Goal: Information Seeking & Learning: Learn about a topic

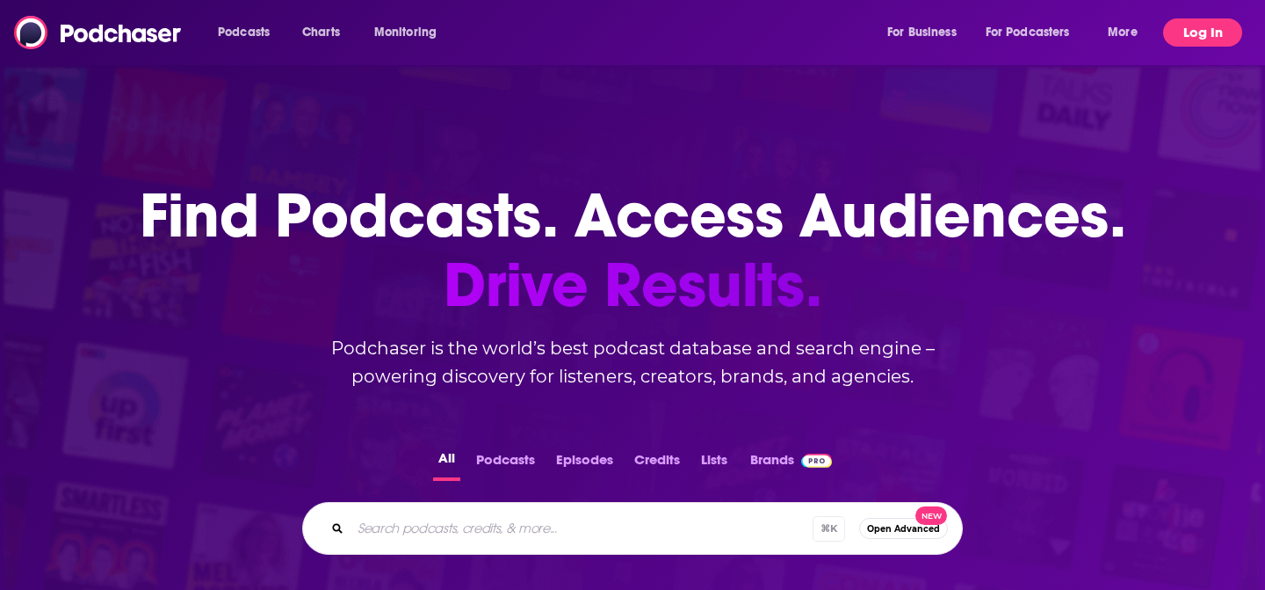
click at [1184, 40] on button "Log In" at bounding box center [1202, 32] width 79 height 28
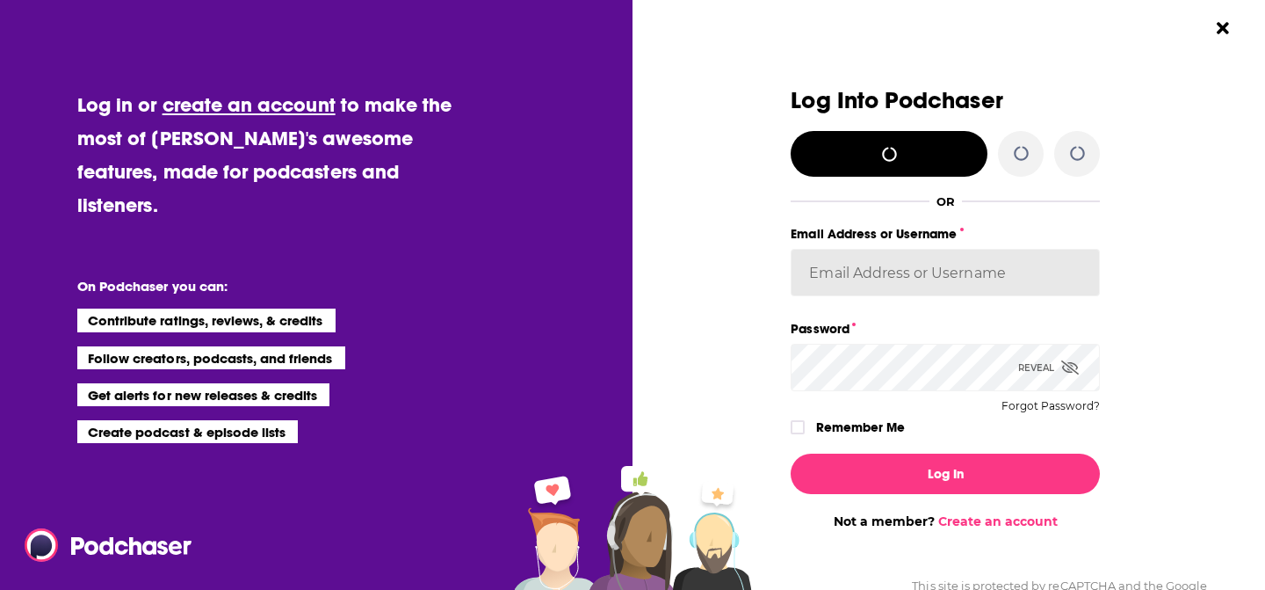
type input "brismall"
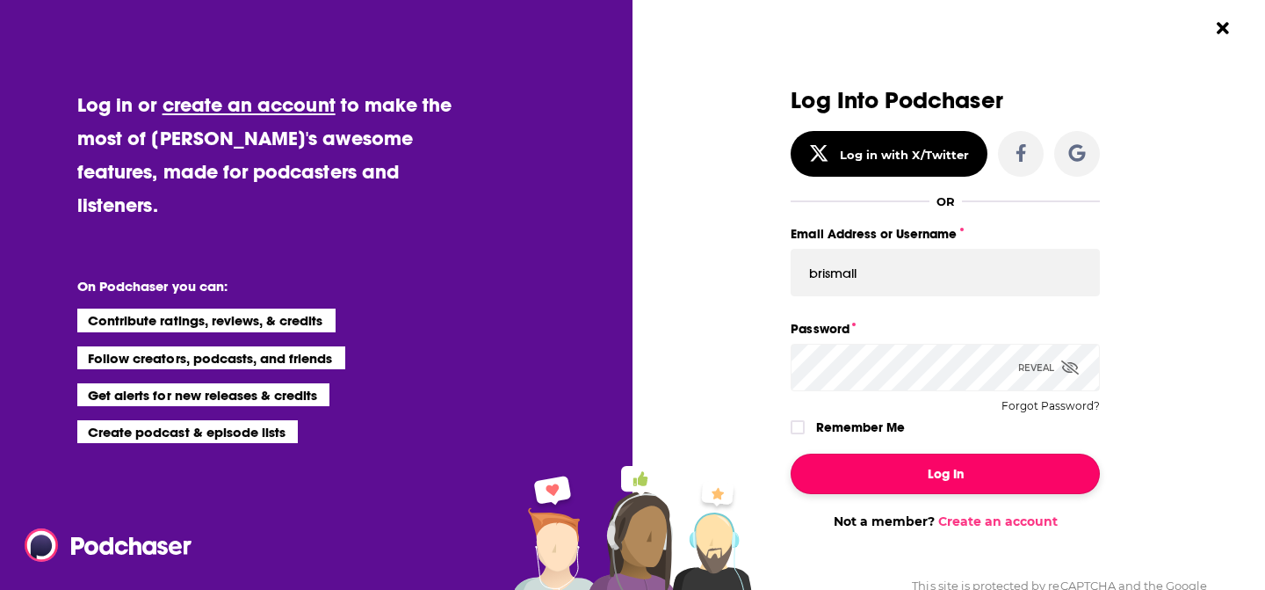
click at [850, 475] on button "Log In" at bounding box center [945, 473] width 309 height 40
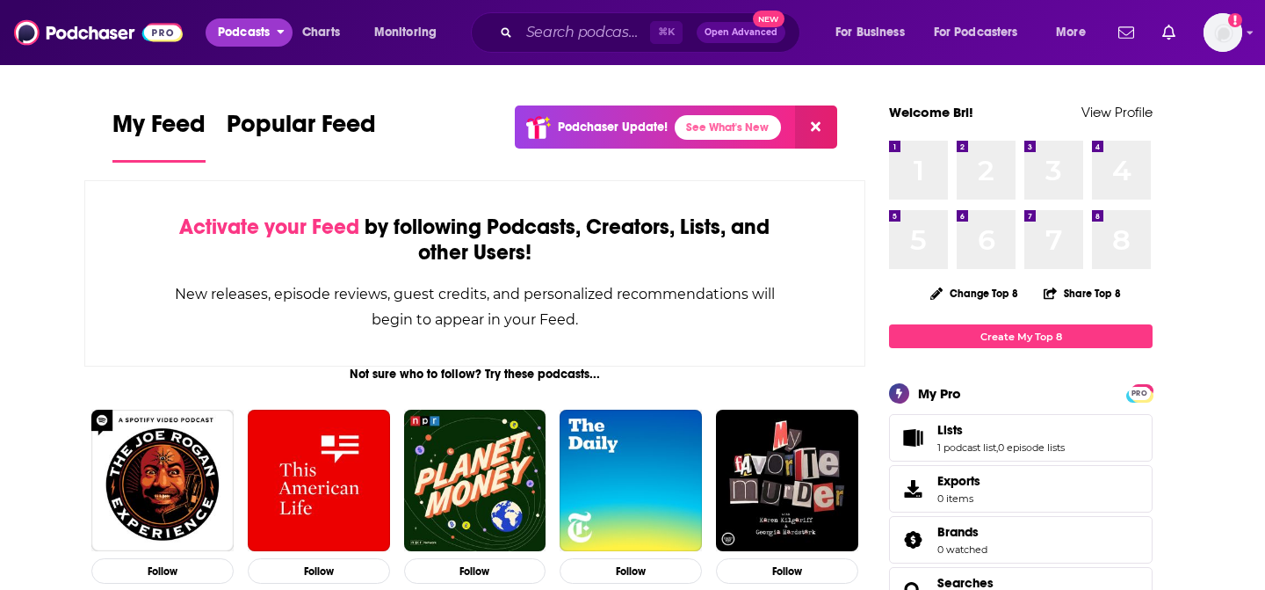
click at [272, 29] on button "Podcasts" at bounding box center [249, 32] width 87 height 28
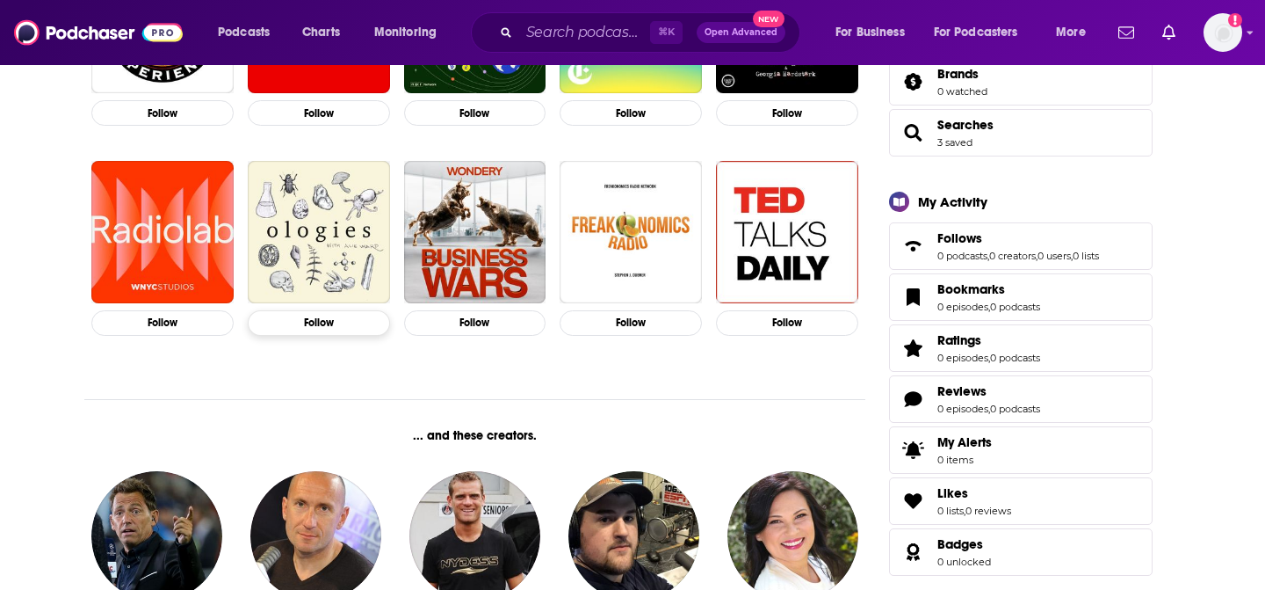
scroll to position [460, 0]
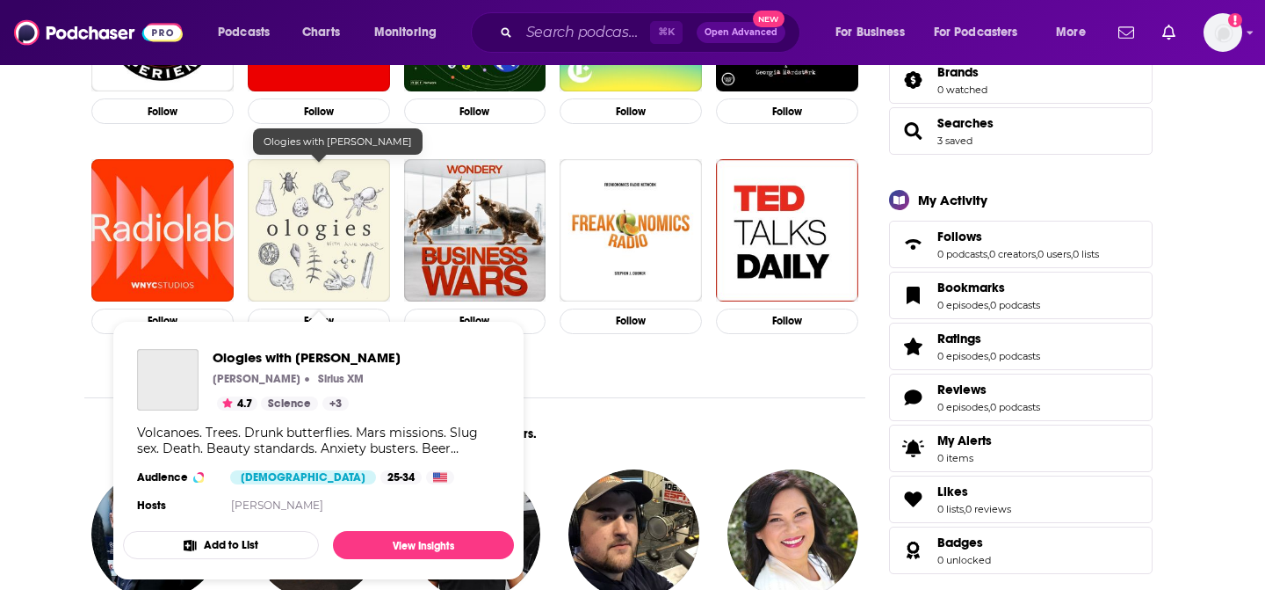
click at [339, 206] on img "Ologies with Alie Ward" at bounding box center [319, 230] width 142 height 142
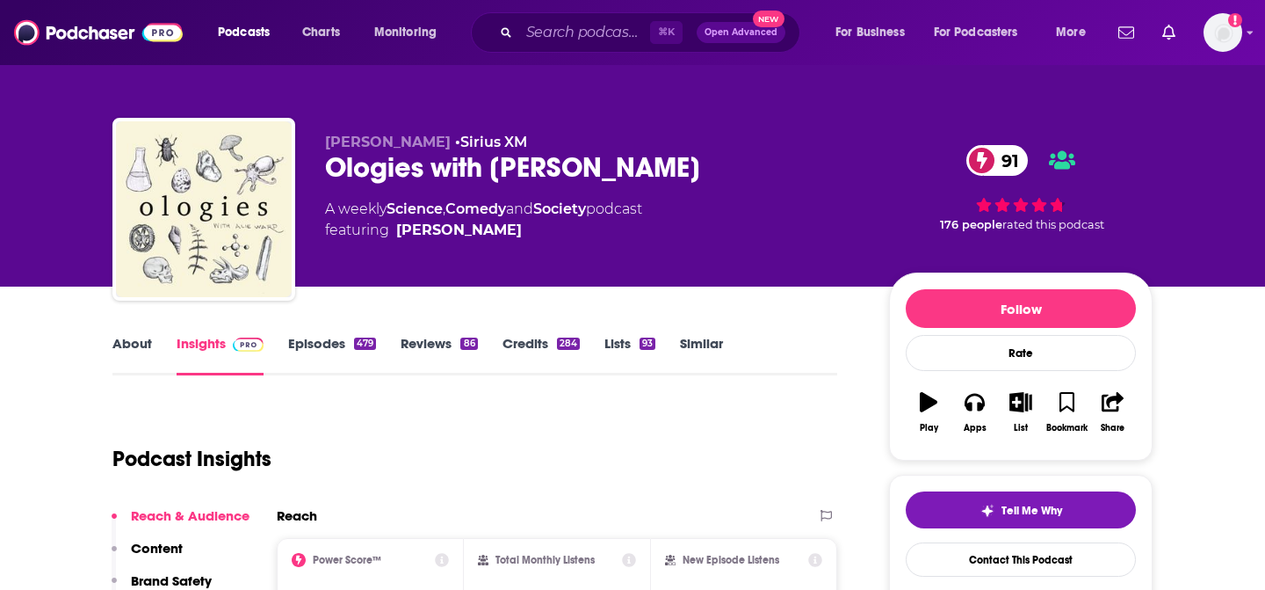
click at [979, 155] on icon at bounding box center [982, 160] width 11 height 17
click at [141, 305] on div "Ologies with [PERSON_NAME] [PERSON_NAME] Sirius XM 91 Active 4.7 Add to List Ho…" at bounding box center [632, 295] width 1265 height 590
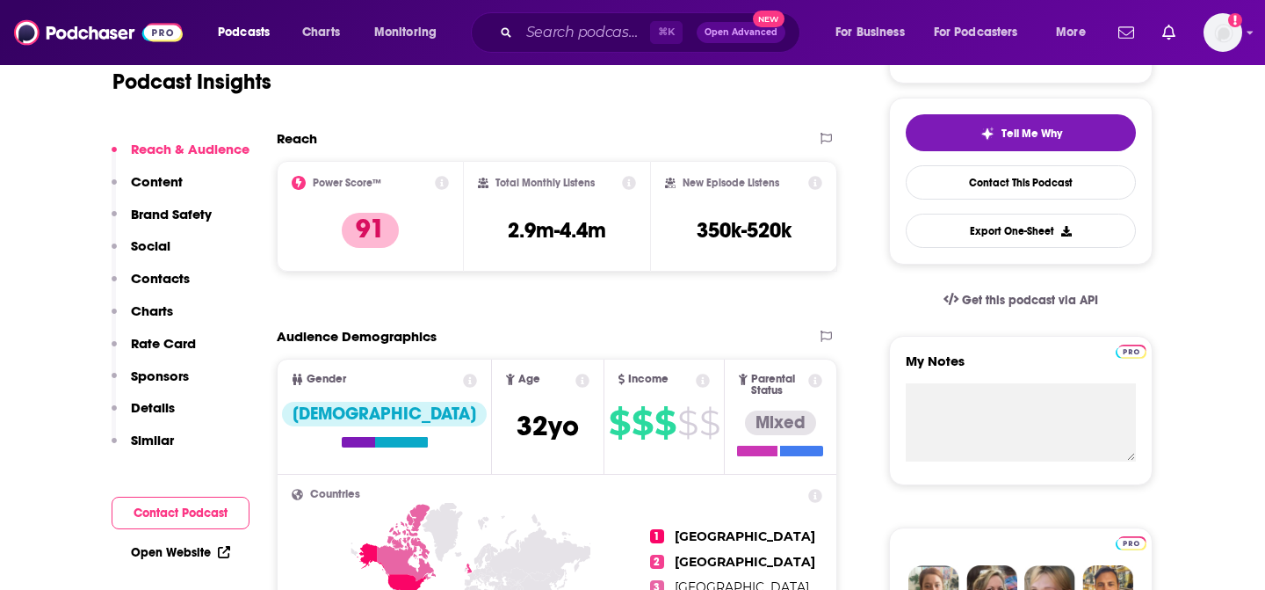
scroll to position [387, 0]
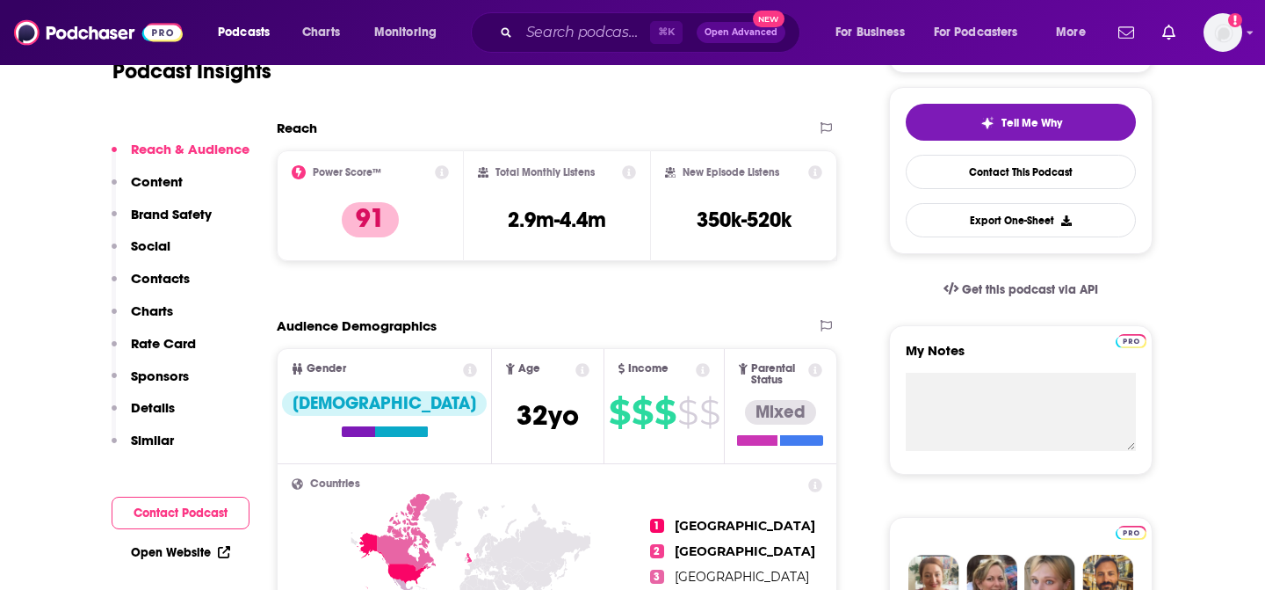
click at [440, 168] on icon at bounding box center [442, 172] width 14 height 14
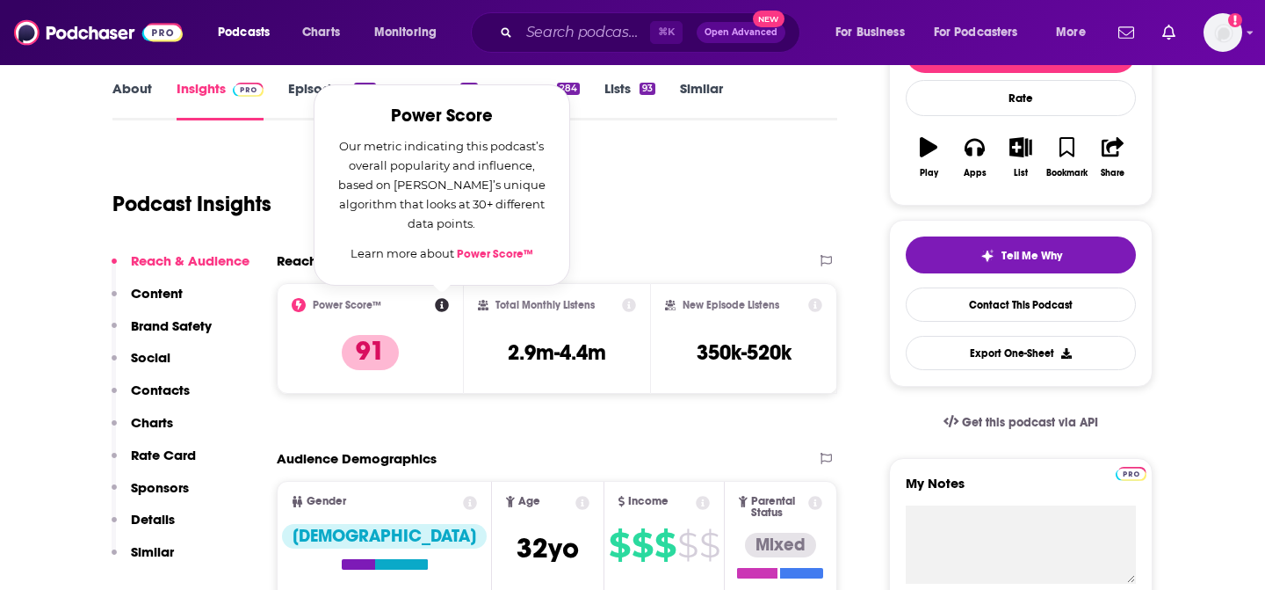
scroll to position [248, 0]
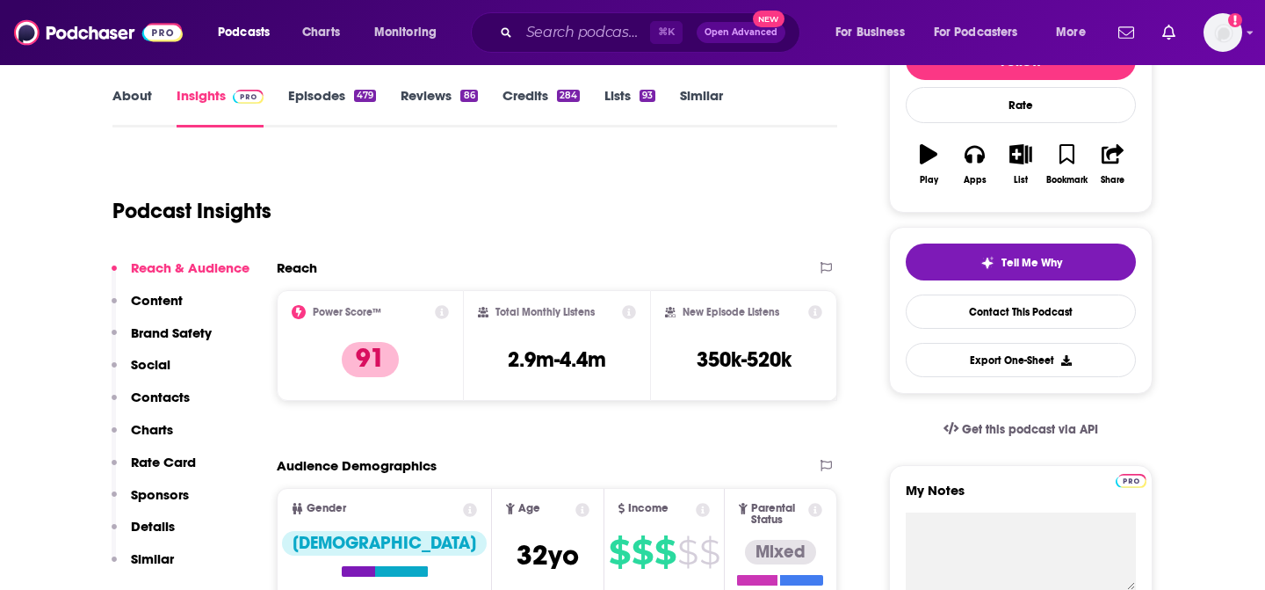
click at [626, 246] on div "Podcast Insights" at bounding box center [474, 208] width 725 height 104
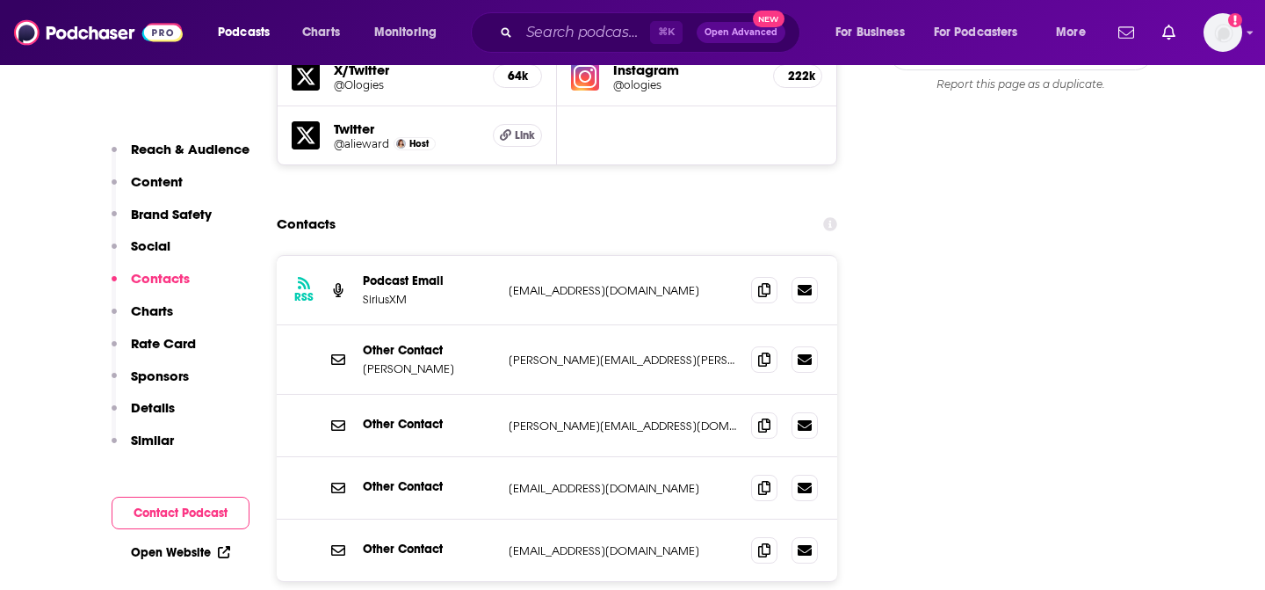
scroll to position [2100, 0]
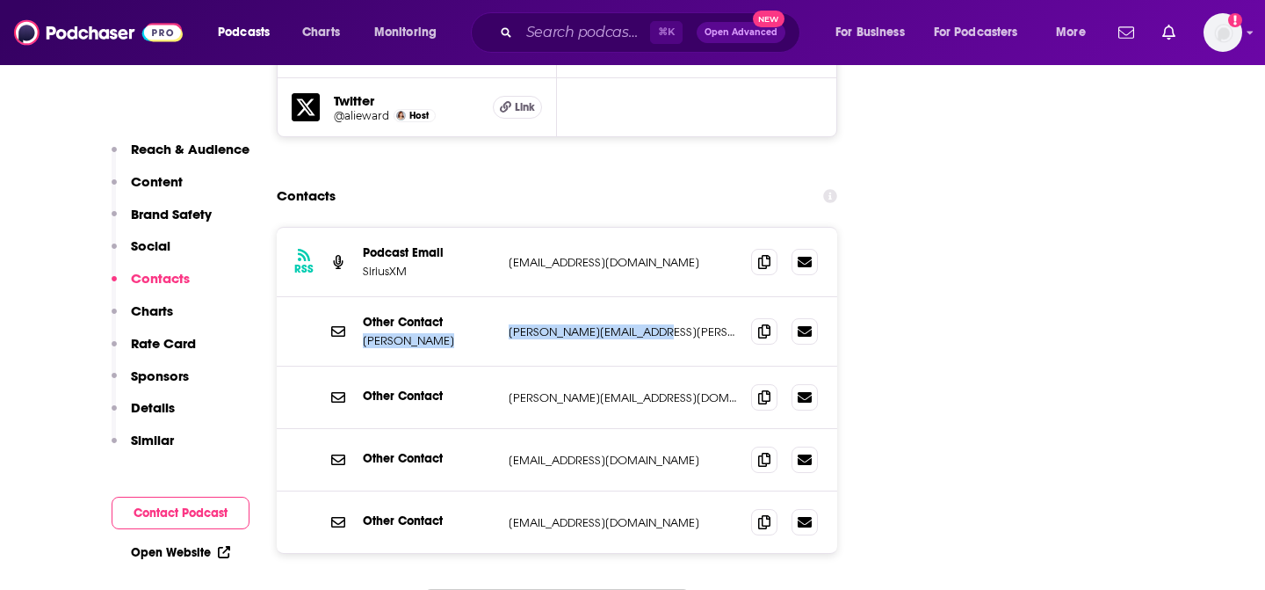
drag, startPoint x: 361, startPoint y: 278, endPoint x: 731, endPoint y: 268, distance: 370.0
click at [732, 297] on div "Other Contact [PERSON_NAME] [PERSON_NAME][EMAIL_ADDRESS][PERSON_NAME][DOMAIN_NA…" at bounding box center [557, 331] width 561 height 69
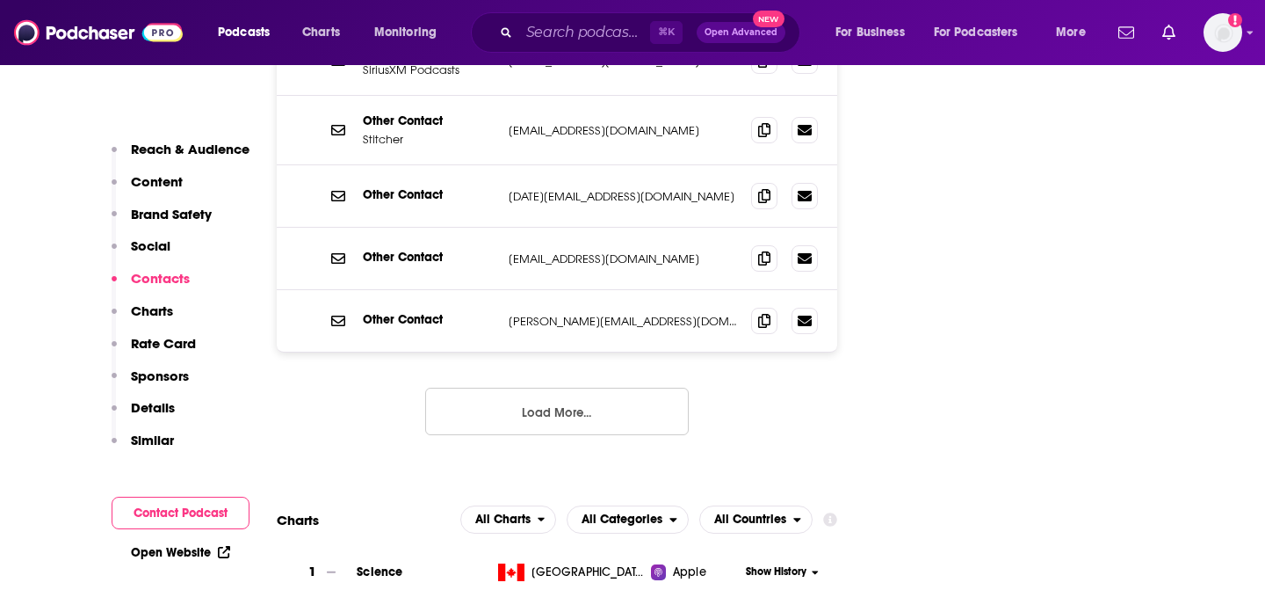
scroll to position [2632, 0]
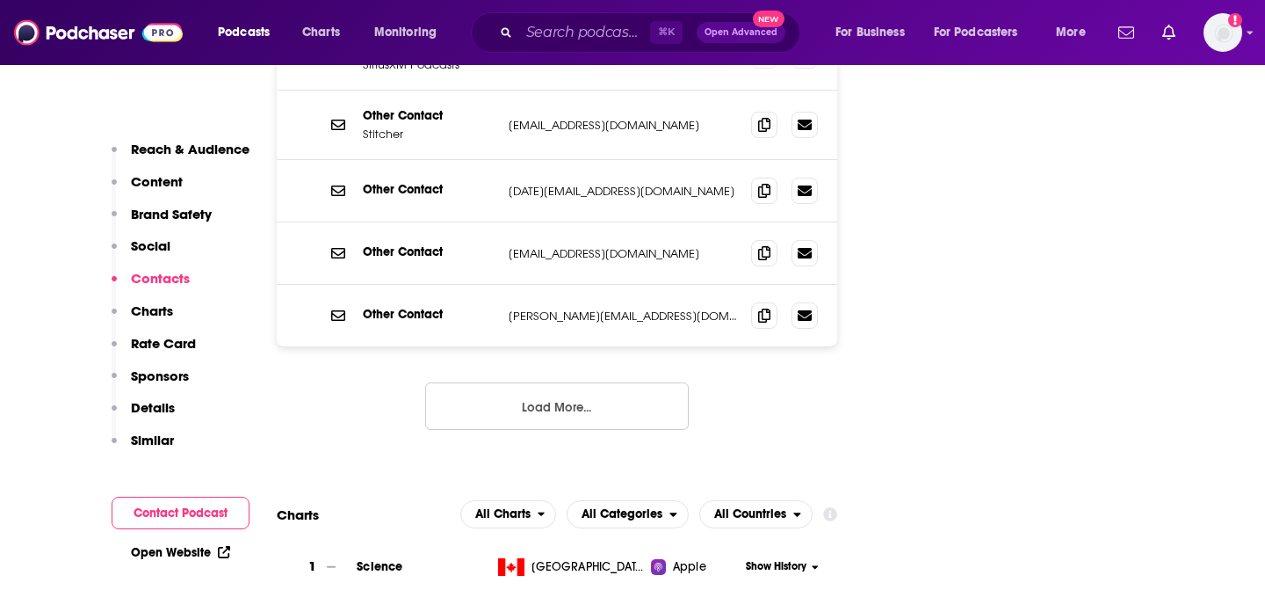
drag, startPoint x: 633, startPoint y: 256, endPoint x: 511, endPoint y: 260, distance: 122.2
click at [511, 285] on div "Other Contact [PERSON_NAME][EMAIL_ADDRESS][DOMAIN_NAME] [PERSON_NAME][EMAIL_ADD…" at bounding box center [557, 316] width 561 height 62
click at [351, 348] on div "RSS Podcast Email SiriusXM [EMAIL_ADDRESS][DOMAIN_NAME] [EMAIL_ADDRESS][DOMAIN_…" at bounding box center [557, 76] width 561 height 764
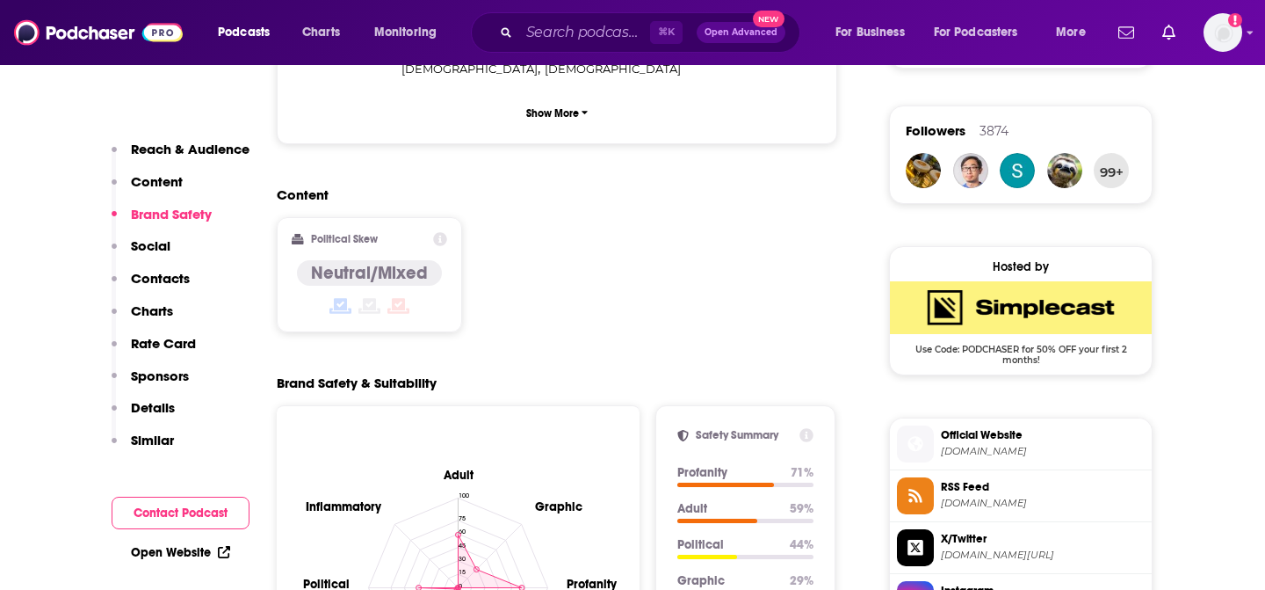
scroll to position [1242, 0]
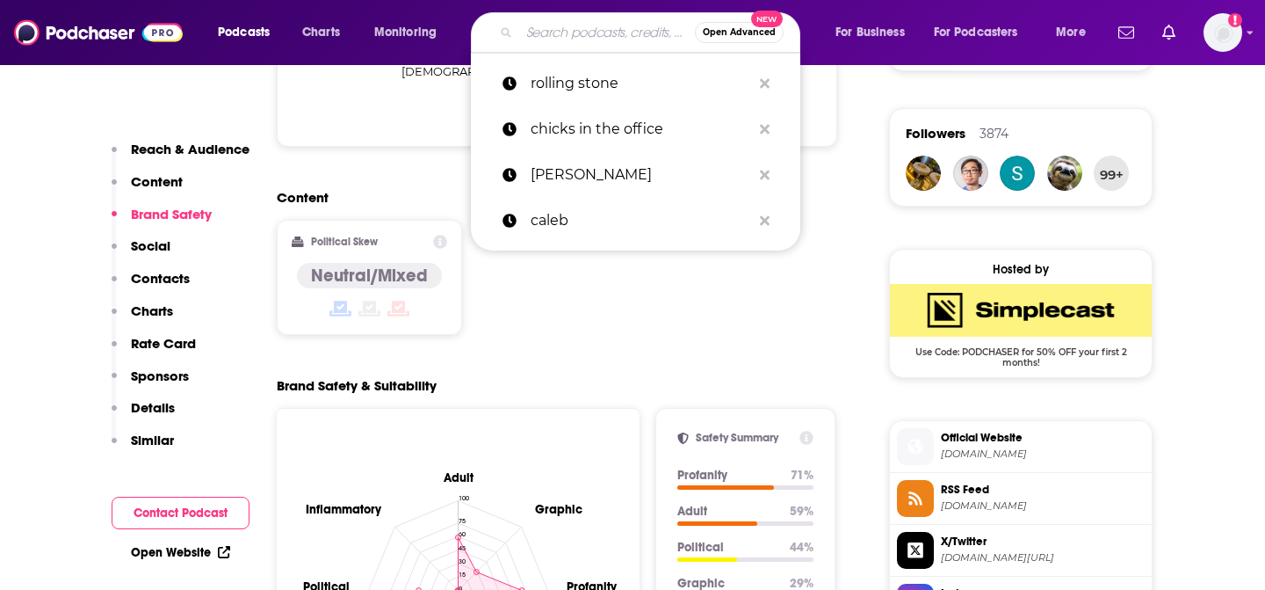
click at [565, 42] on input "Search podcasts, credits, & more..." at bounding box center [607, 32] width 176 height 28
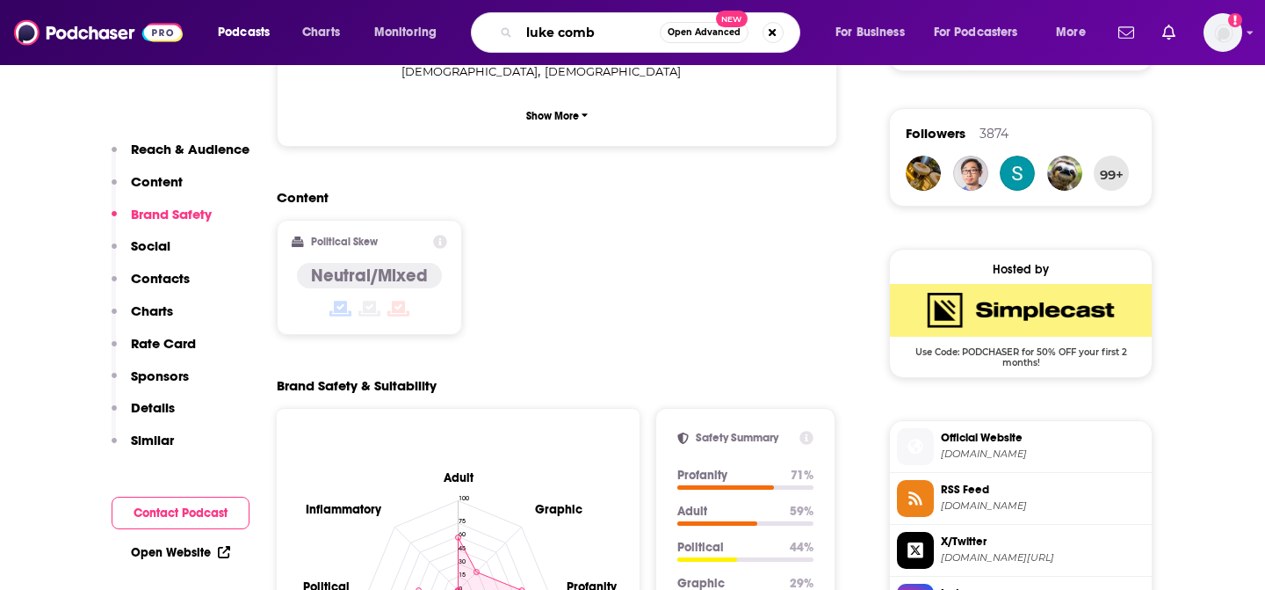
type input "[PERSON_NAME]"
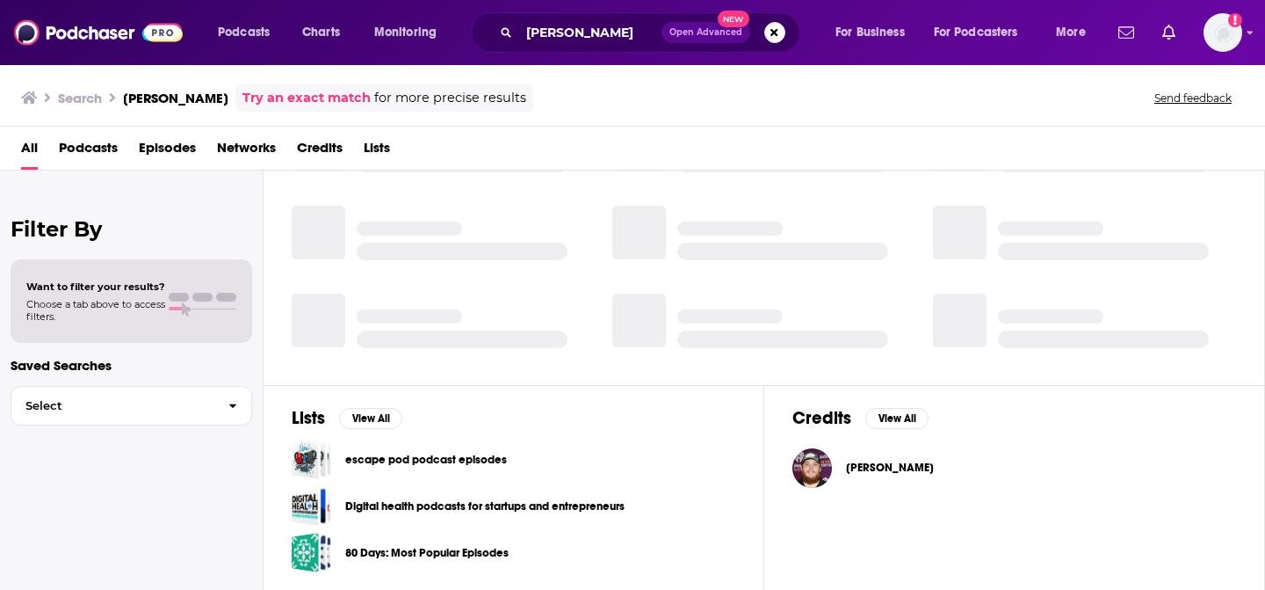
scroll to position [352, 0]
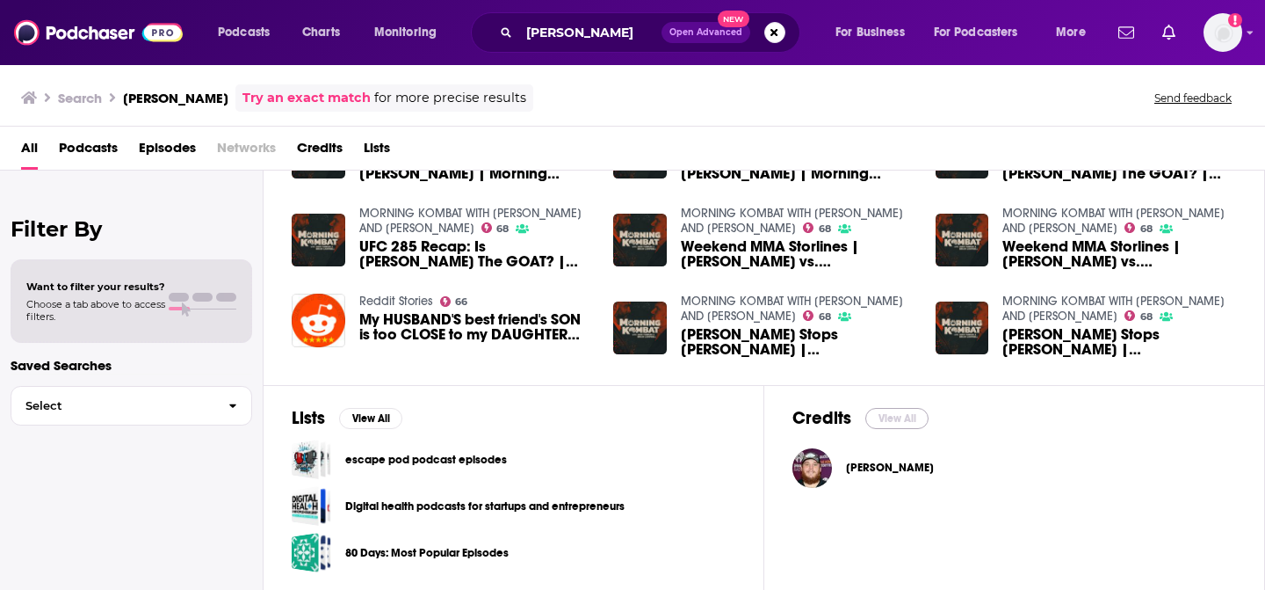
click at [882, 417] on button "View All" at bounding box center [896, 418] width 63 height 21
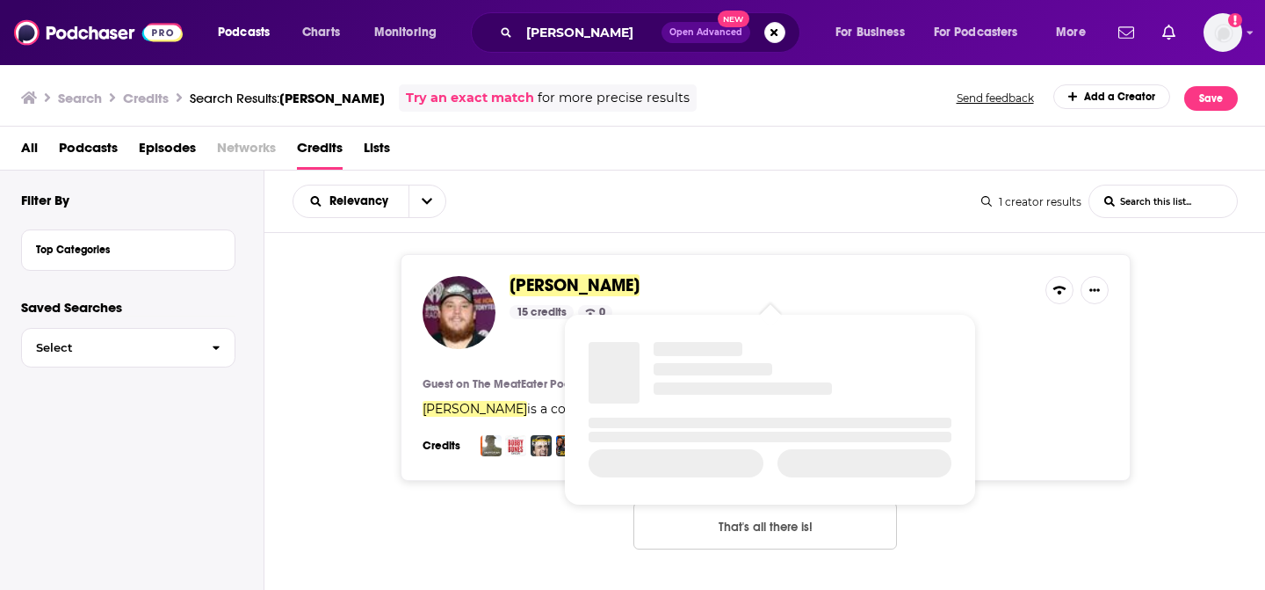
click at [552, 286] on span "[PERSON_NAME]" at bounding box center [575, 285] width 130 height 22
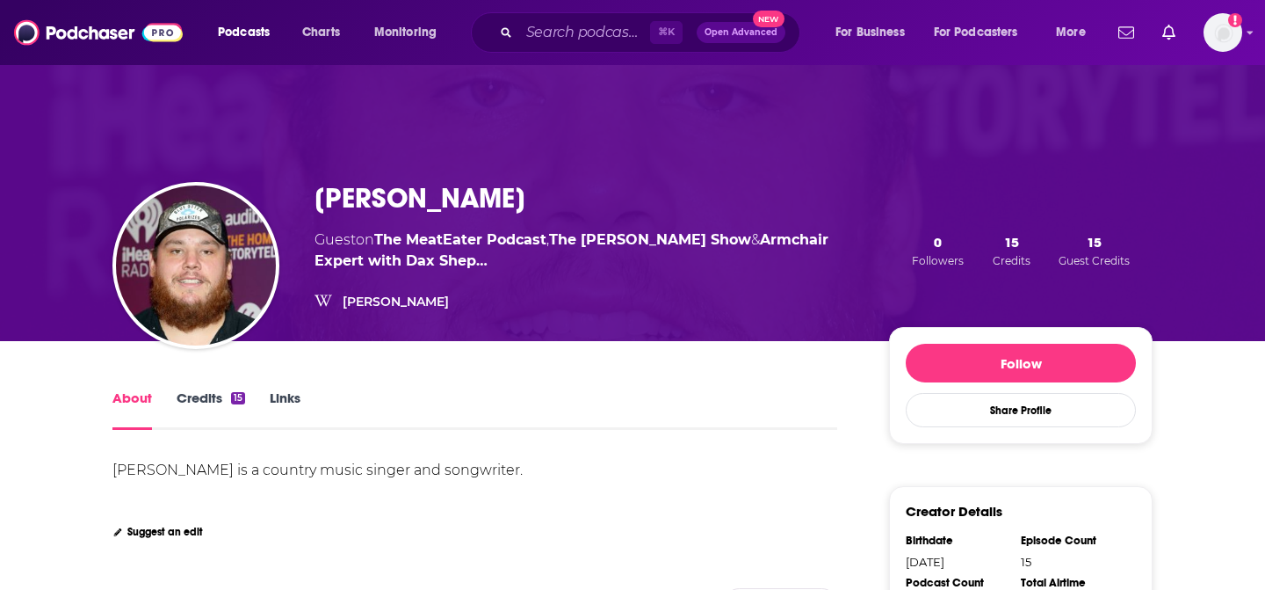
click at [219, 394] on link "Credits 15" at bounding box center [211, 409] width 69 height 40
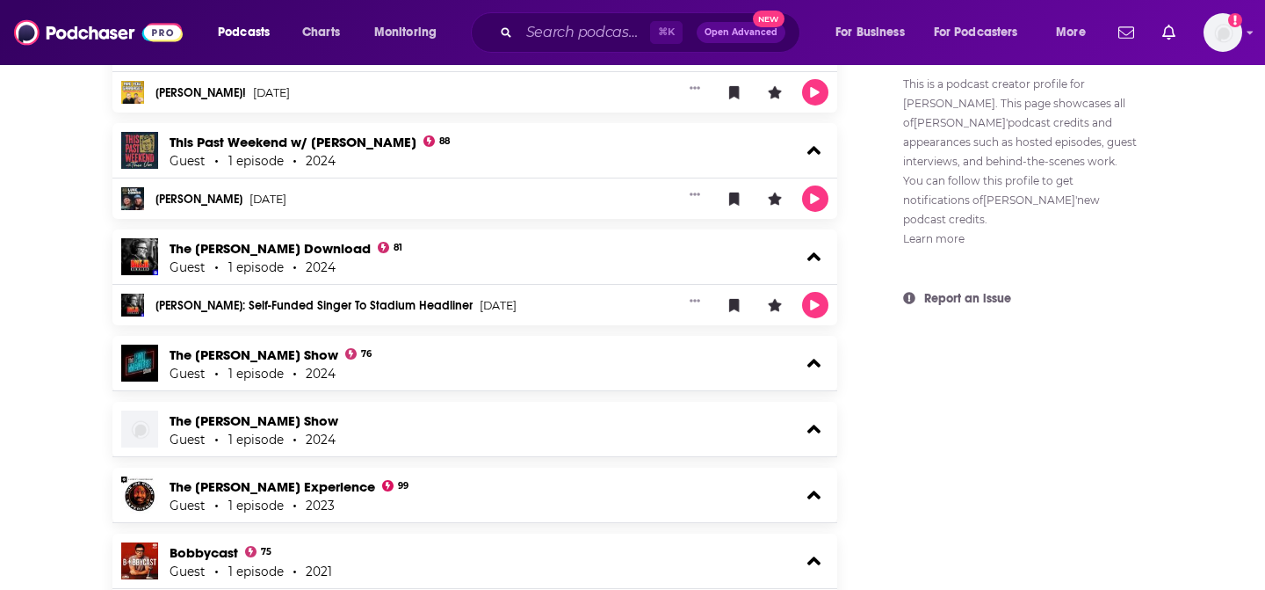
scroll to position [1119, 0]
drag, startPoint x: 380, startPoint y: 250, endPoint x: 199, endPoint y: 249, distance: 181.9
click at [199, 249] on div "The [PERSON_NAME] Download 81 Guest 1 episode 2024" at bounding box center [474, 255] width 725 height 54
click at [80, 239] on div "About Credits 15 Links [PERSON_NAME] Podcast Credits & Interviews Add Credits E…" at bounding box center [632, 112] width 1125 height 1781
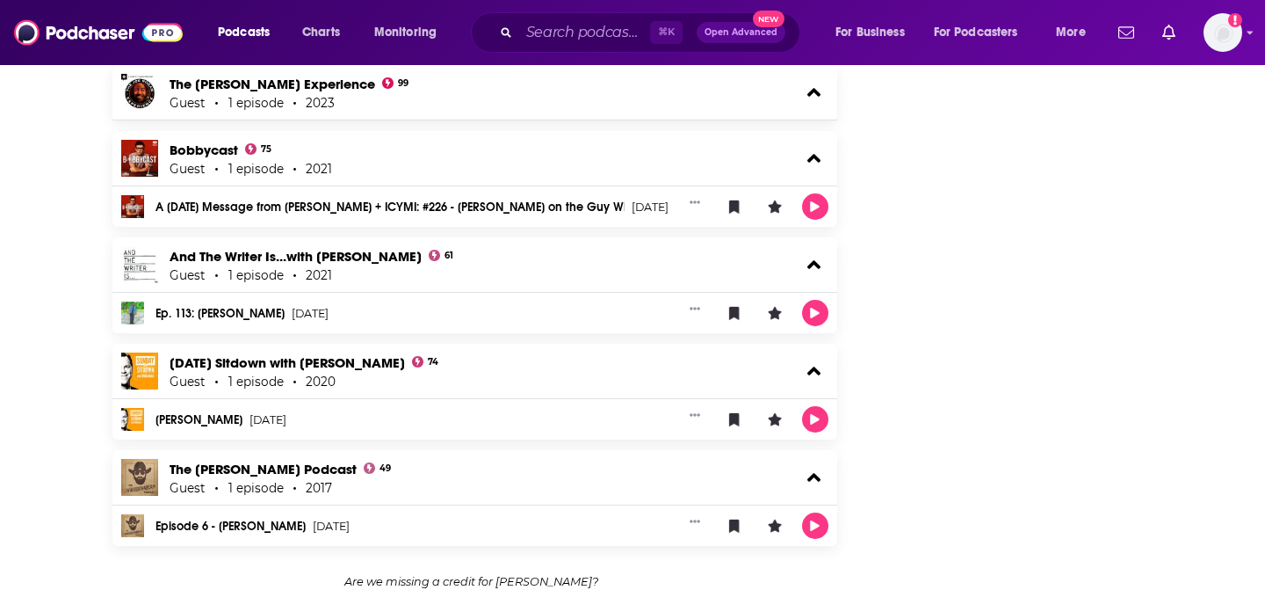
scroll to position [1535, 0]
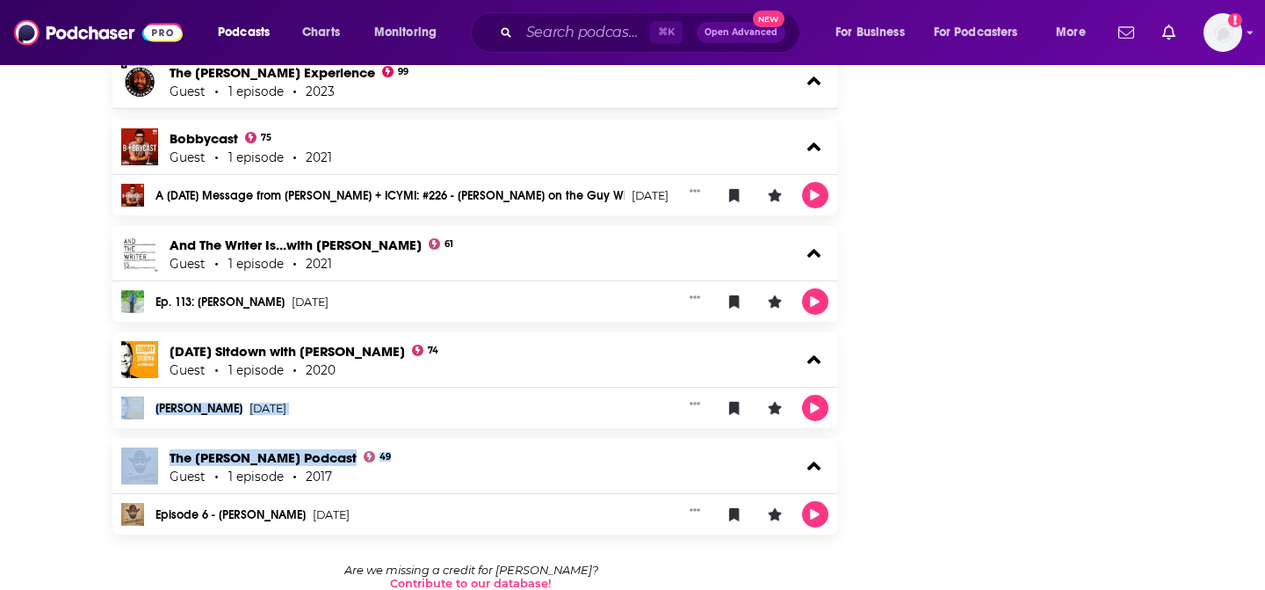
drag, startPoint x: 438, startPoint y: 456, endPoint x: 155, endPoint y: 436, distance: 284.5
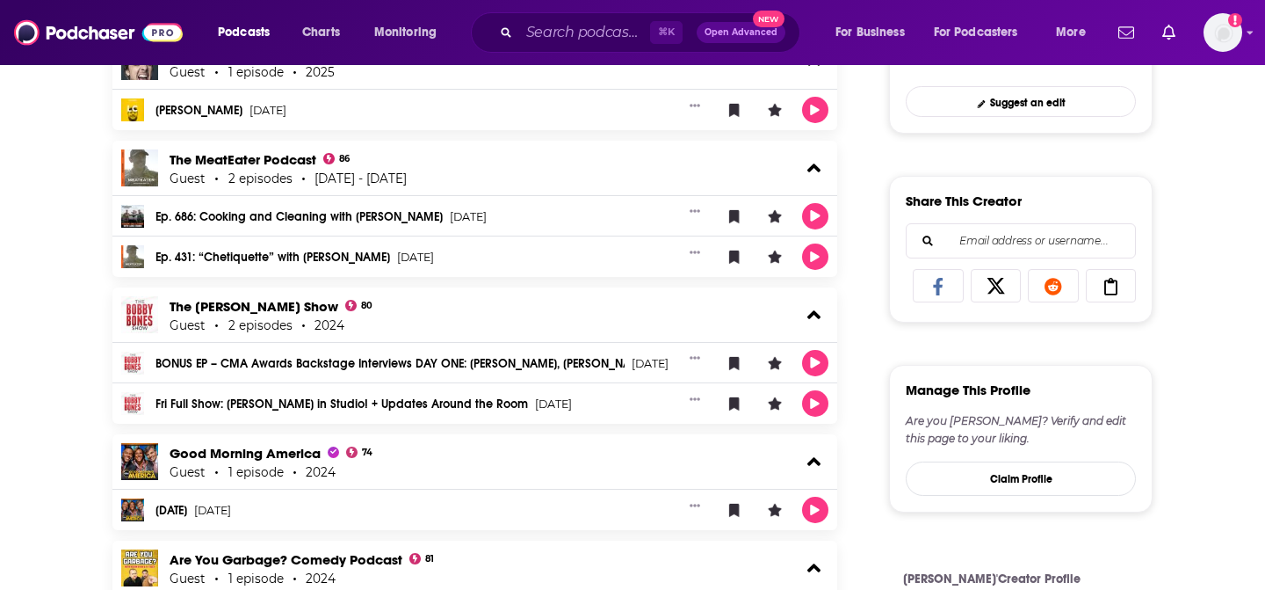
scroll to position [318, 0]
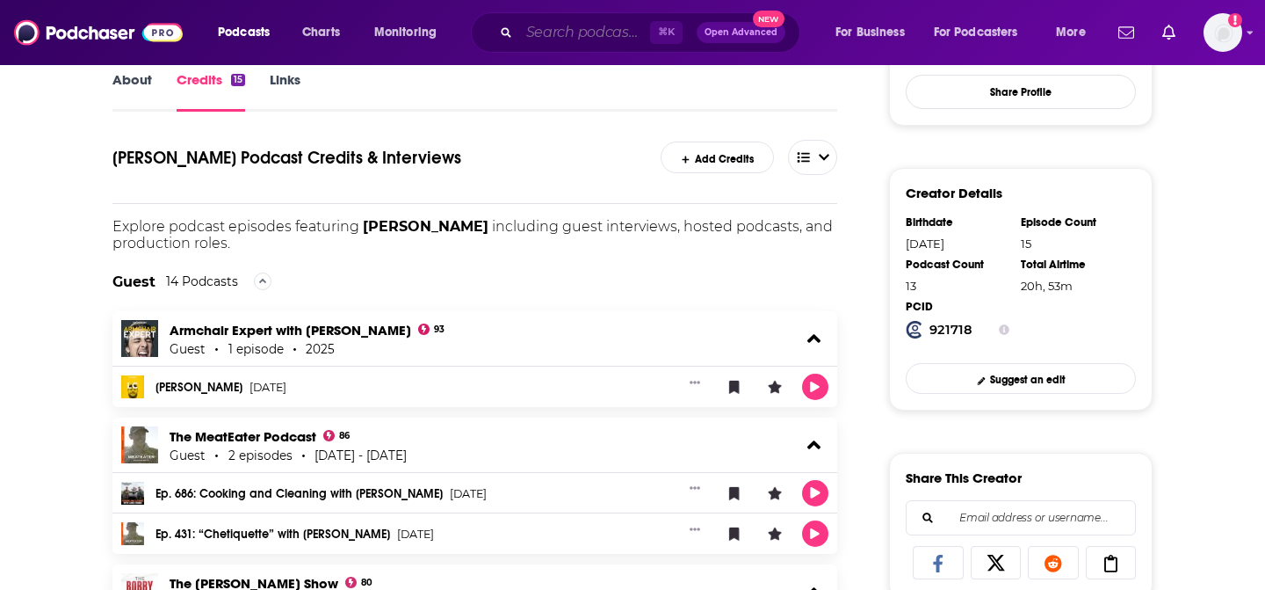
click at [544, 43] on input "Search podcasts, credits, & more..." at bounding box center [584, 32] width 131 height 28
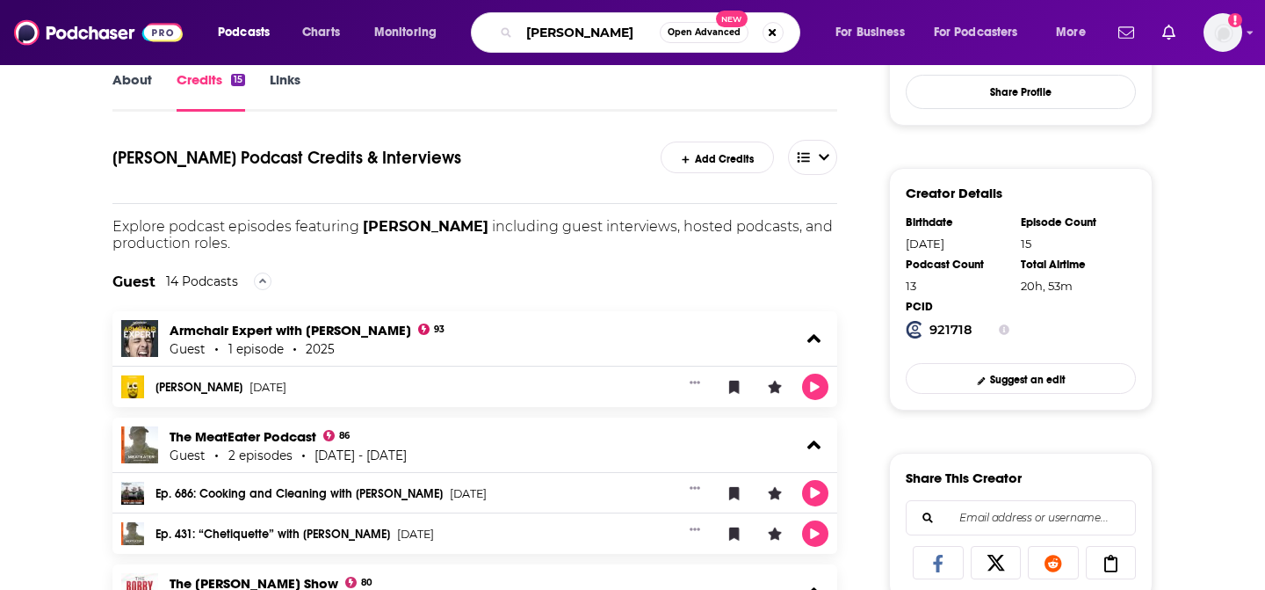
type input "[PERSON_NAME]"
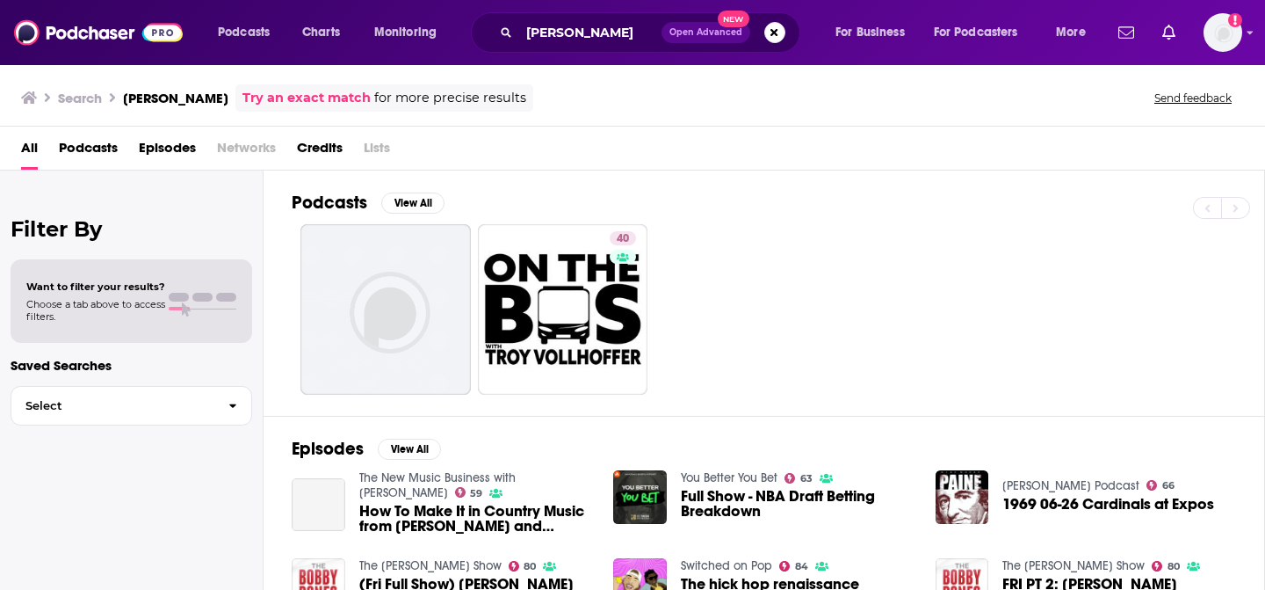
scroll to position [11, 0]
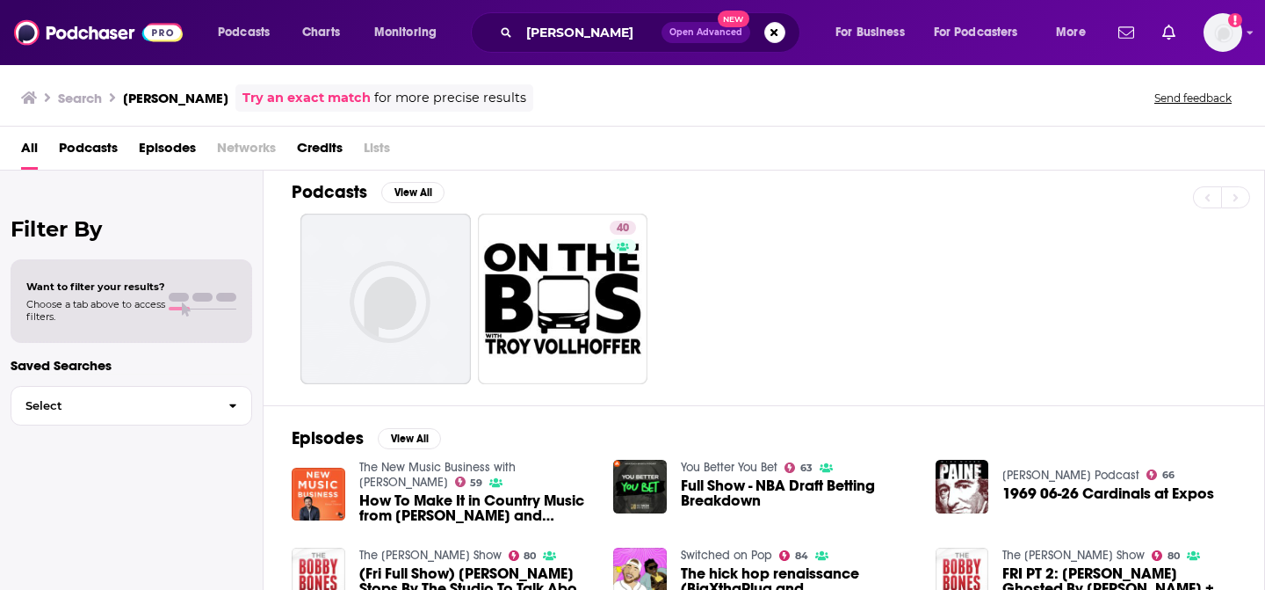
click at [328, 148] on span "Credits" at bounding box center [320, 152] width 46 height 36
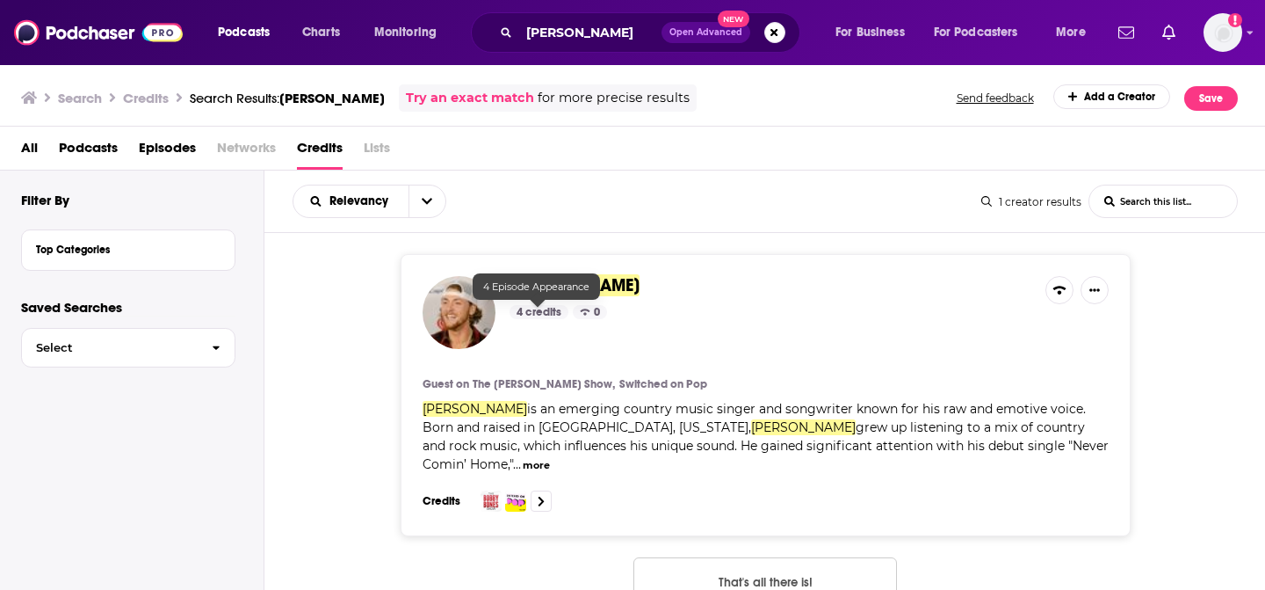
click at [552, 301] on div "[PERSON_NAME] 4 credits 0" at bounding box center [771, 312] width 522 height 73
click at [562, 271] on div "[PERSON_NAME] 4 credits 0 Guest on The [PERSON_NAME] Show, Switched on Pop [PER…" at bounding box center [766, 395] width 730 height 282
click at [562, 280] on span "[PERSON_NAME]" at bounding box center [575, 285] width 130 height 22
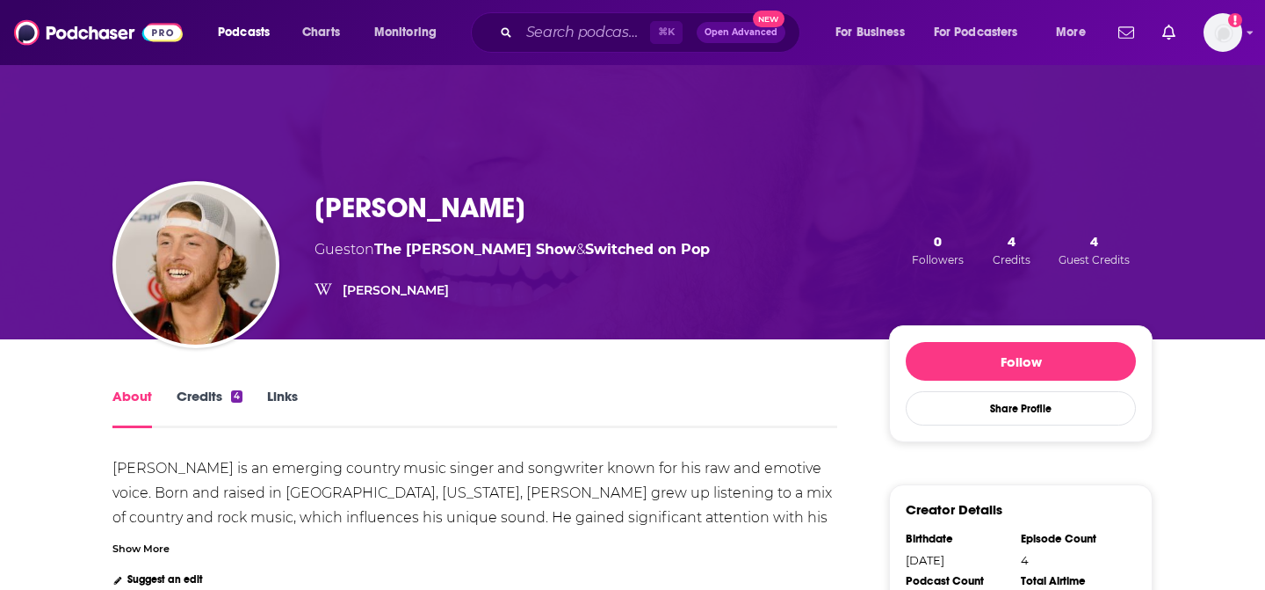
click at [203, 394] on link "Credits 4" at bounding box center [210, 407] width 66 height 40
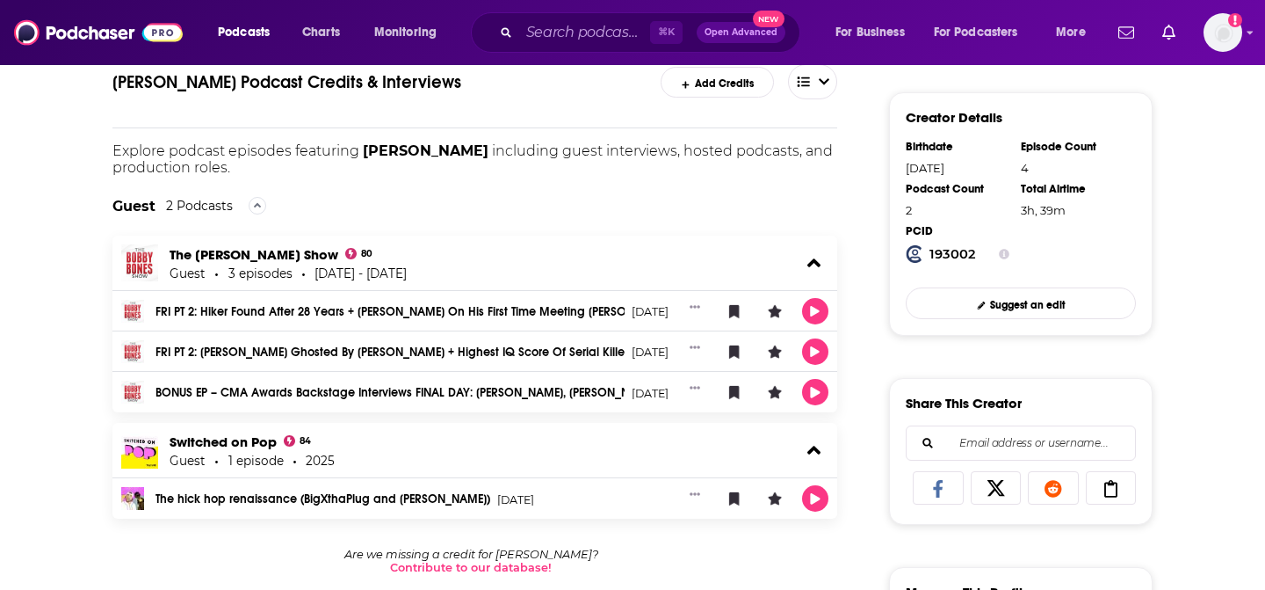
scroll to position [395, 0]
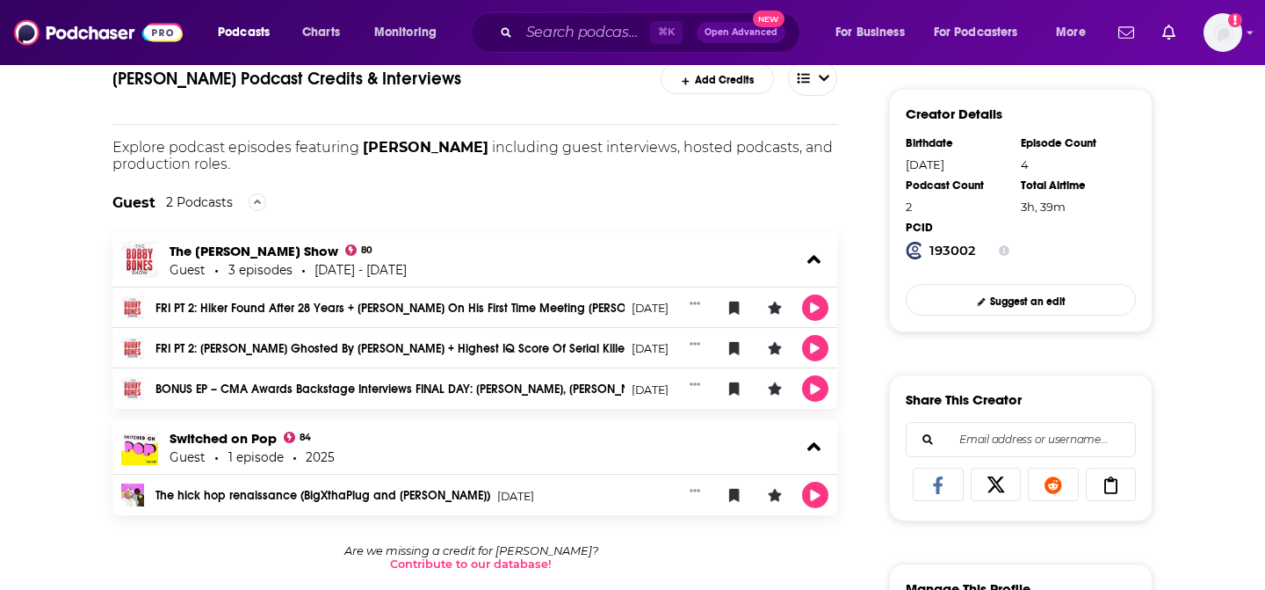
click at [194, 490] on div "The hick hop renaissance (BigXthaPlug and [PERSON_NAME]) [DATE]" at bounding box center [412, 495] width 513 height 14
click at [572, 23] on input "Search podcasts, credits, & more..." at bounding box center [584, 32] width 131 height 28
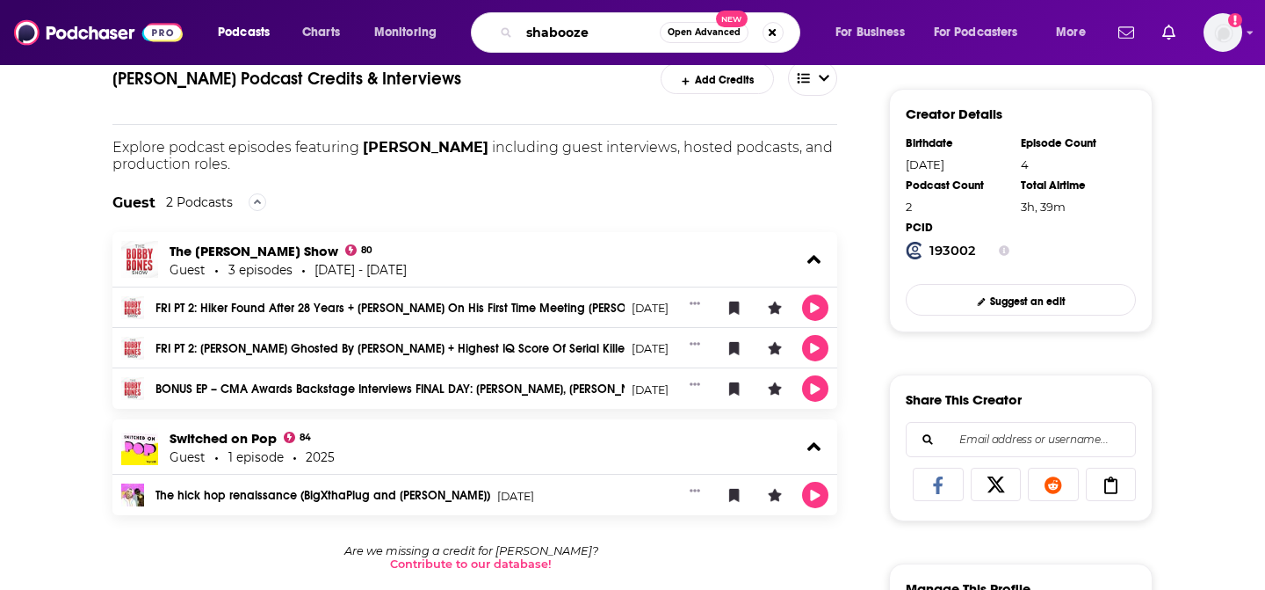
type input "shaboozey"
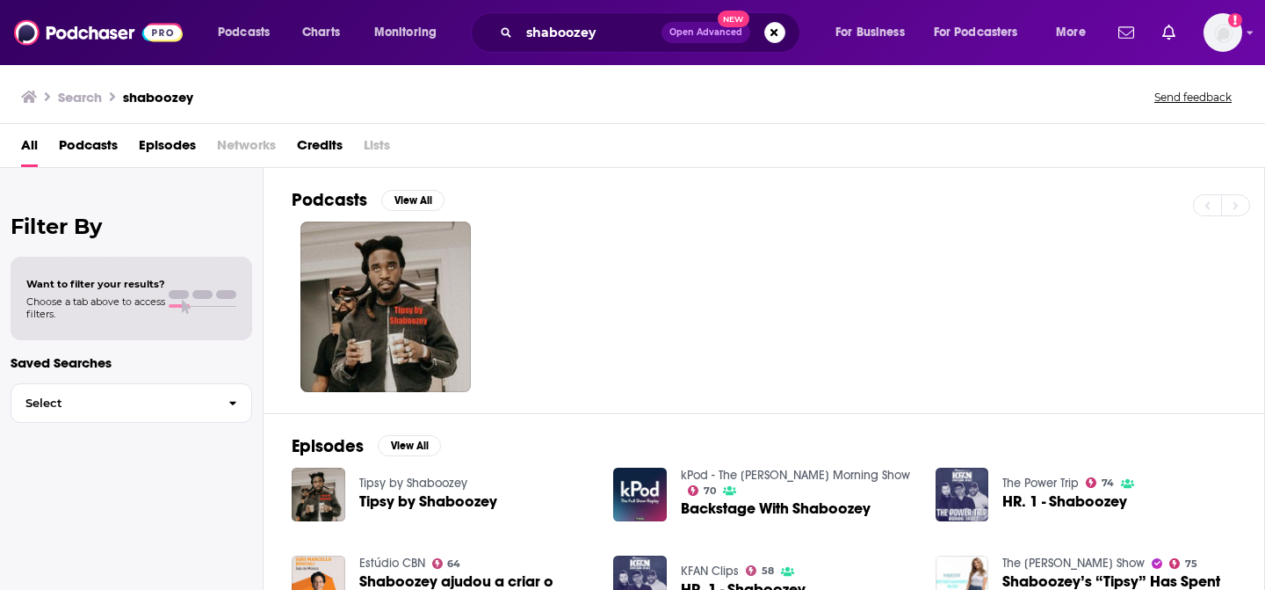
click at [338, 141] on span "Credits" at bounding box center [320, 149] width 46 height 36
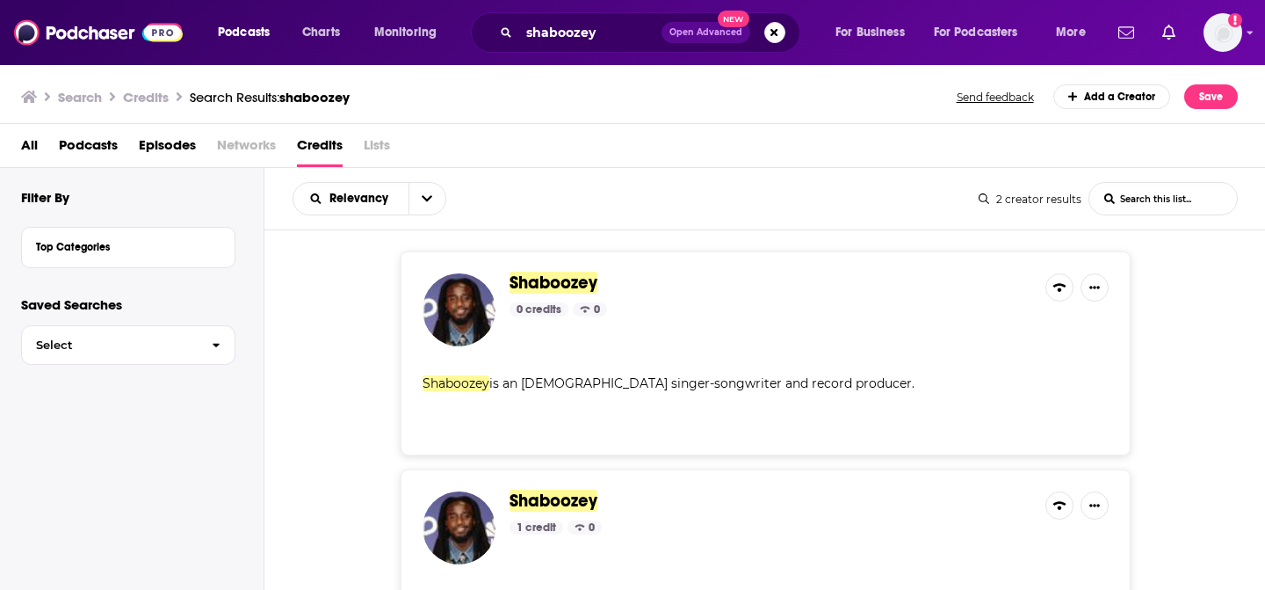
click at [546, 491] on span "Shaboozey" at bounding box center [554, 500] width 88 height 22
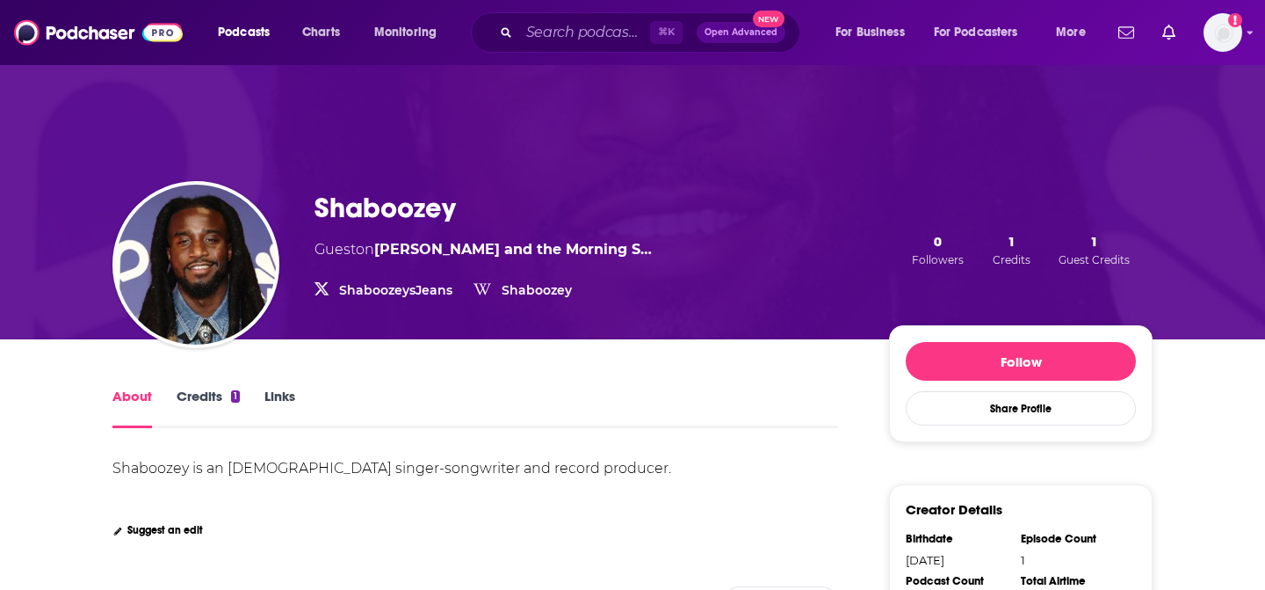
click at [190, 402] on link "Credits 1" at bounding box center [208, 407] width 63 height 40
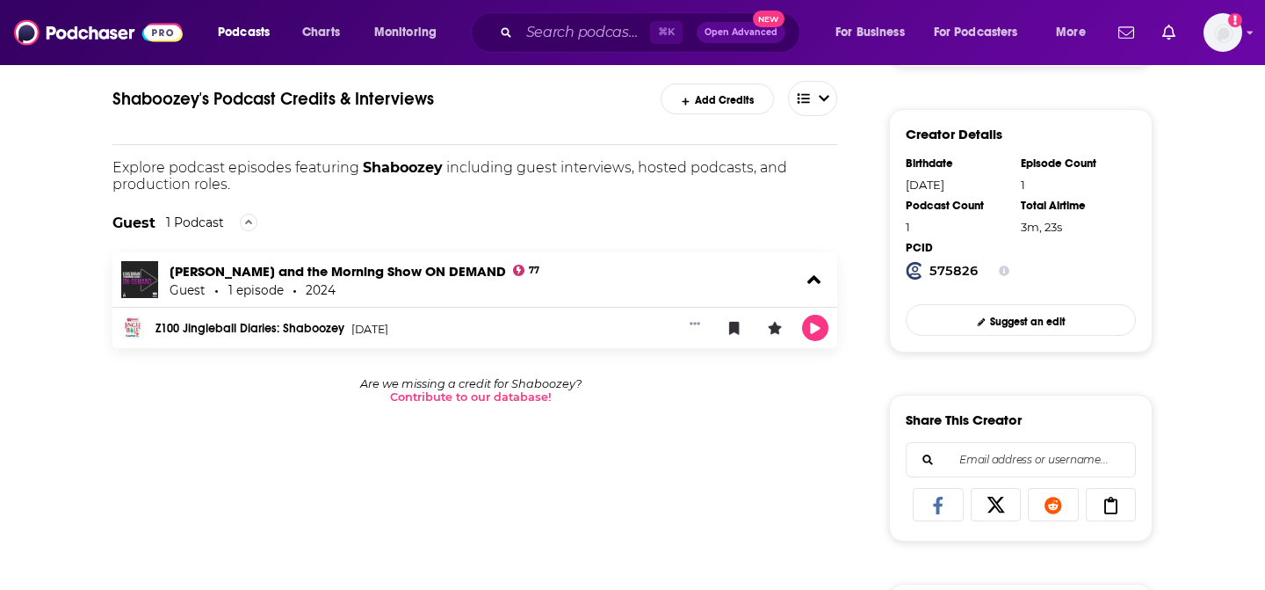
scroll to position [377, 0]
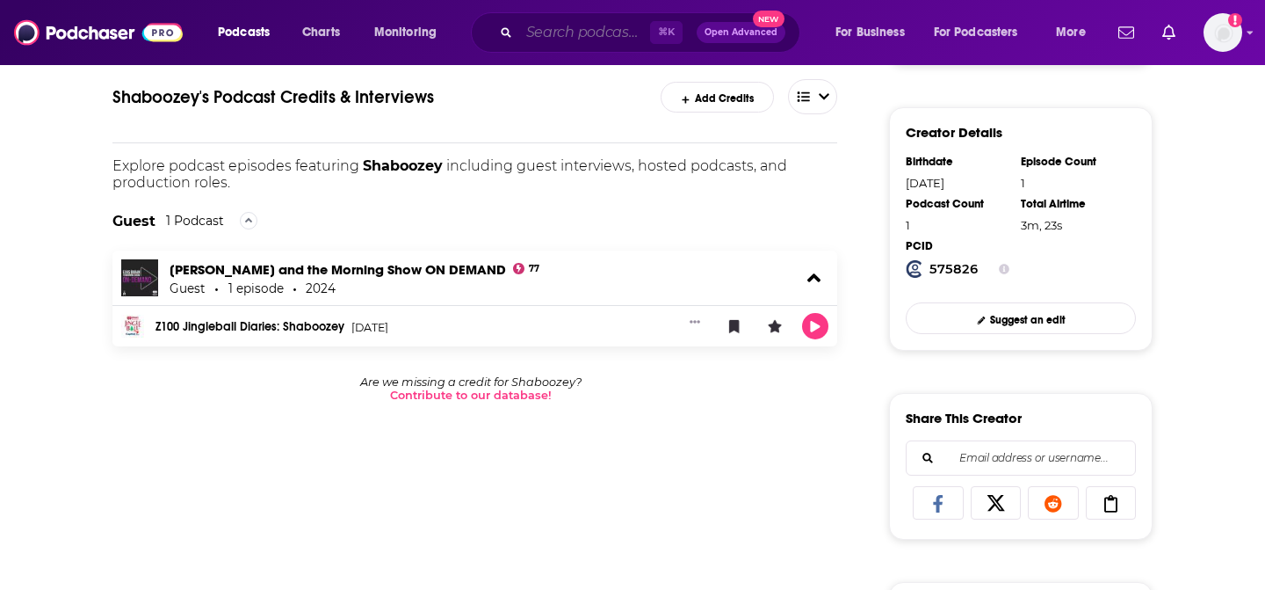
click at [616, 27] on input "Search podcasts, credits, & more..." at bounding box center [584, 32] width 131 height 28
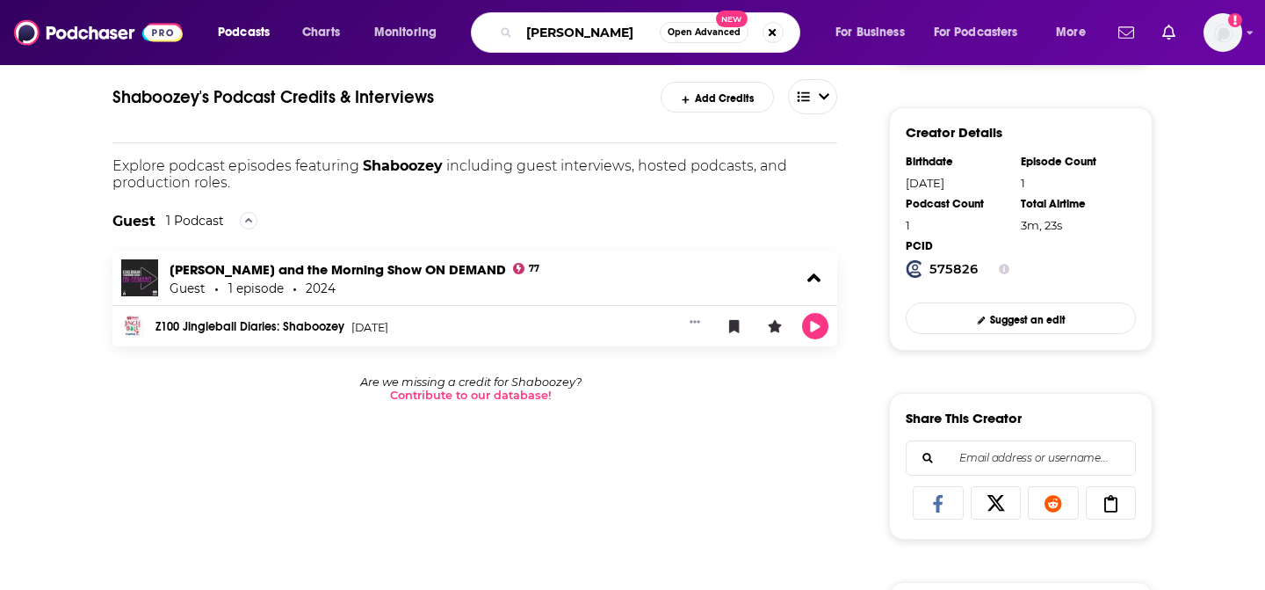
type input "[PERSON_NAME]"
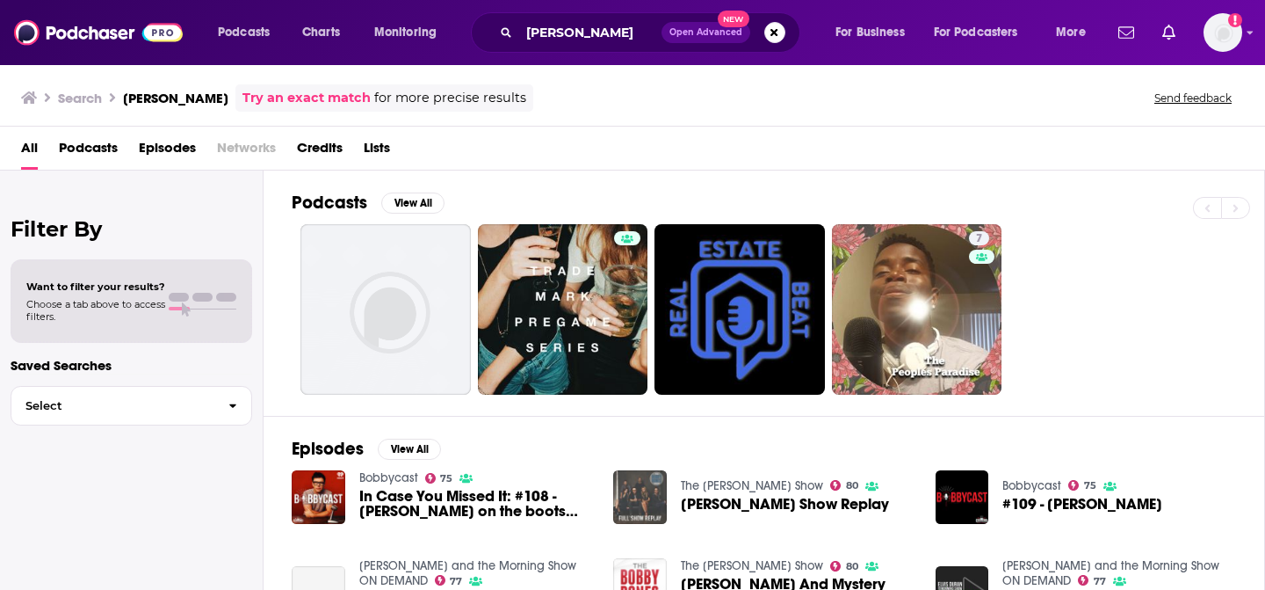
click at [250, 147] on span "Networks" at bounding box center [246, 152] width 59 height 36
click at [327, 150] on span "Credits" at bounding box center [320, 152] width 46 height 36
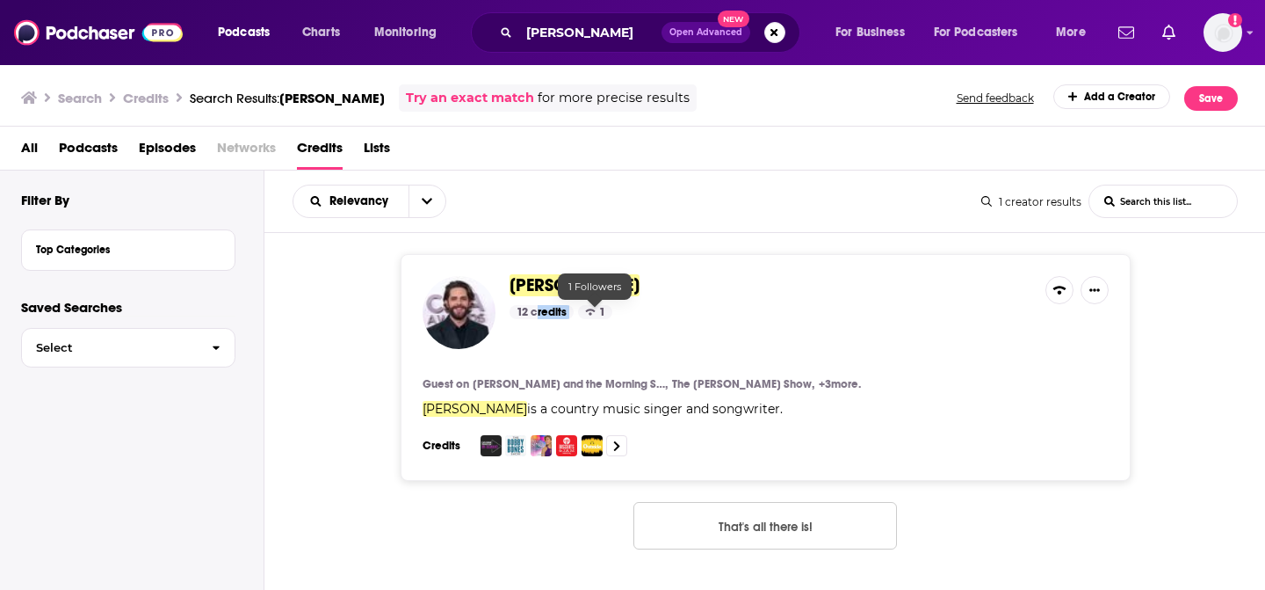
drag, startPoint x: 583, startPoint y: 315, endPoint x: 534, endPoint y: 315, distance: 49.2
click at [535, 315] on div "12 credits 1" at bounding box center [771, 312] width 522 height 14
click at [558, 315] on div "12 credits" at bounding box center [542, 312] width 64 height 14
click at [605, 286] on span "[PERSON_NAME]" at bounding box center [575, 285] width 130 height 22
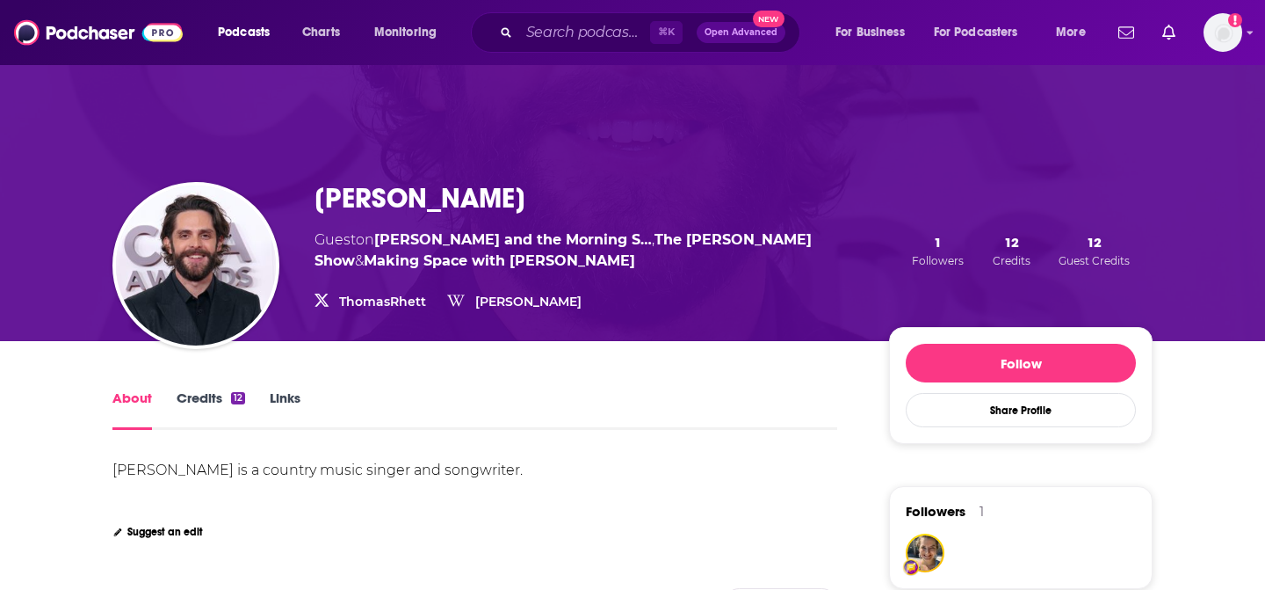
click at [207, 390] on link "Credits 12" at bounding box center [211, 409] width 69 height 40
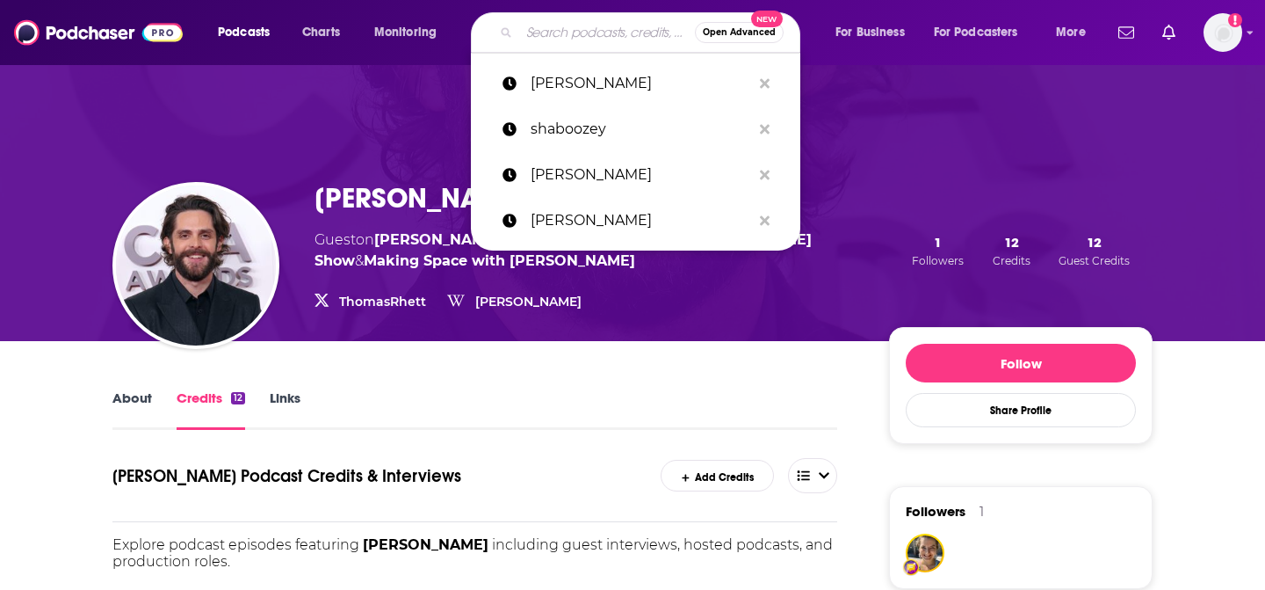
click at [620, 30] on input "Search podcasts, credits, & more..." at bounding box center [607, 32] width 176 height 28
click at [625, 44] on input "Search podcasts, credits, & more..." at bounding box center [607, 32] width 176 height 28
click at [626, 43] on input "Search podcasts, credits, & more..." at bounding box center [607, 32] width 176 height 28
type input "d"
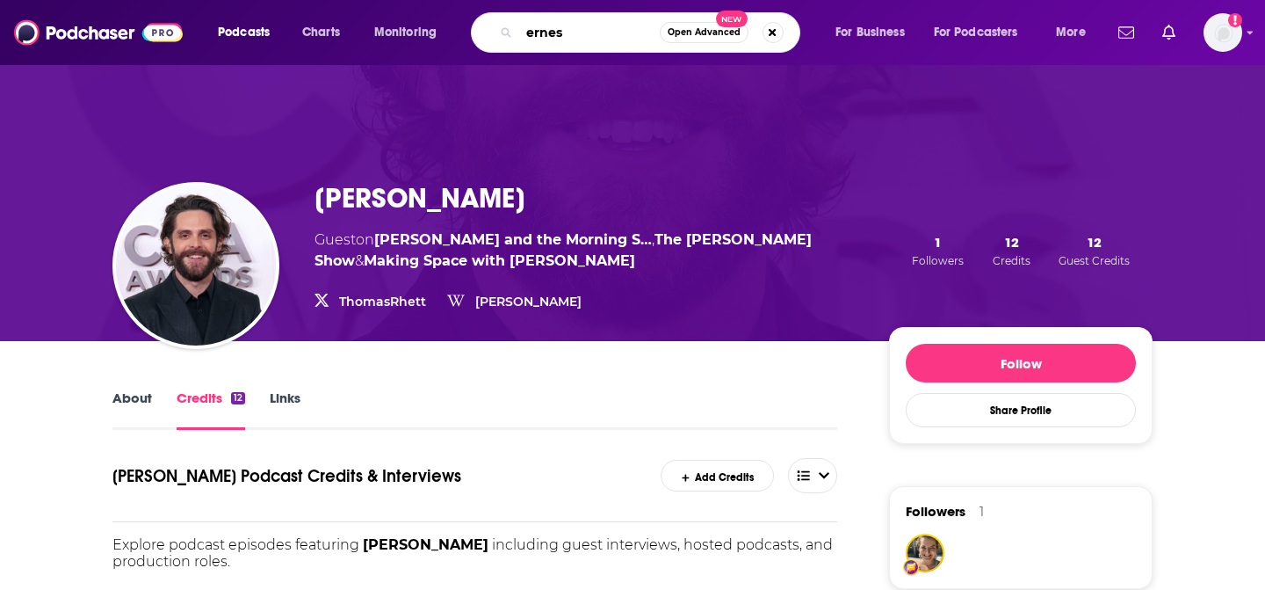
type input "[PERSON_NAME]"
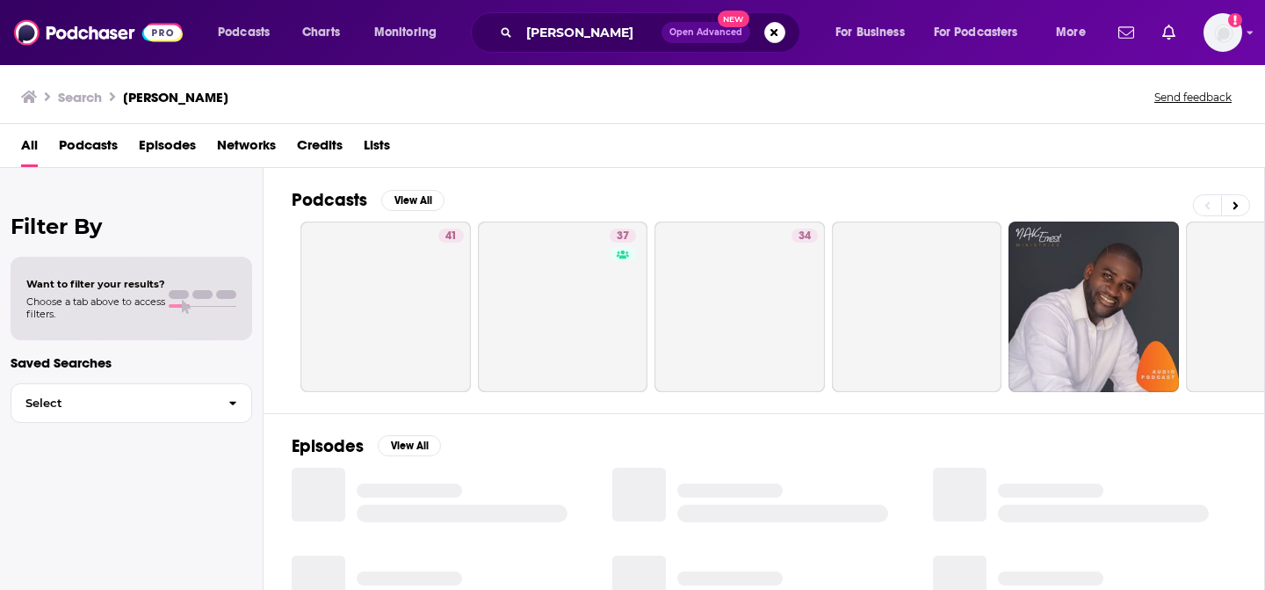
click at [323, 144] on span "Credits" at bounding box center [320, 149] width 46 height 36
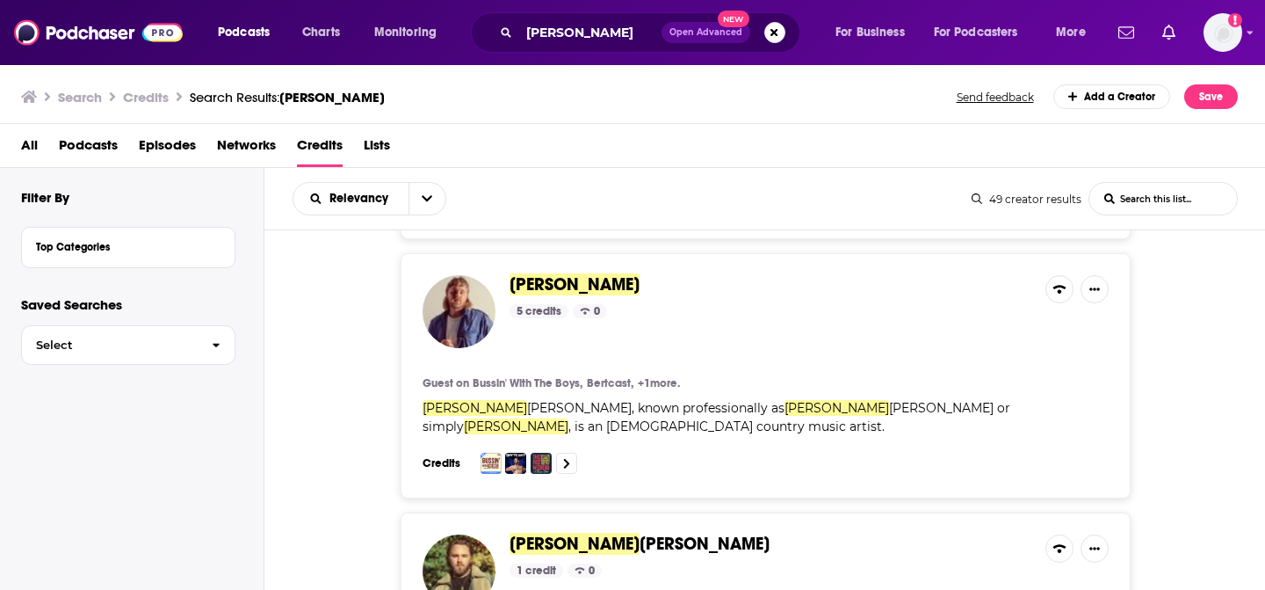
scroll to position [981, 0]
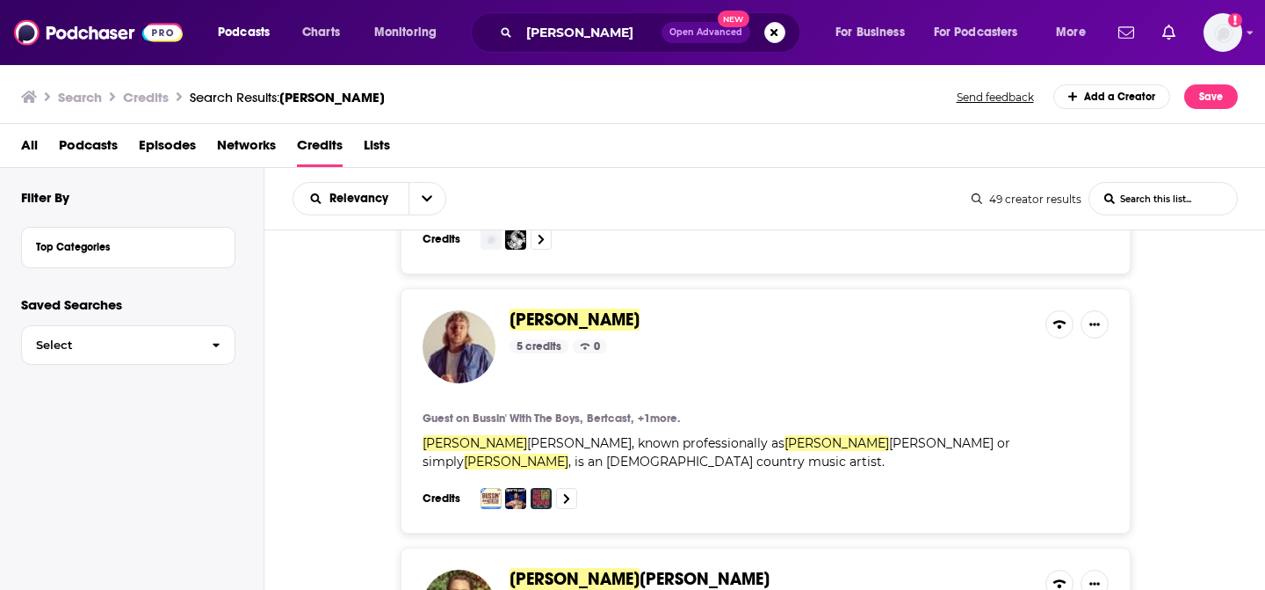
click at [543, 308] on span "[PERSON_NAME]" at bounding box center [575, 319] width 130 height 22
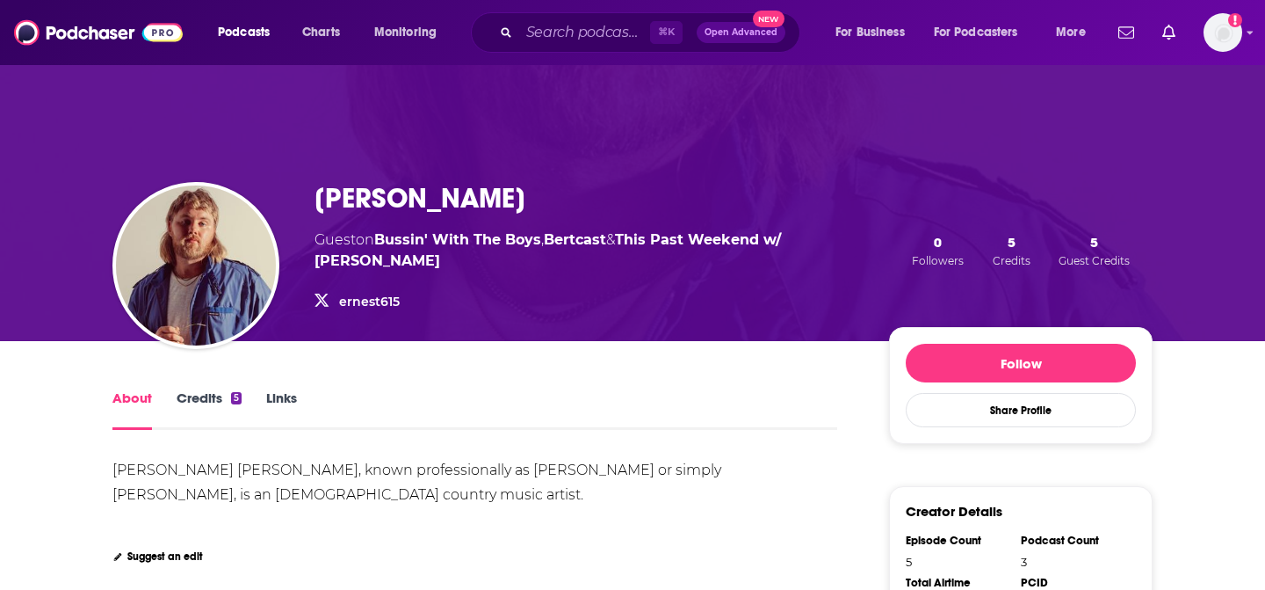
click at [215, 395] on link "Credits 5" at bounding box center [209, 409] width 65 height 40
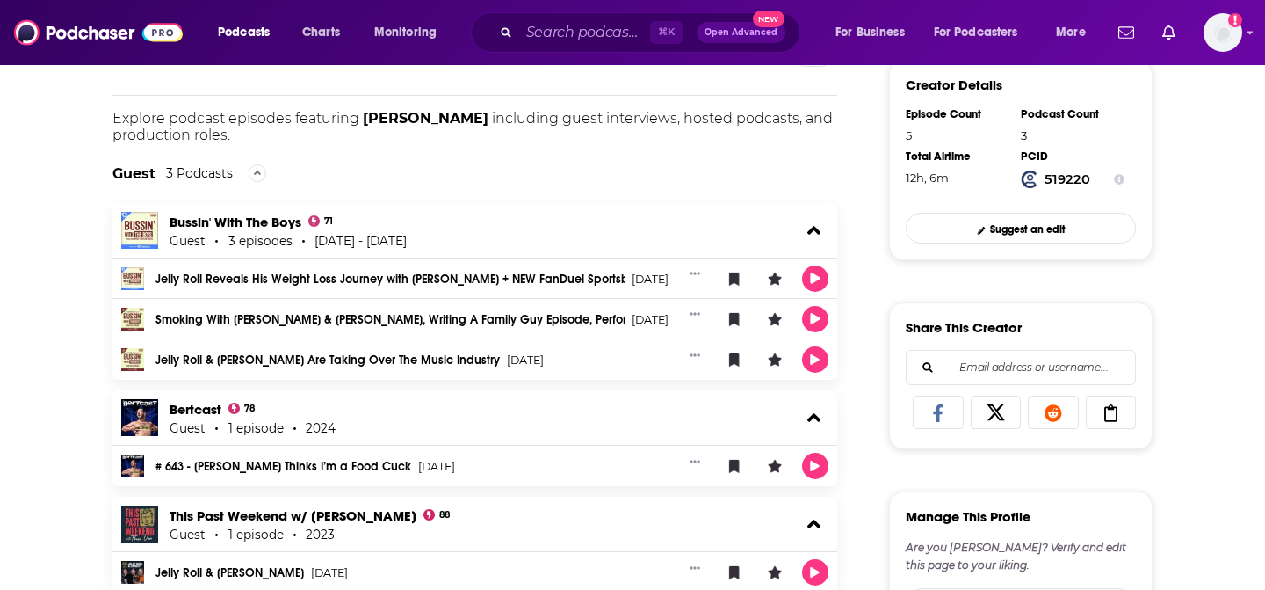
scroll to position [423, 0]
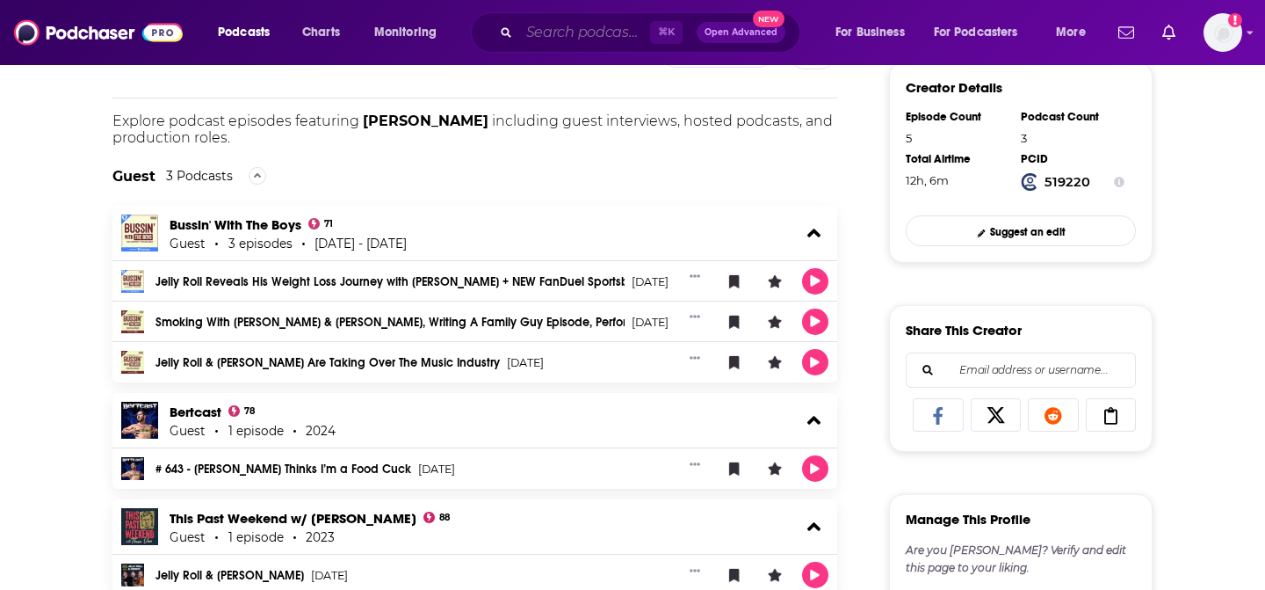
click at [549, 27] on input "Search podcasts, credits, & more..." at bounding box center [584, 32] width 131 height 28
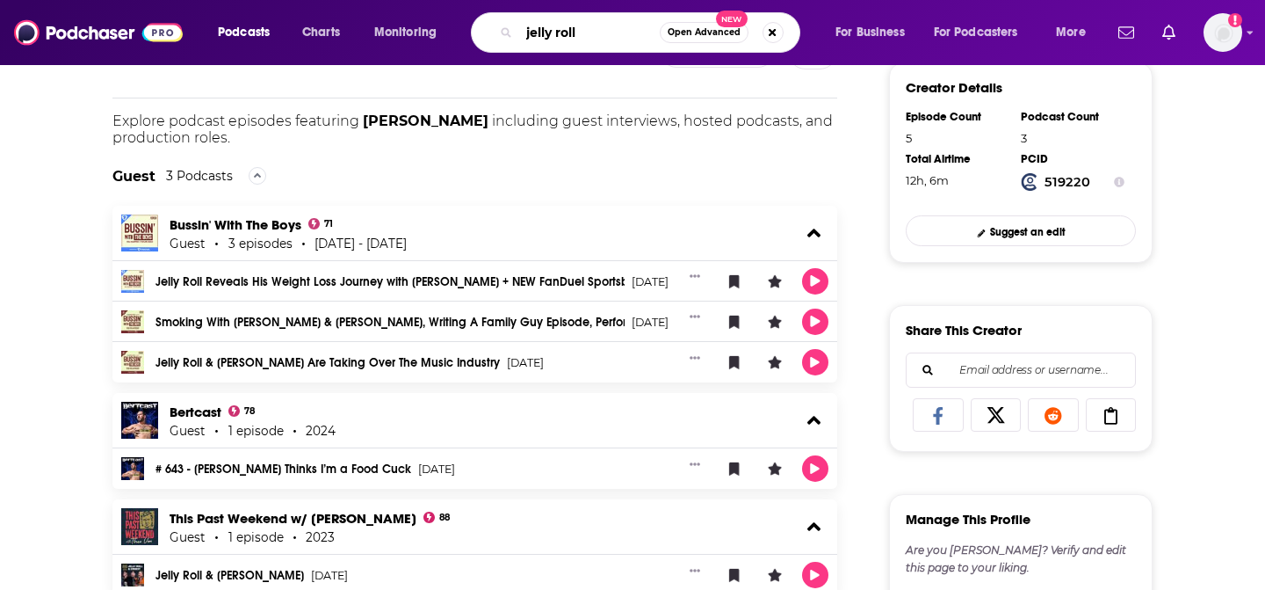
click at [546, 35] on input "jelly roll" at bounding box center [589, 32] width 141 height 28
type input "[PERSON_NAME]"
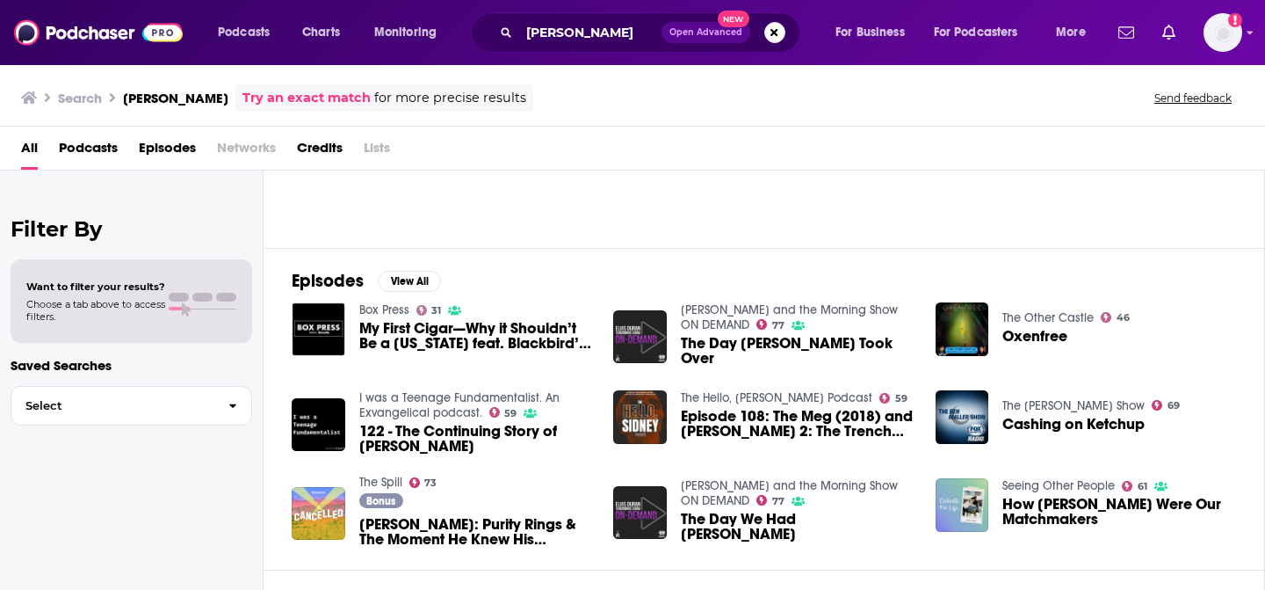
scroll to position [402, 0]
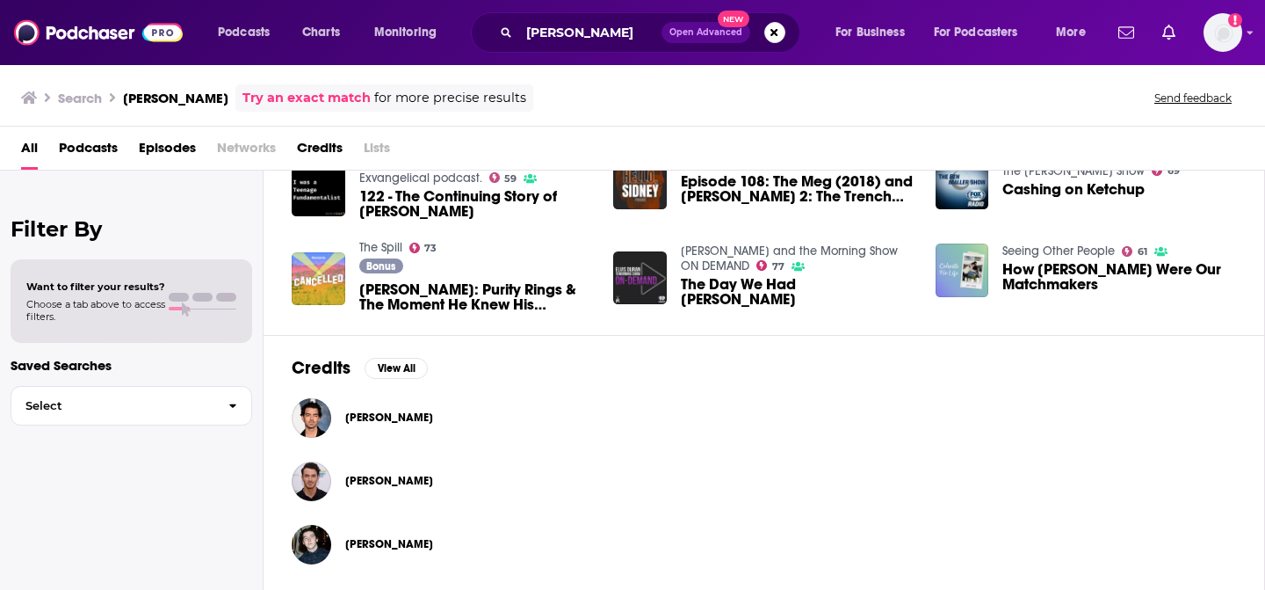
click at [397, 344] on div "Credits View All [PERSON_NAME] [PERSON_NAME] [PERSON_NAME]" at bounding box center [765, 464] width 1002 height 259
click at [398, 362] on button "View All" at bounding box center [396, 368] width 63 height 21
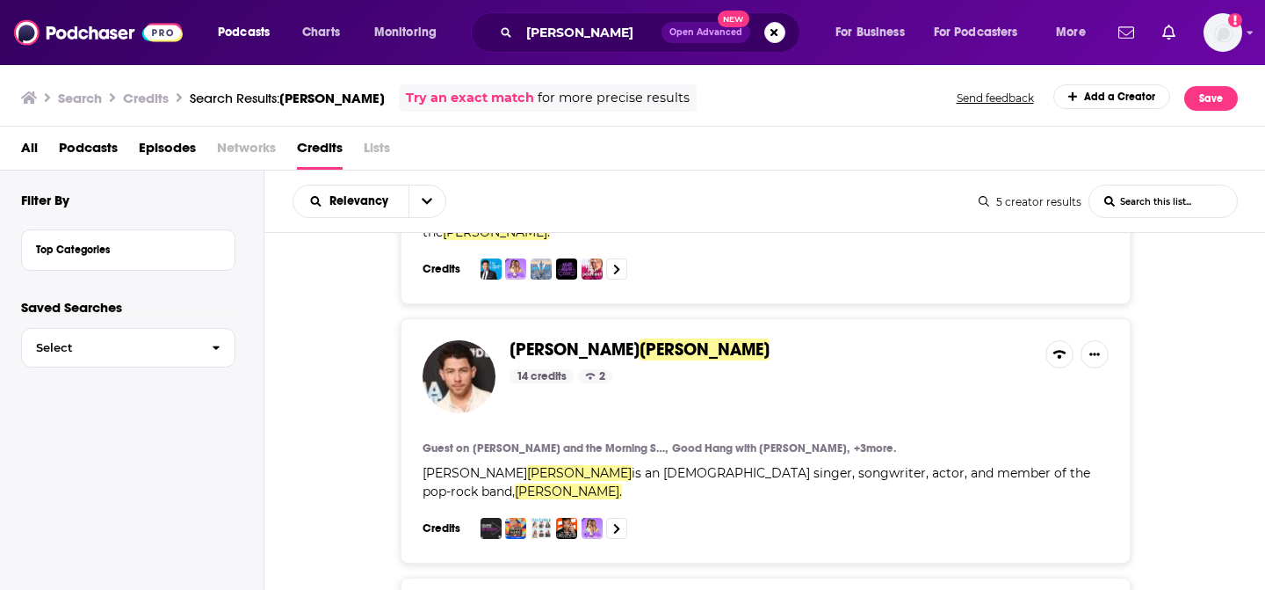
scroll to position [720, 0]
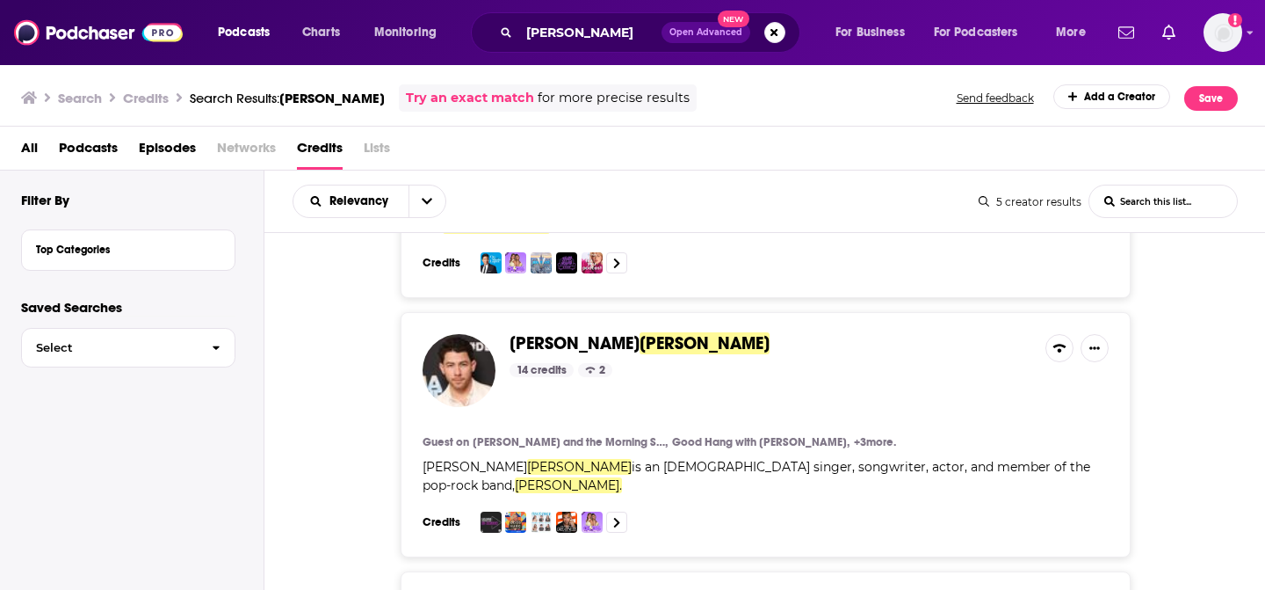
click at [546, 332] on span "[PERSON_NAME]" at bounding box center [575, 343] width 130 height 22
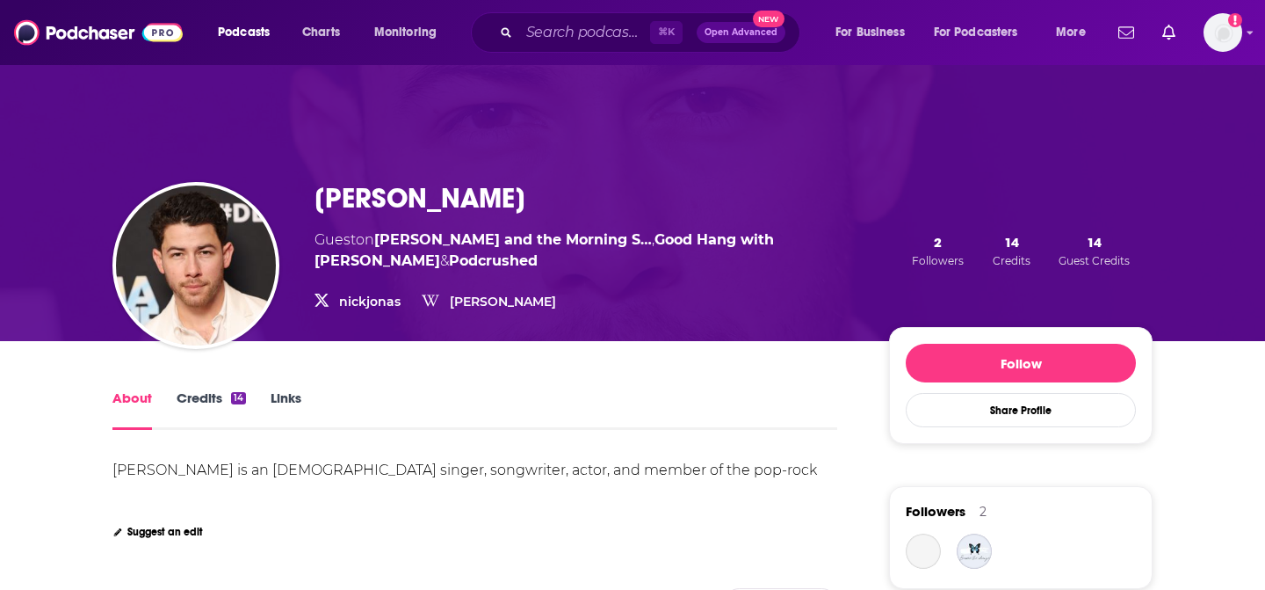
click at [197, 398] on link "Credits 14" at bounding box center [211, 409] width 69 height 40
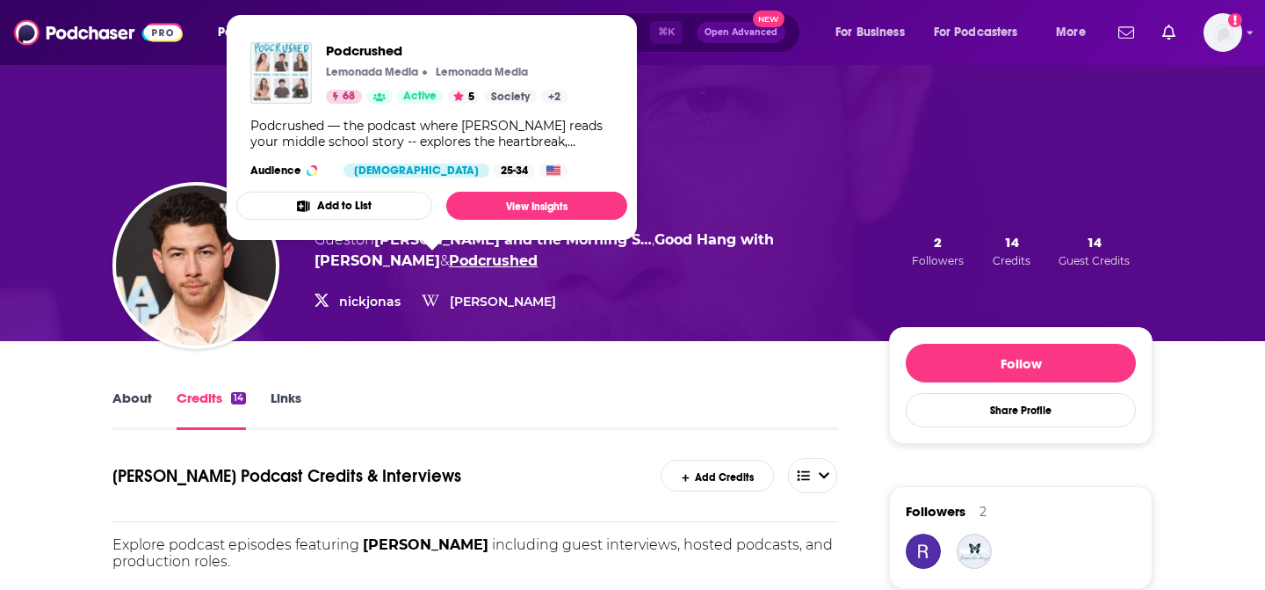
click at [449, 263] on link "Podcrushed" at bounding box center [493, 260] width 89 height 17
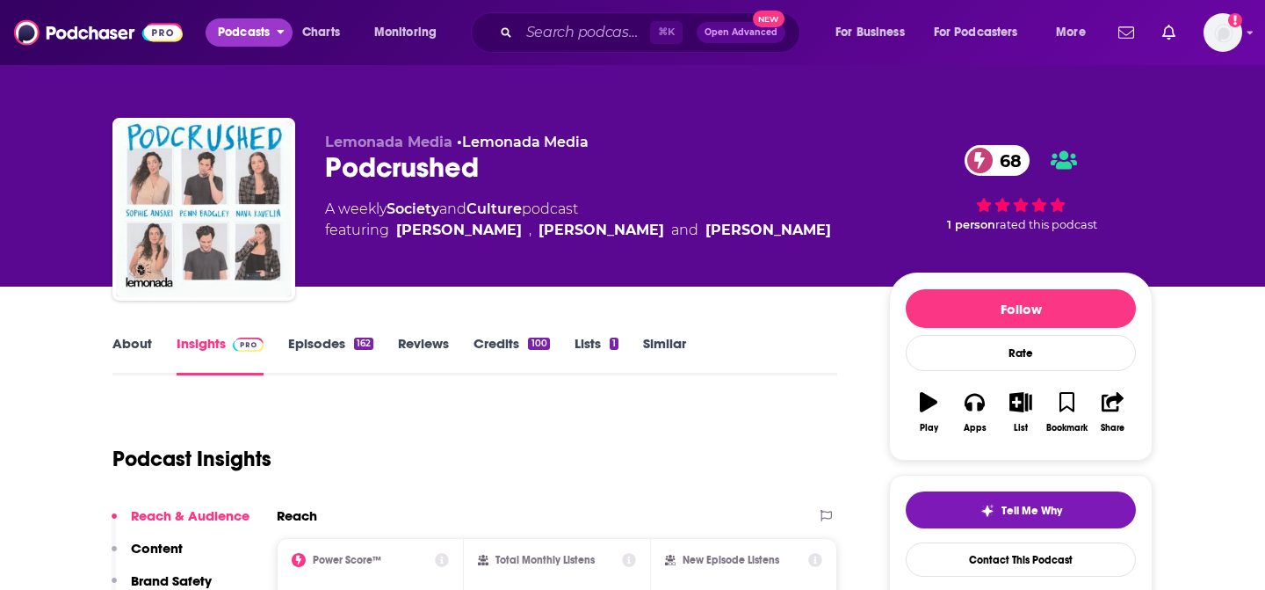
click at [237, 32] on span "Podcasts" at bounding box center [244, 32] width 52 height 25
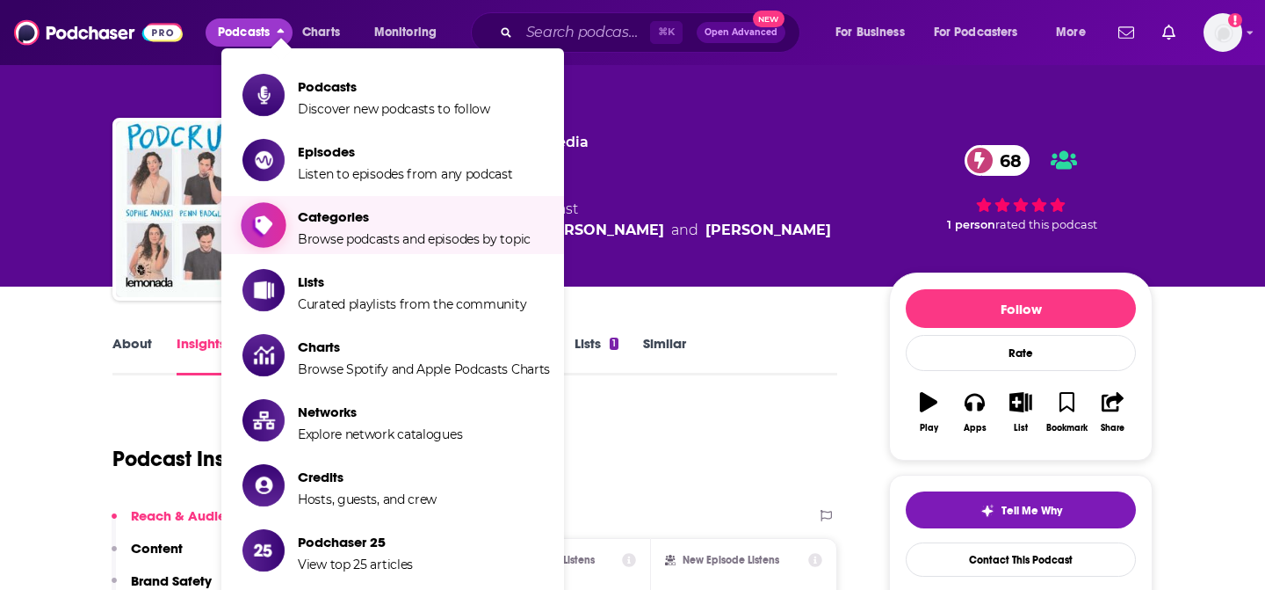
click at [363, 221] on span "Categories" at bounding box center [414, 216] width 233 height 17
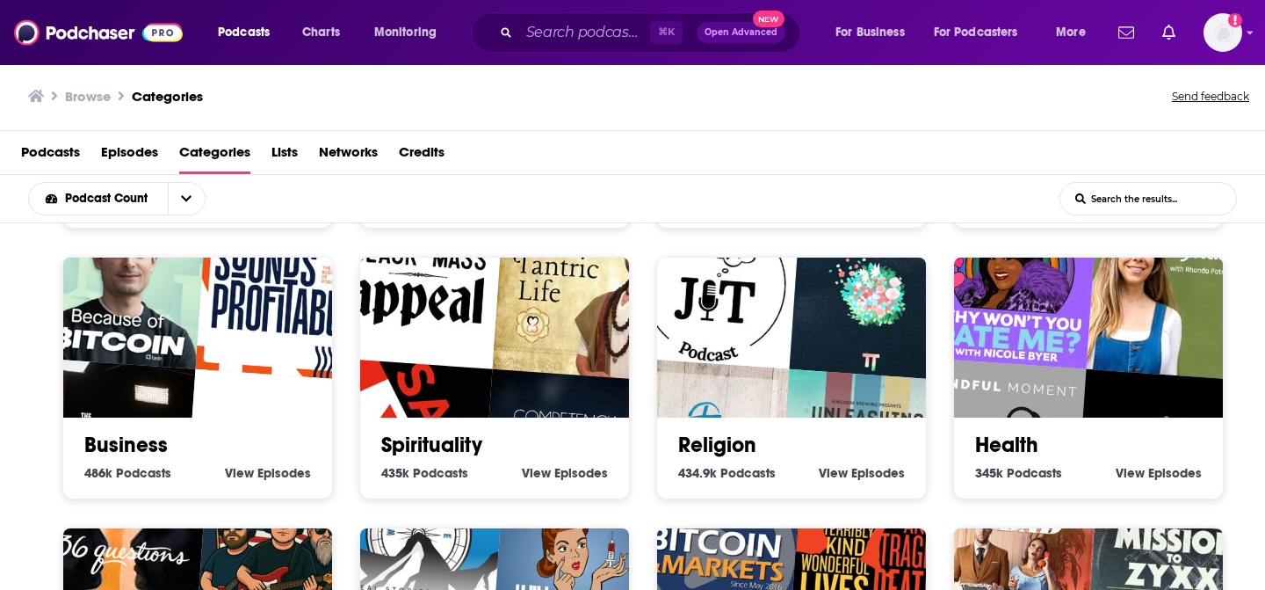
scroll to position [271, 0]
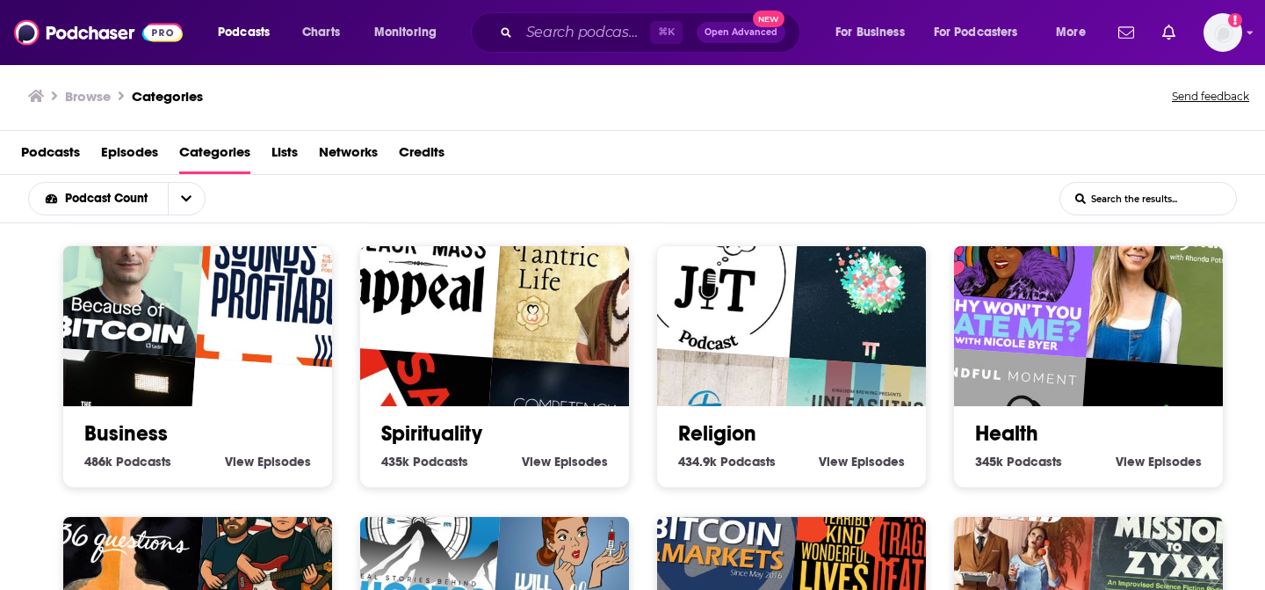
click at [1075, 324] on img "Why Won't You Date Me? with Nicole Byer" at bounding box center [1011, 271] width 172 height 172
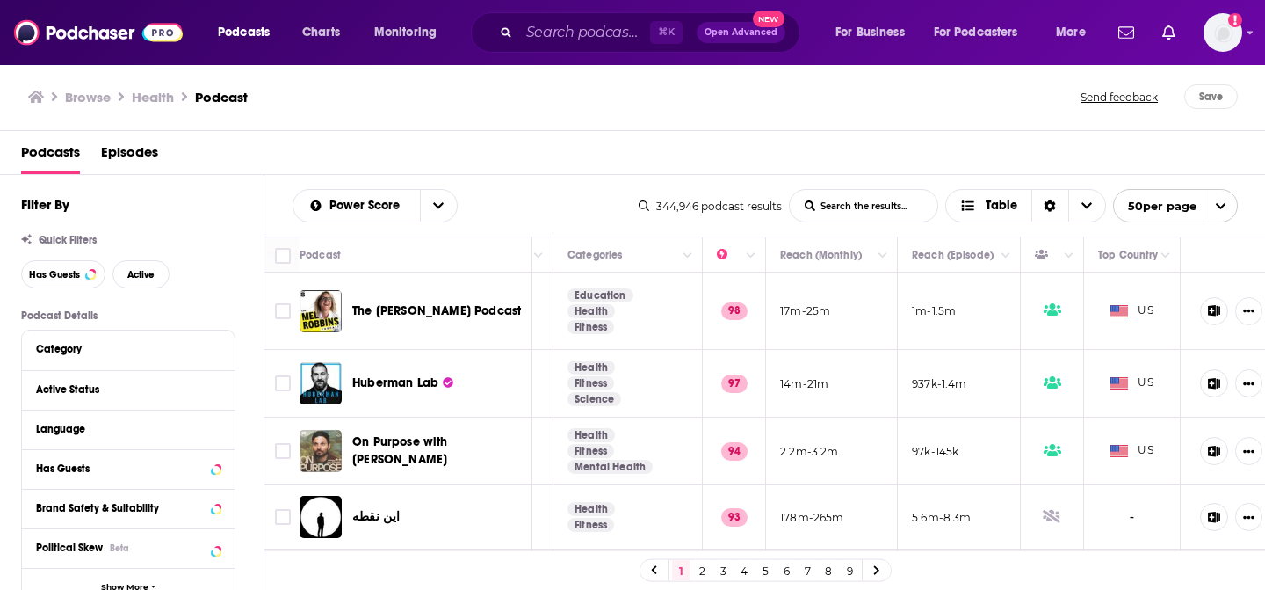
scroll to position [0, 299]
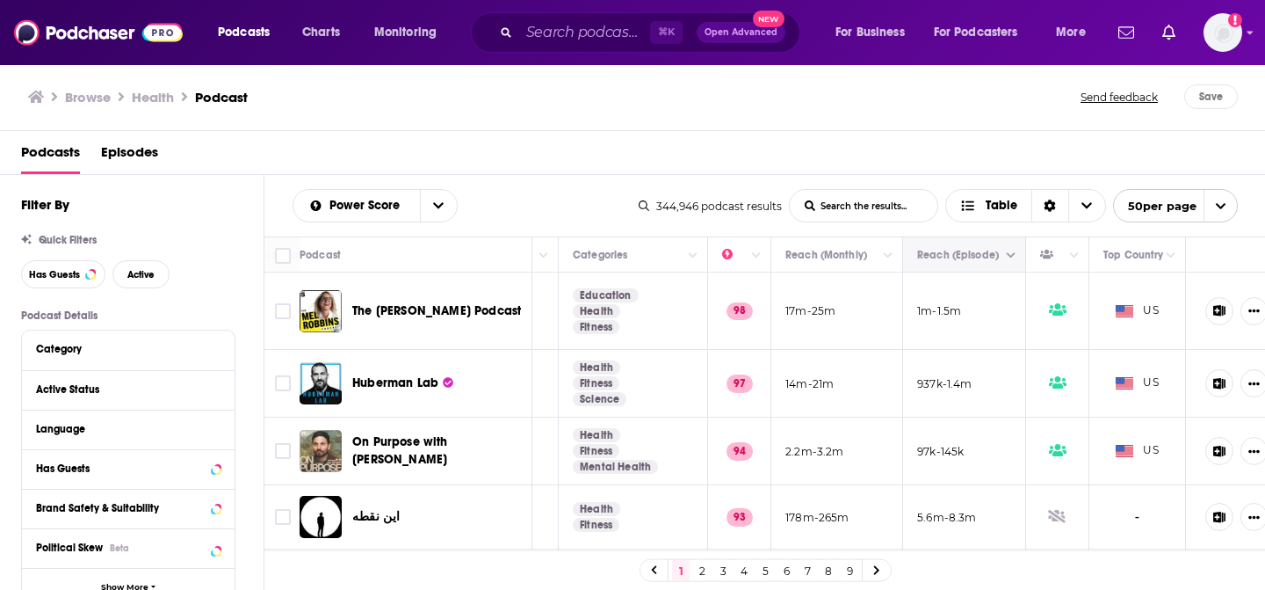
click at [988, 258] on button "Move" at bounding box center [963, 254] width 94 height 21
click at [1016, 257] on button "Column Actions" at bounding box center [1011, 255] width 21 height 21
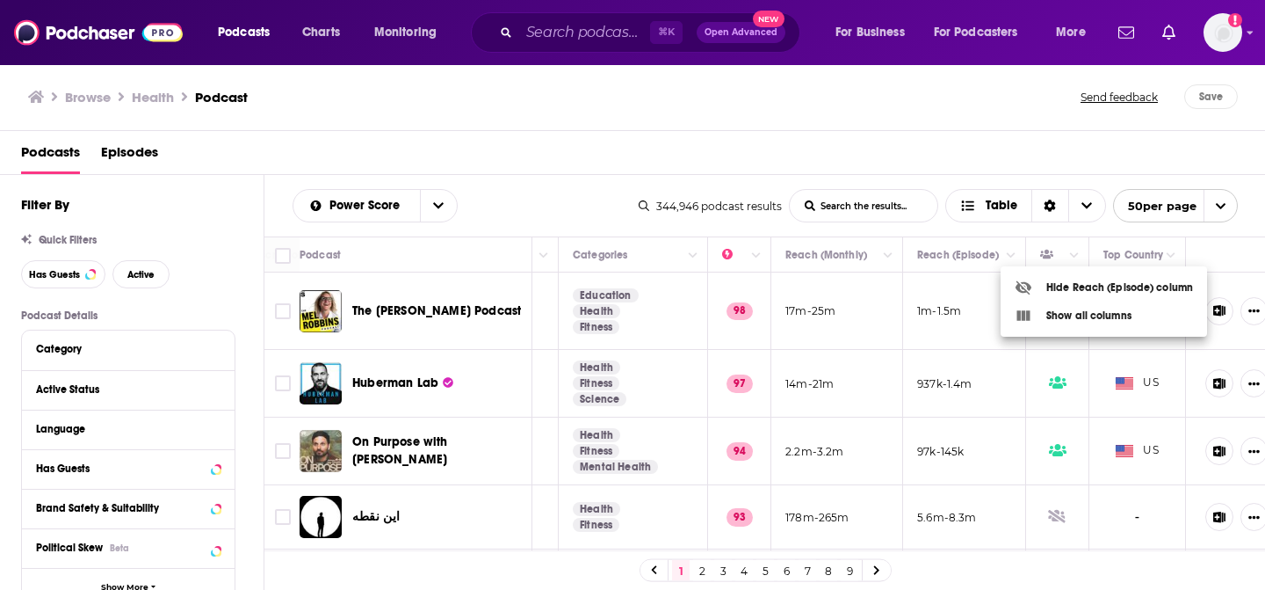
click at [1014, 255] on div at bounding box center [632, 295] width 1265 height 590
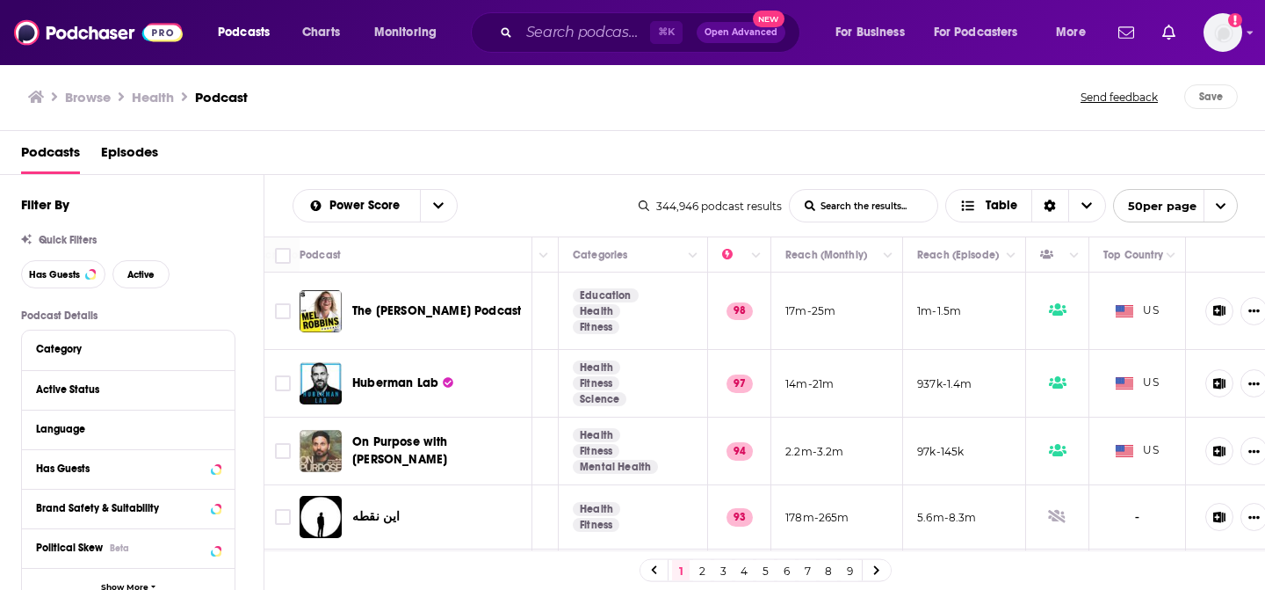
scroll to position [0, 0]
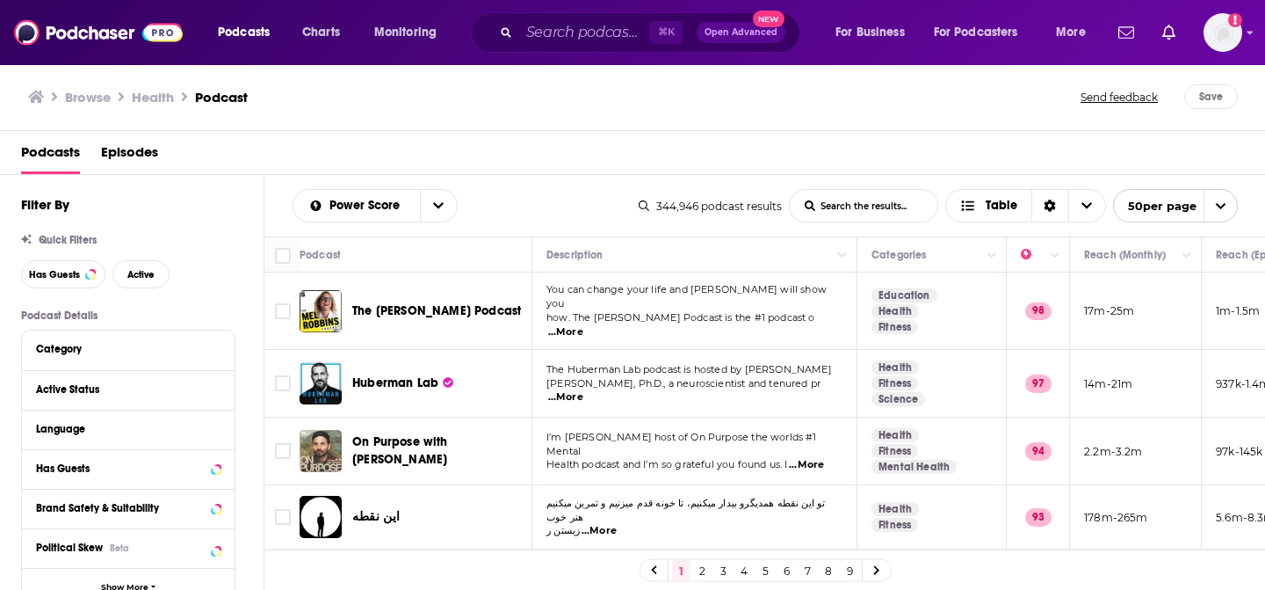
click at [422, 303] on div "Podcasts Charts Monitoring ⌘ K Open Advanced New For Business For Podcasters Mo…" at bounding box center [632, 295] width 1265 height 590
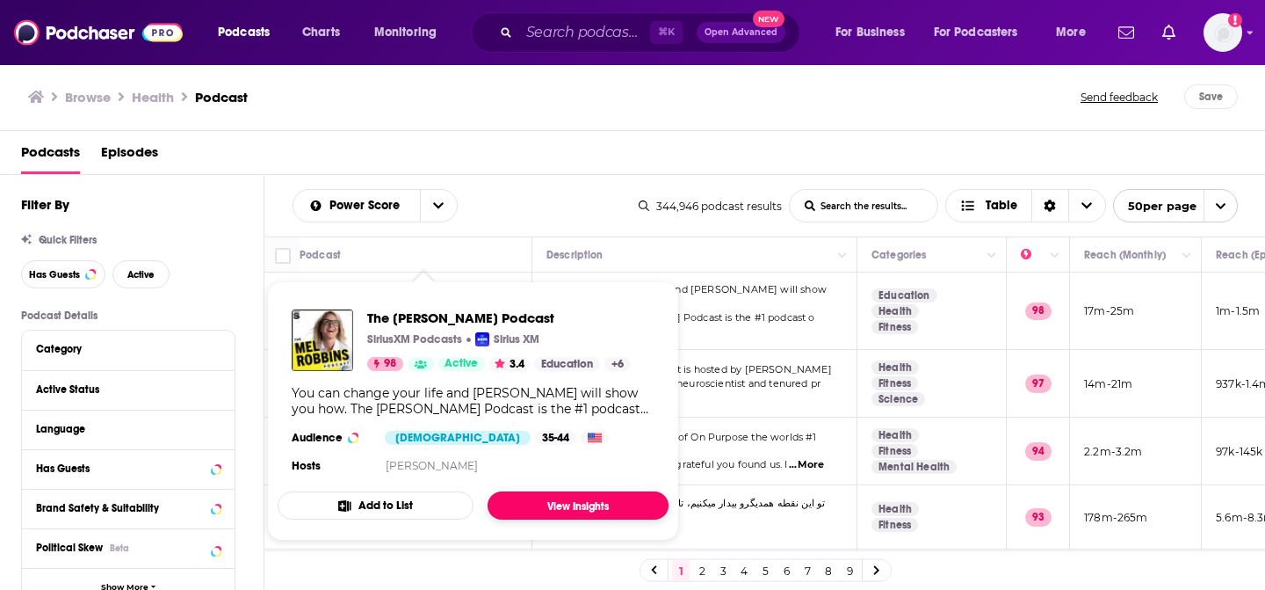
click at [575, 500] on link "View Insights" at bounding box center [578, 505] width 181 height 28
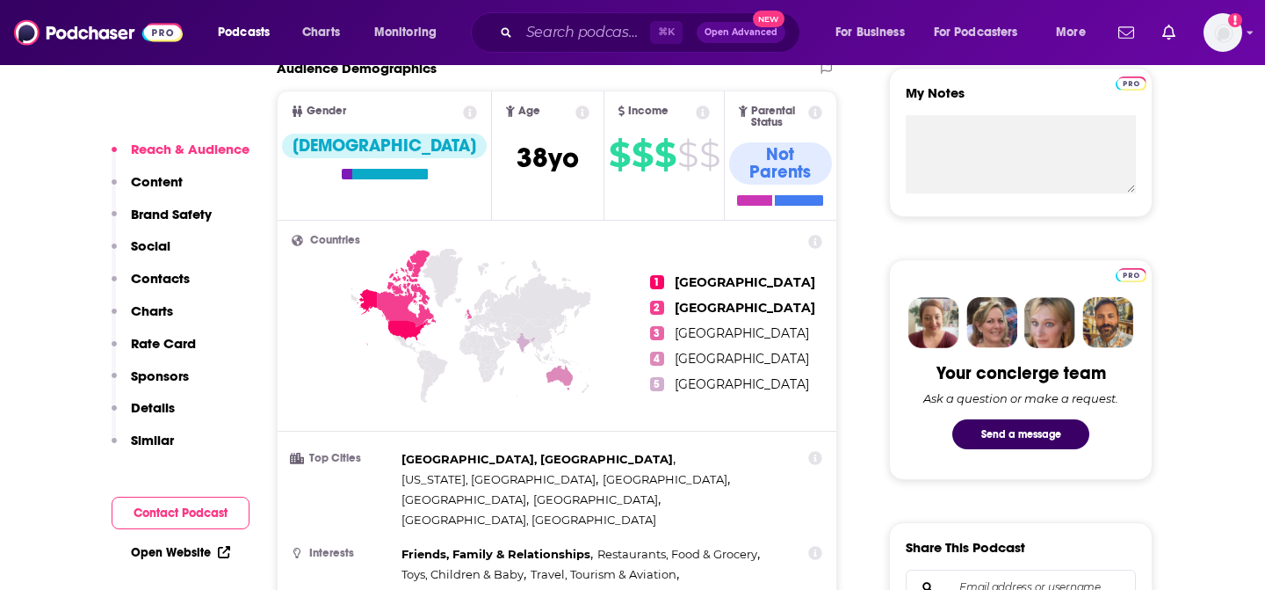
scroll to position [1051, 0]
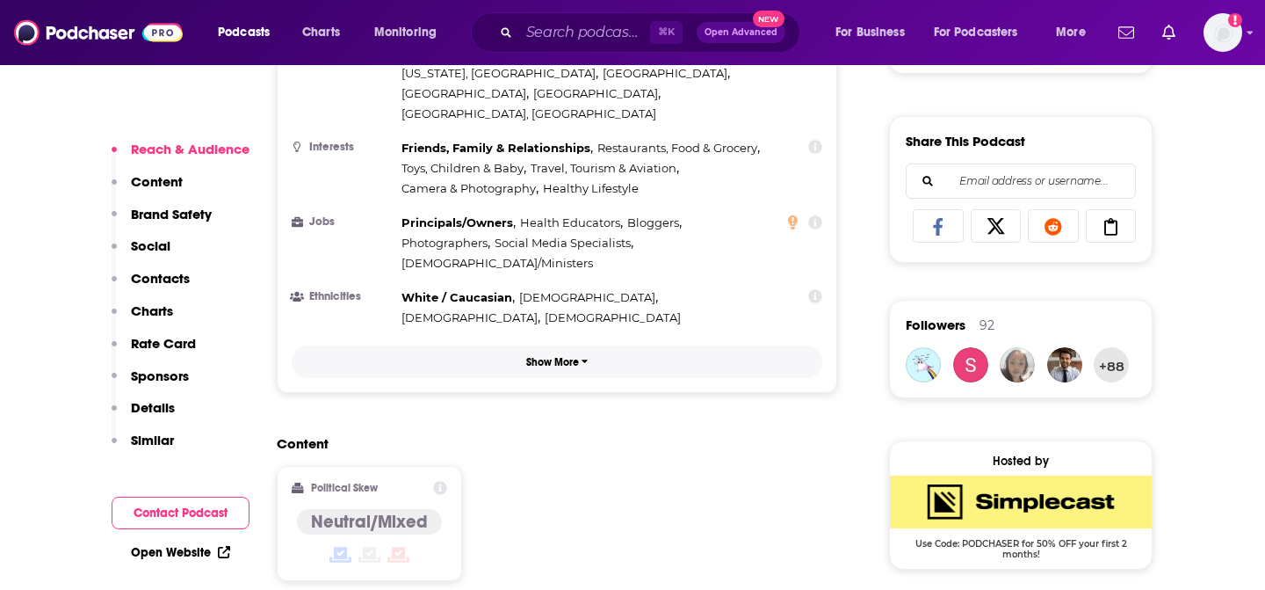
click at [415, 345] on button "Show More" at bounding box center [557, 361] width 531 height 33
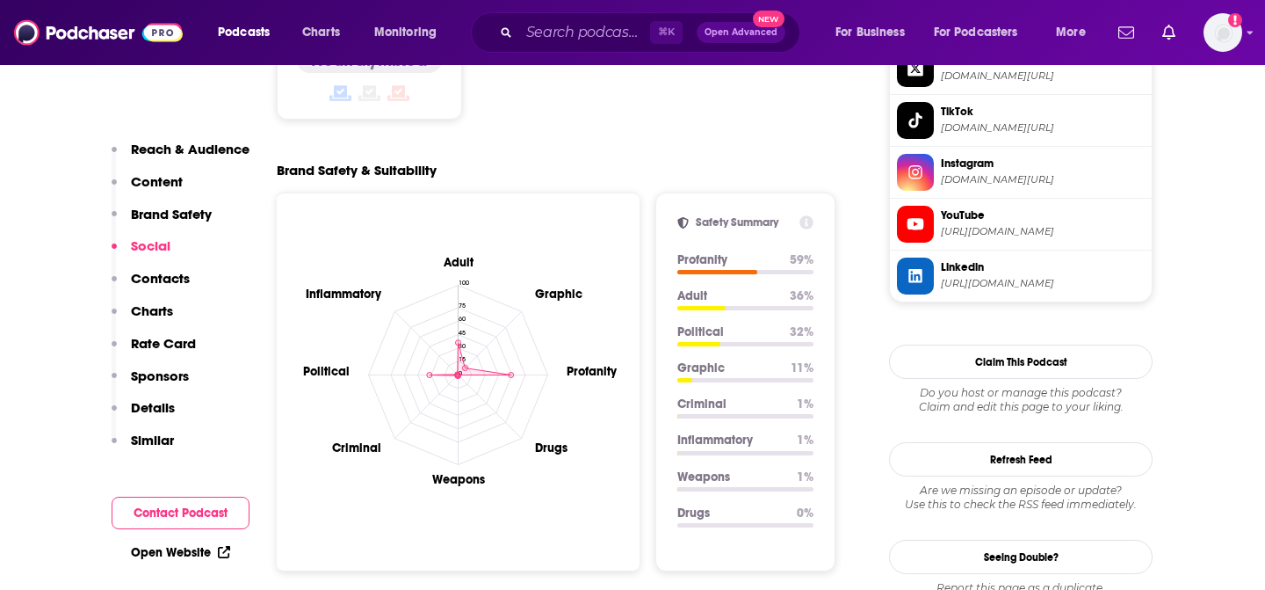
scroll to position [1468, 0]
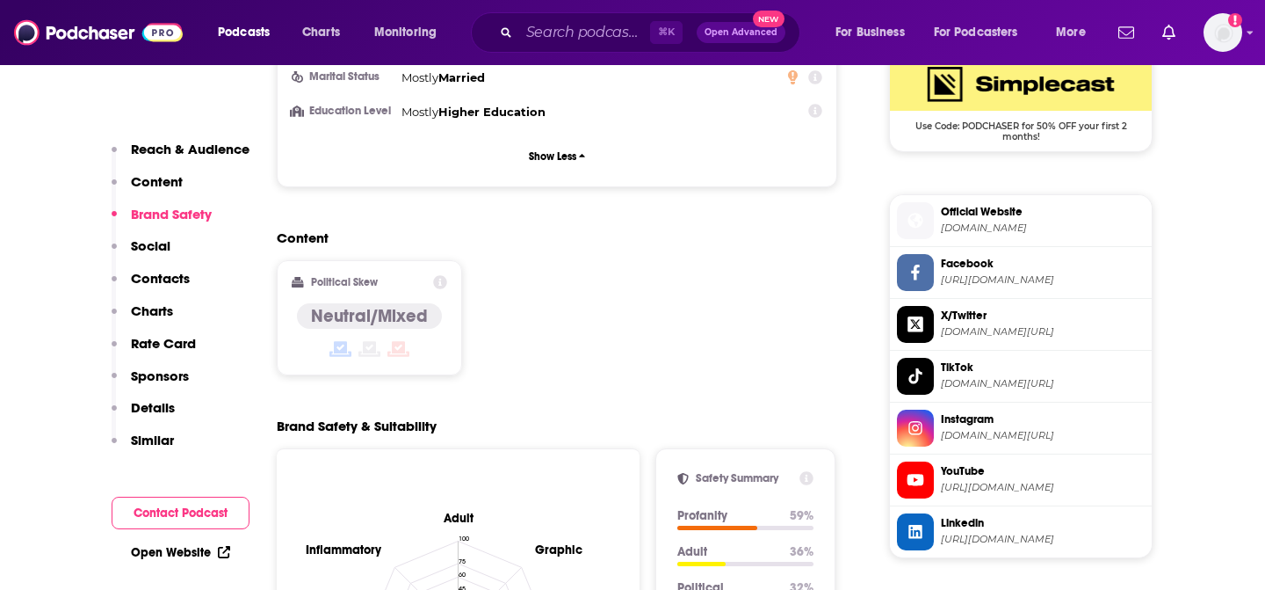
click at [441, 275] on icon at bounding box center [440, 282] width 14 height 14
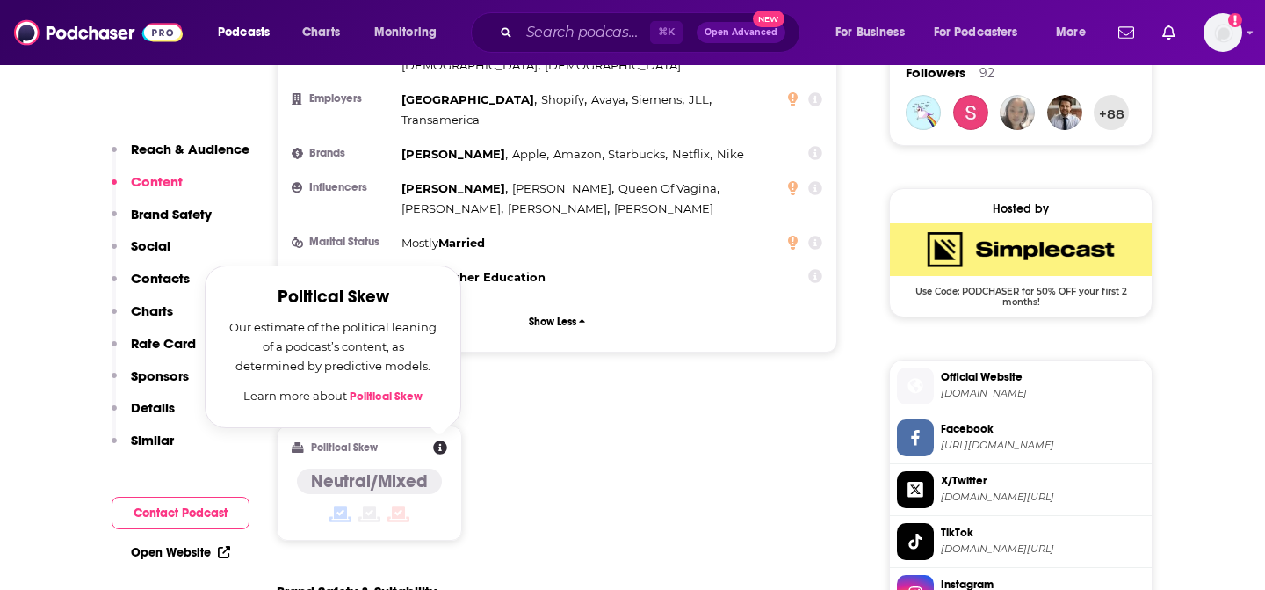
scroll to position [1292, 0]
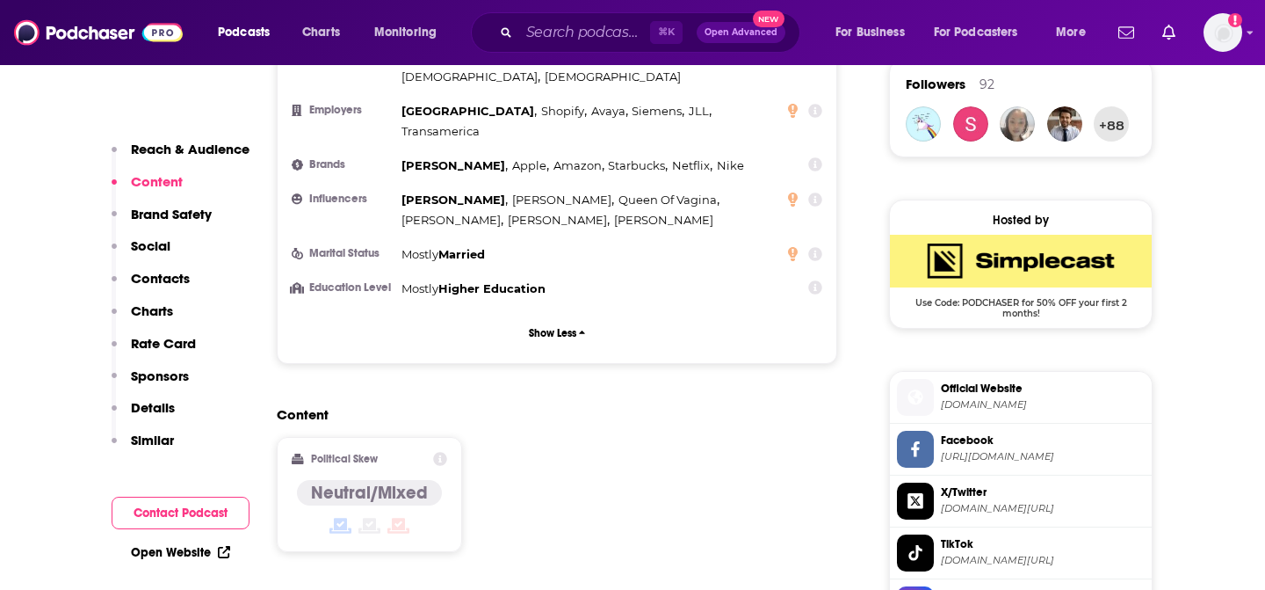
click at [539, 406] on div "Content Political Skew Neutral/Mixed" at bounding box center [557, 486] width 561 height 160
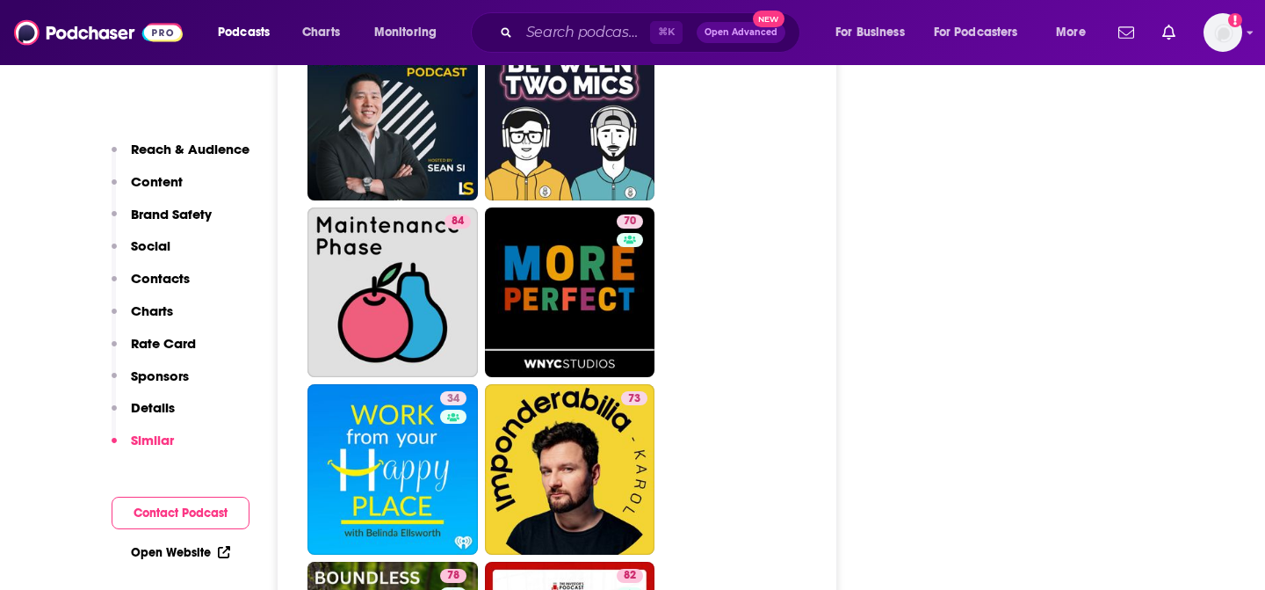
scroll to position [7263, 0]
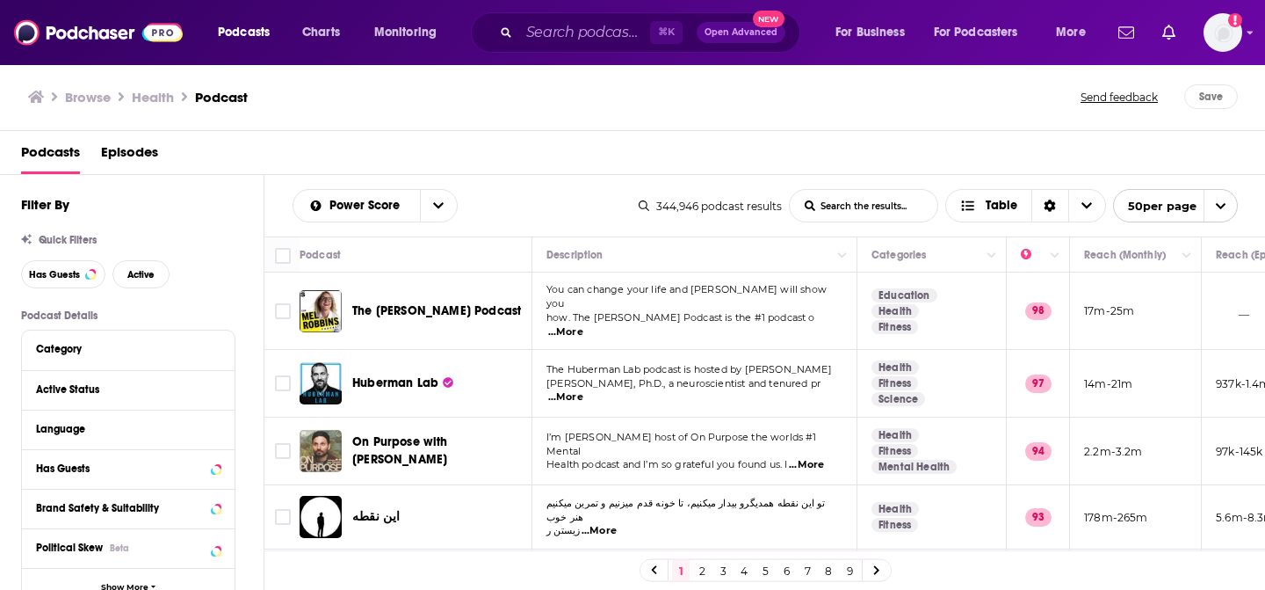
click at [434, 301] on div "Podcasts Charts Monitoring ⌘ K Open Advanced New For Business For Podcasters Mo…" at bounding box center [632, 295] width 1265 height 590
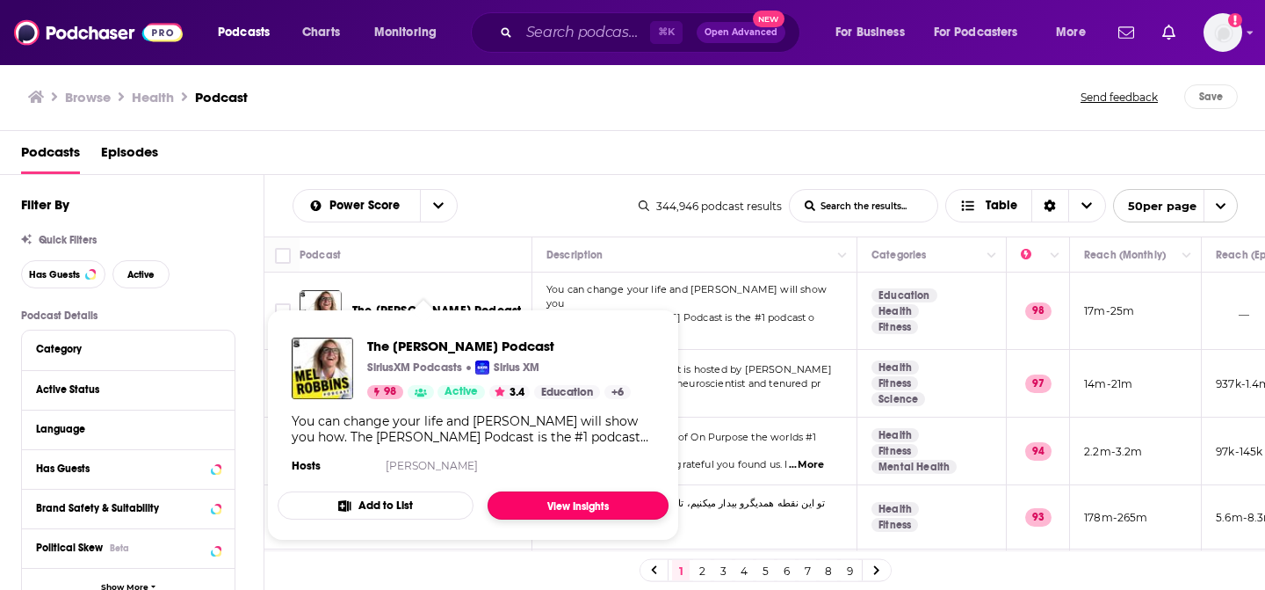
click at [580, 502] on link "View Insights" at bounding box center [578, 505] width 181 height 28
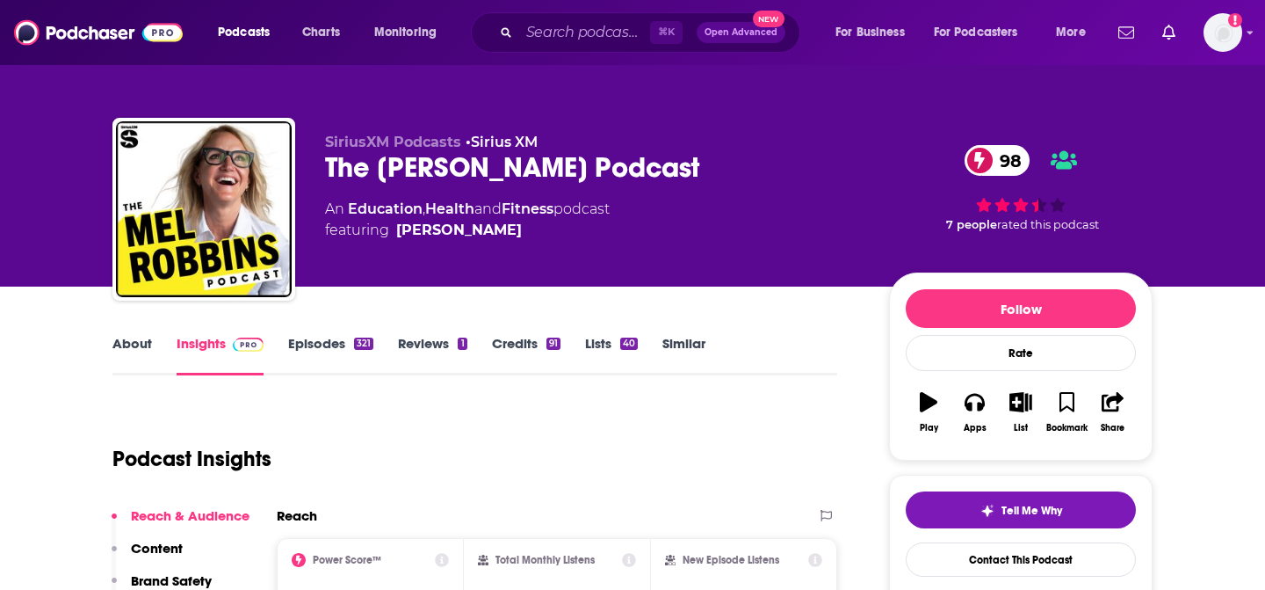
click at [519, 346] on link "Credits 91" at bounding box center [526, 355] width 69 height 40
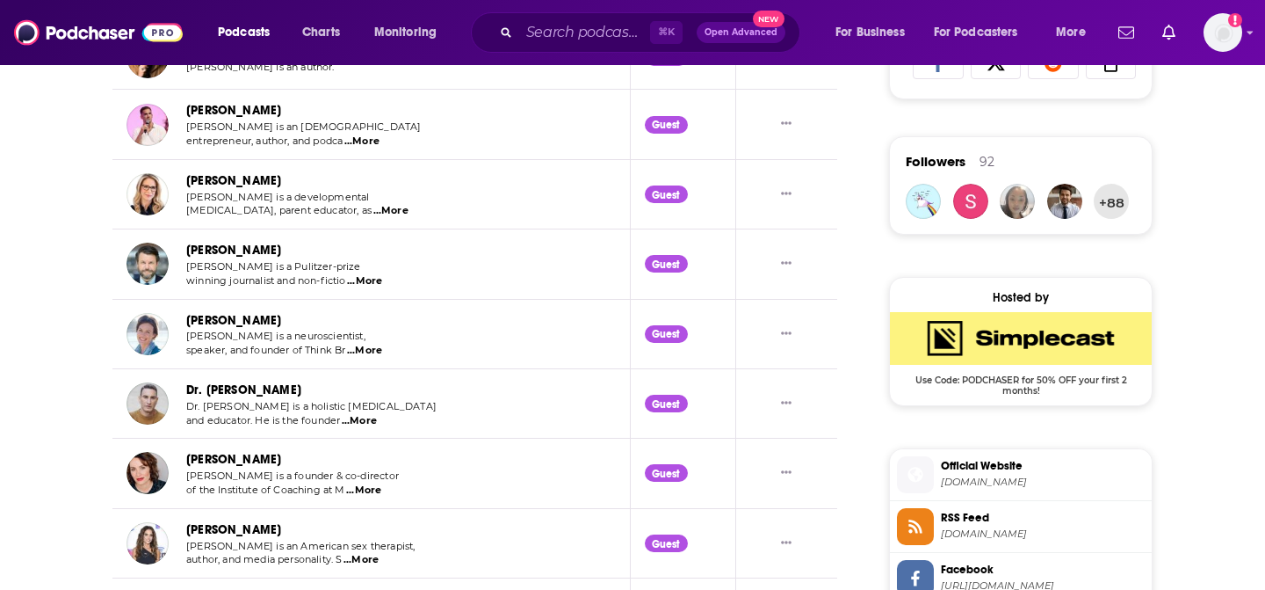
scroll to position [1217, 0]
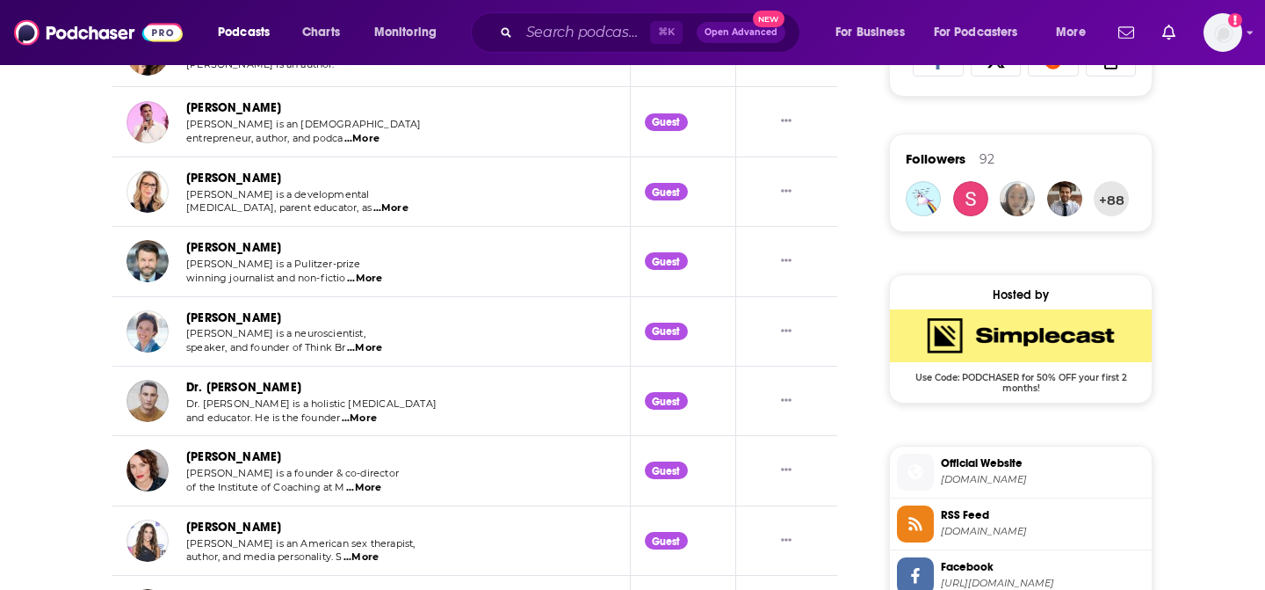
click at [220, 111] on link "[PERSON_NAME]" at bounding box center [233, 107] width 95 height 15
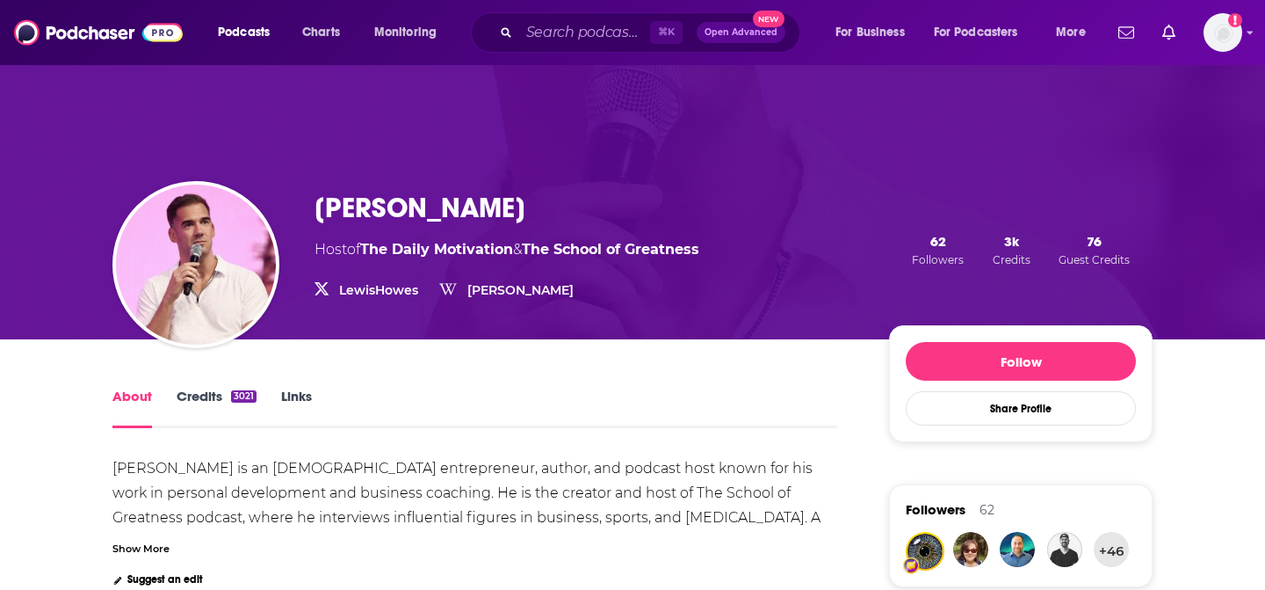
click at [190, 387] on link "Credits 3021" at bounding box center [217, 407] width 80 height 40
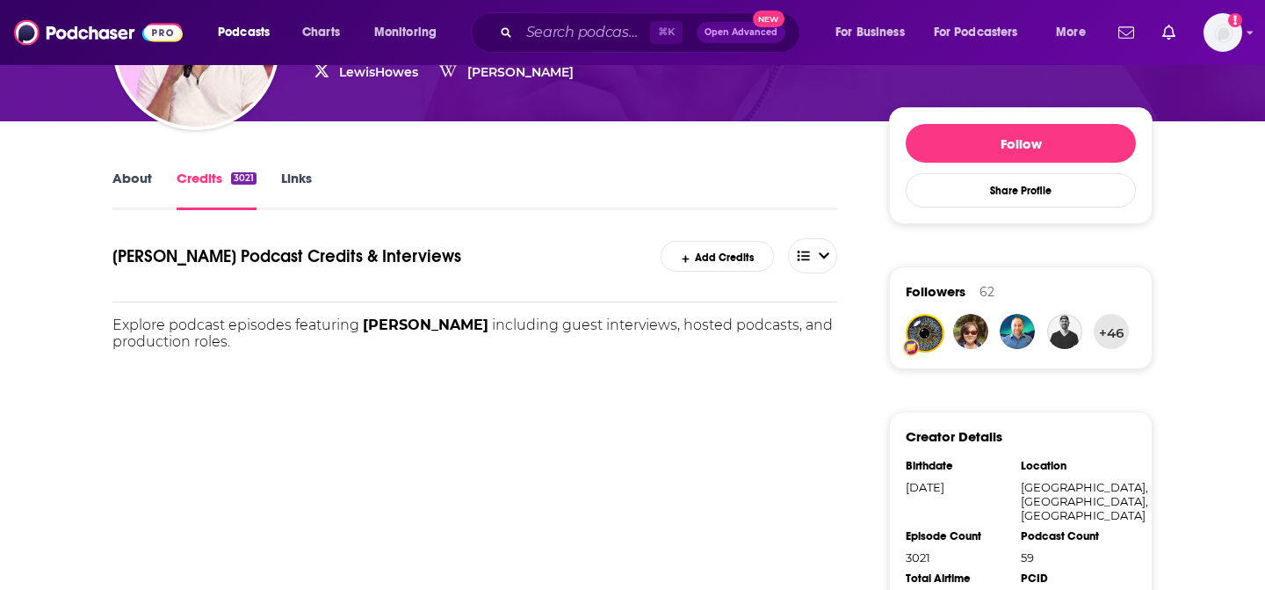
scroll to position [292, 0]
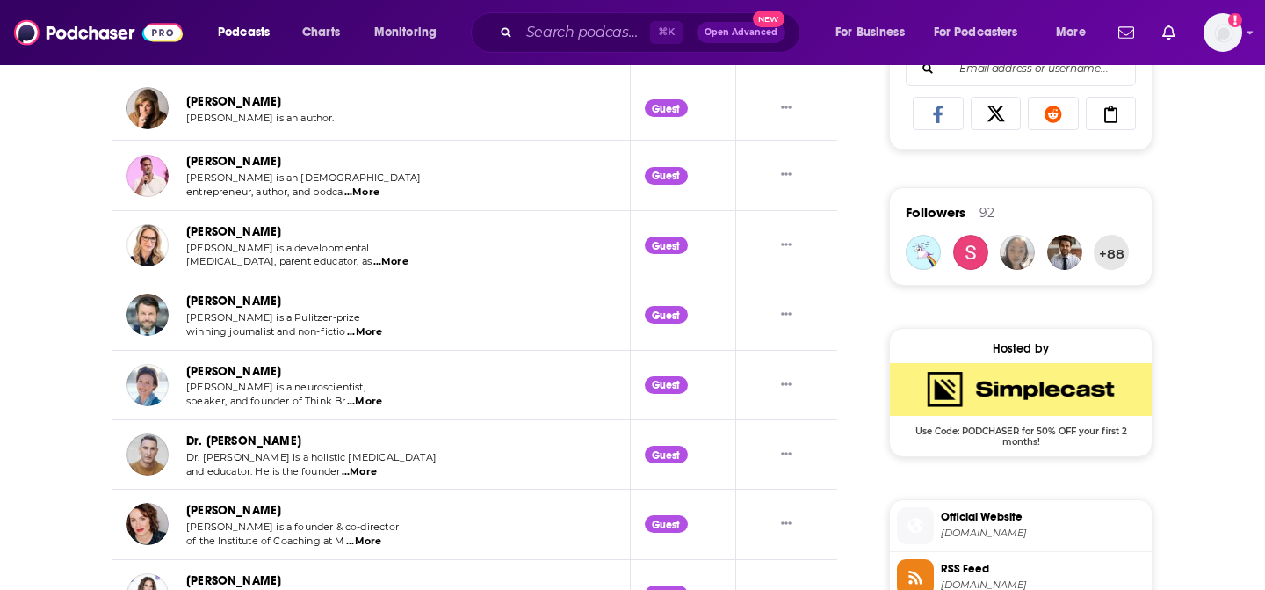
scroll to position [2066, 0]
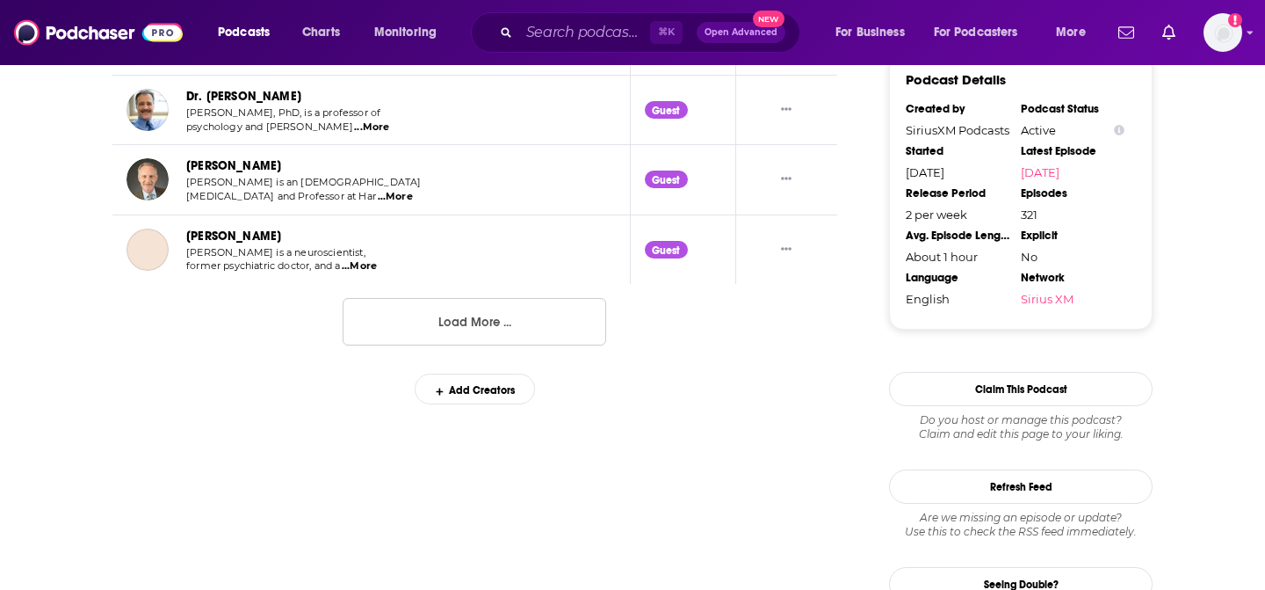
click at [469, 329] on button "Load More ..." at bounding box center [475, 321] width 264 height 47
click at [257, 163] on link "[PERSON_NAME]" at bounding box center [233, 165] width 95 height 15
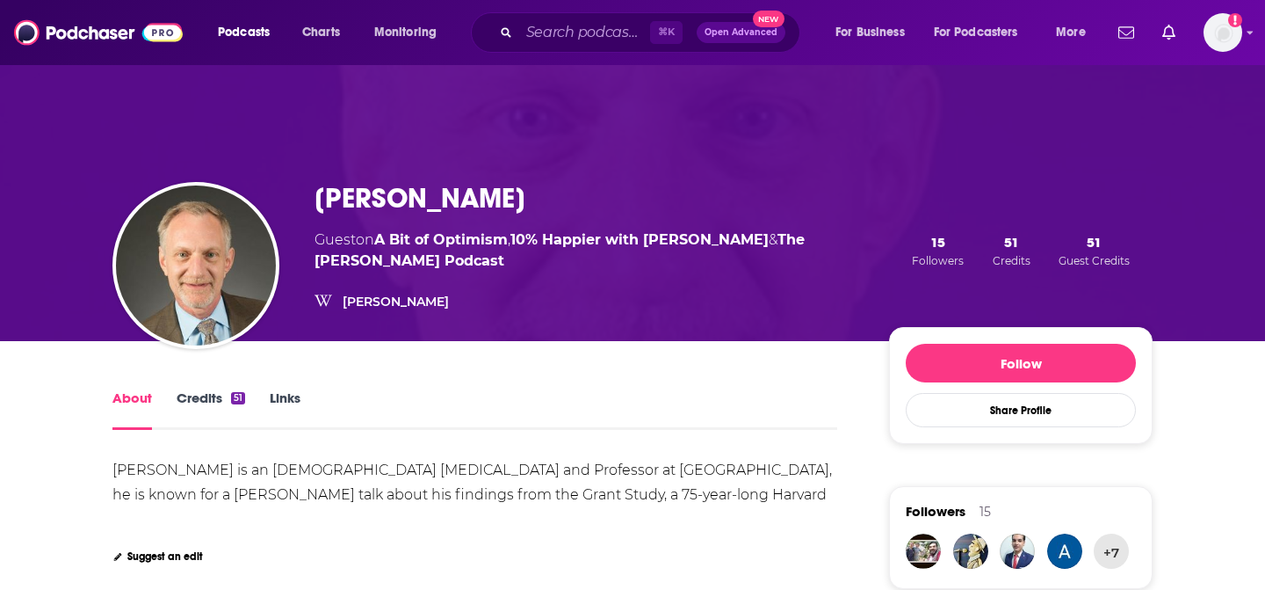
click at [210, 395] on link "Credits 51" at bounding box center [211, 409] width 69 height 40
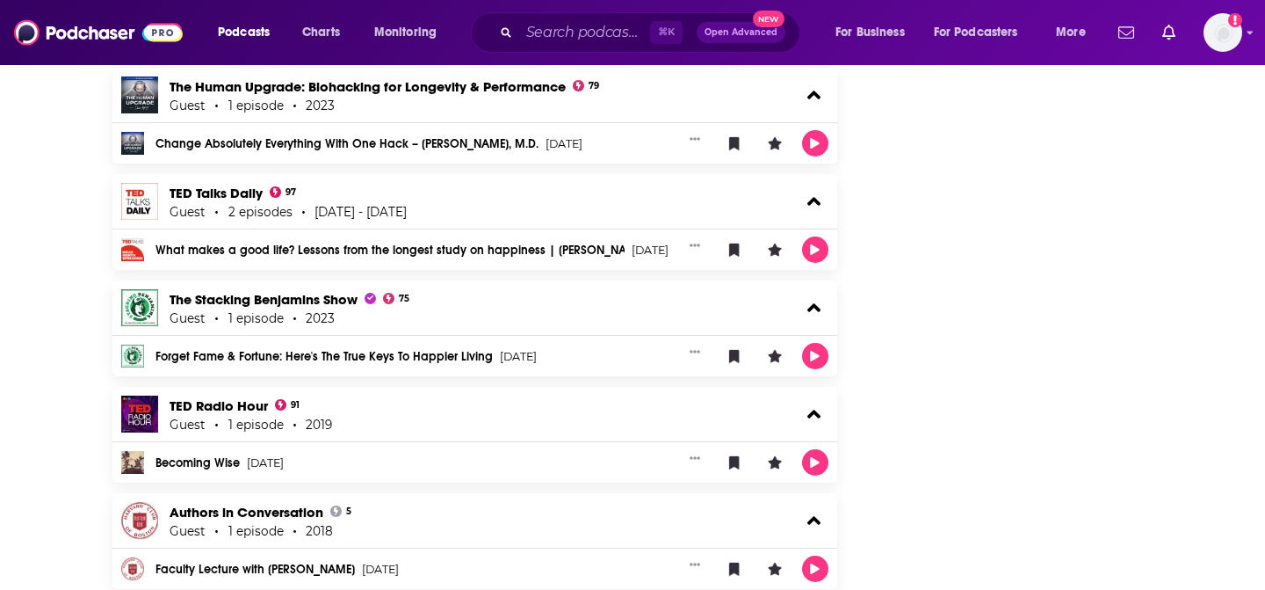
scroll to position [4850, 0]
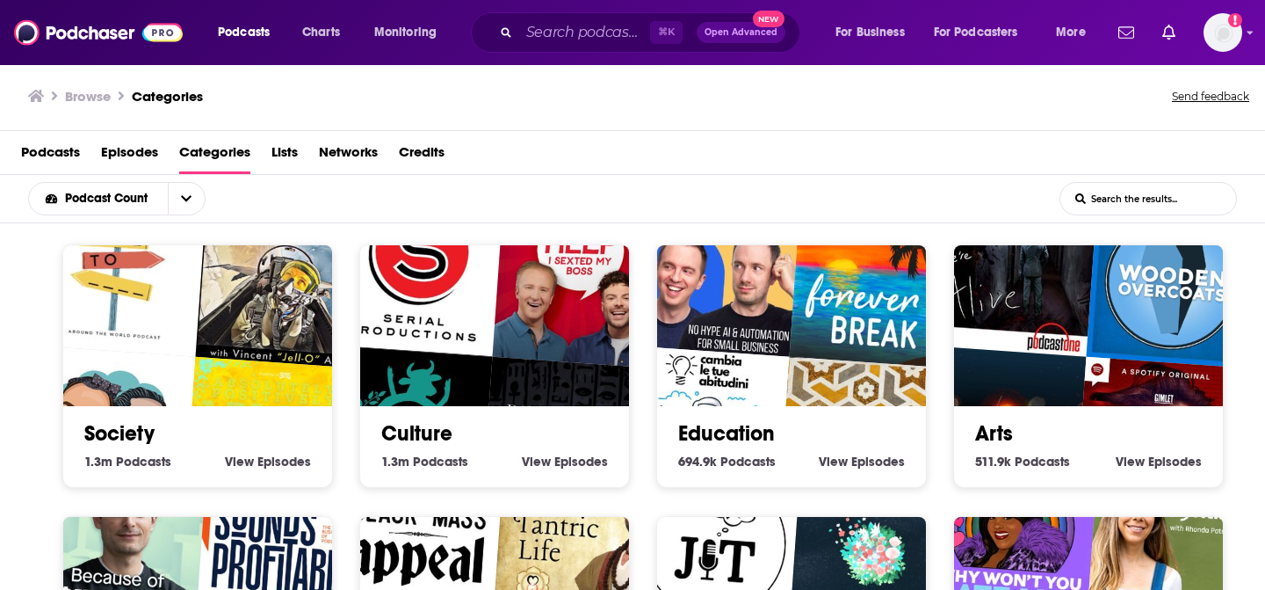
click at [239, 332] on img "Fighter Pilot Podcast" at bounding box center [282, 282] width 172 height 172
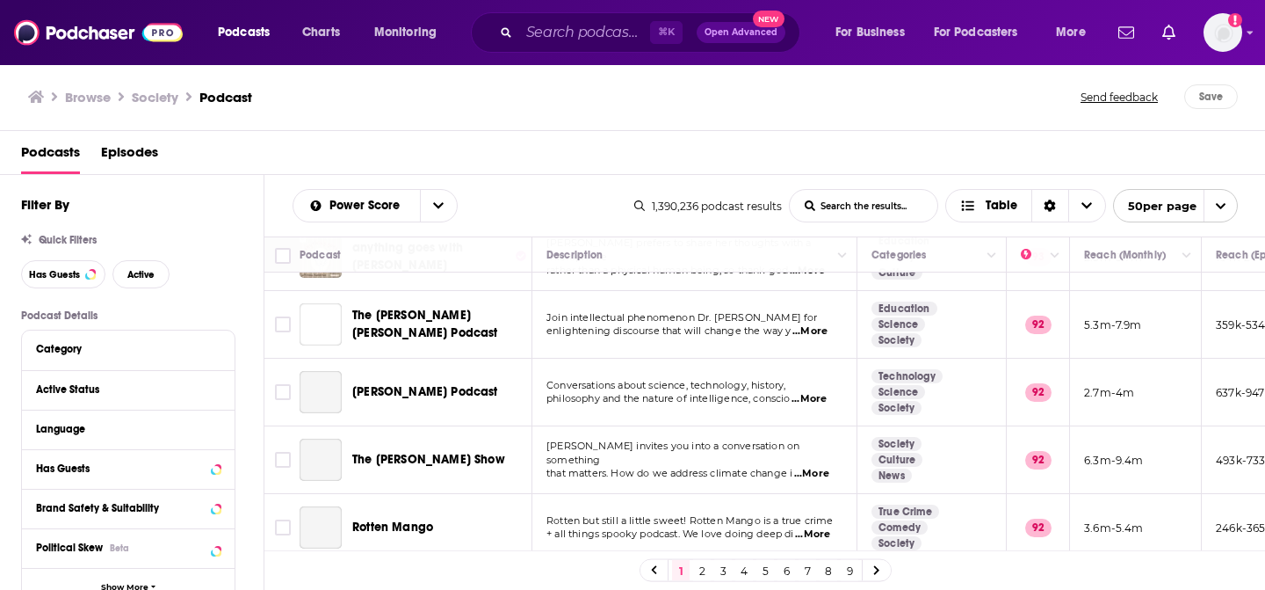
scroll to position [1340, 0]
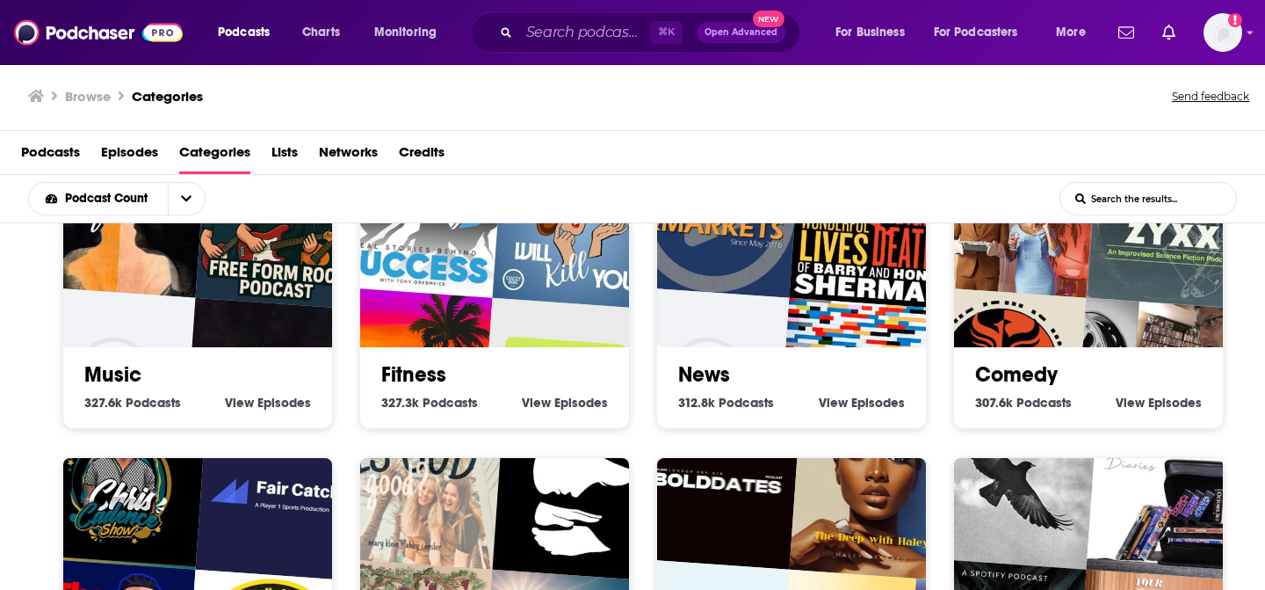
scroll to position [604, 0]
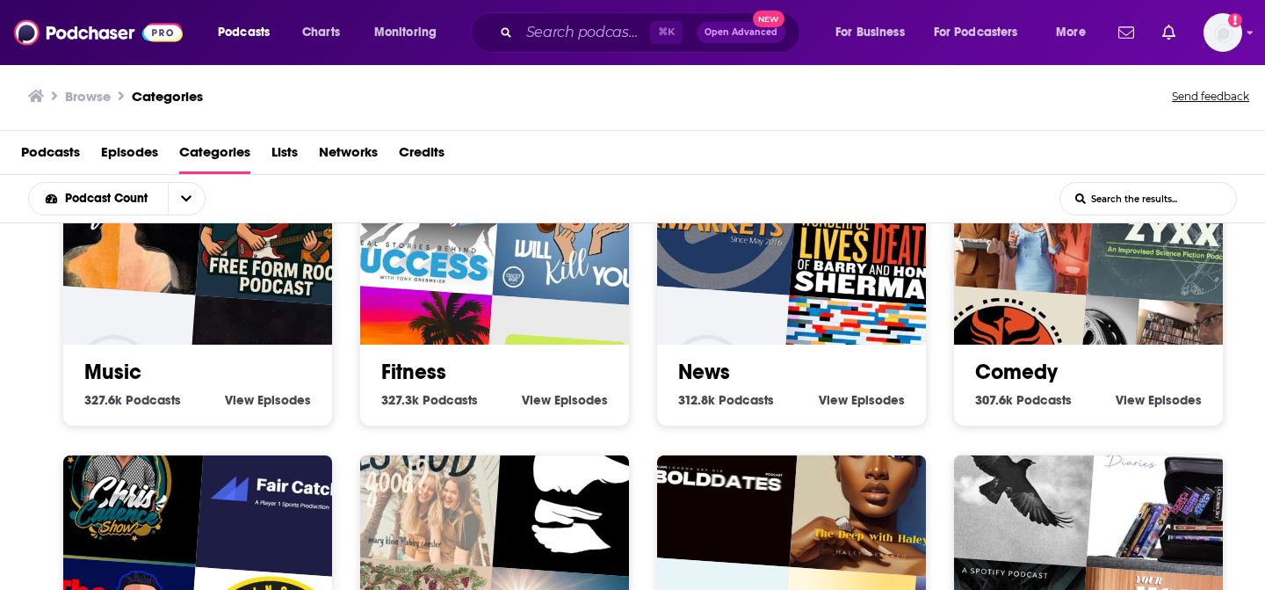
click at [1017, 308] on img "The Amelia Project" at bounding box center [1001, 371] width 172 height 172
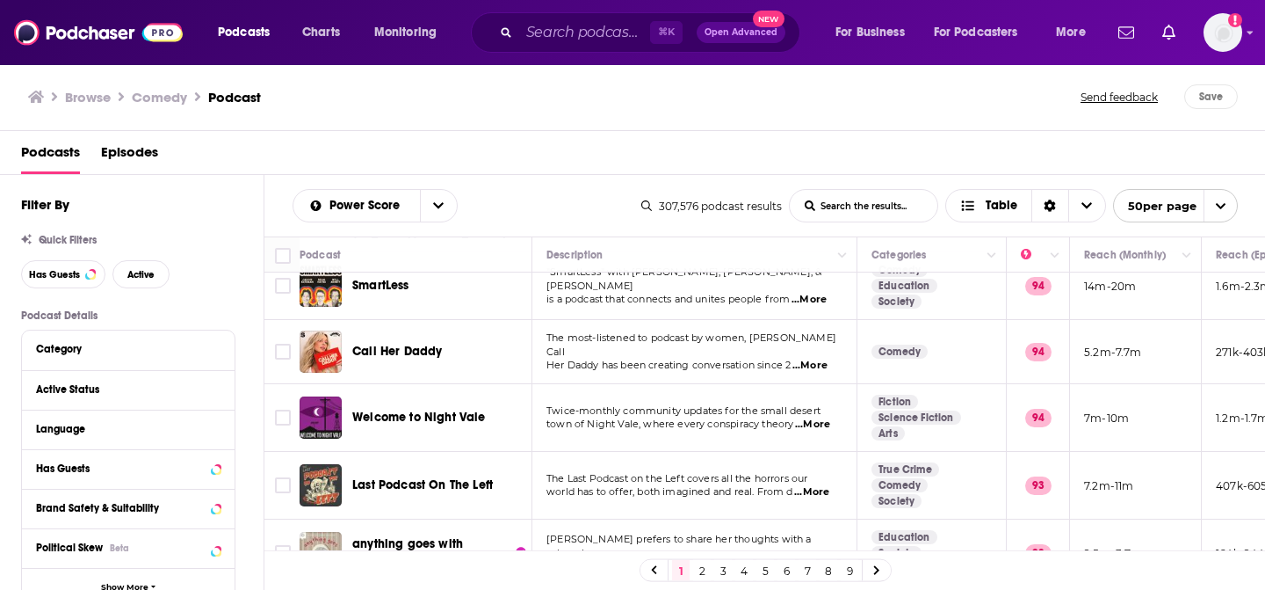
scroll to position [361, 0]
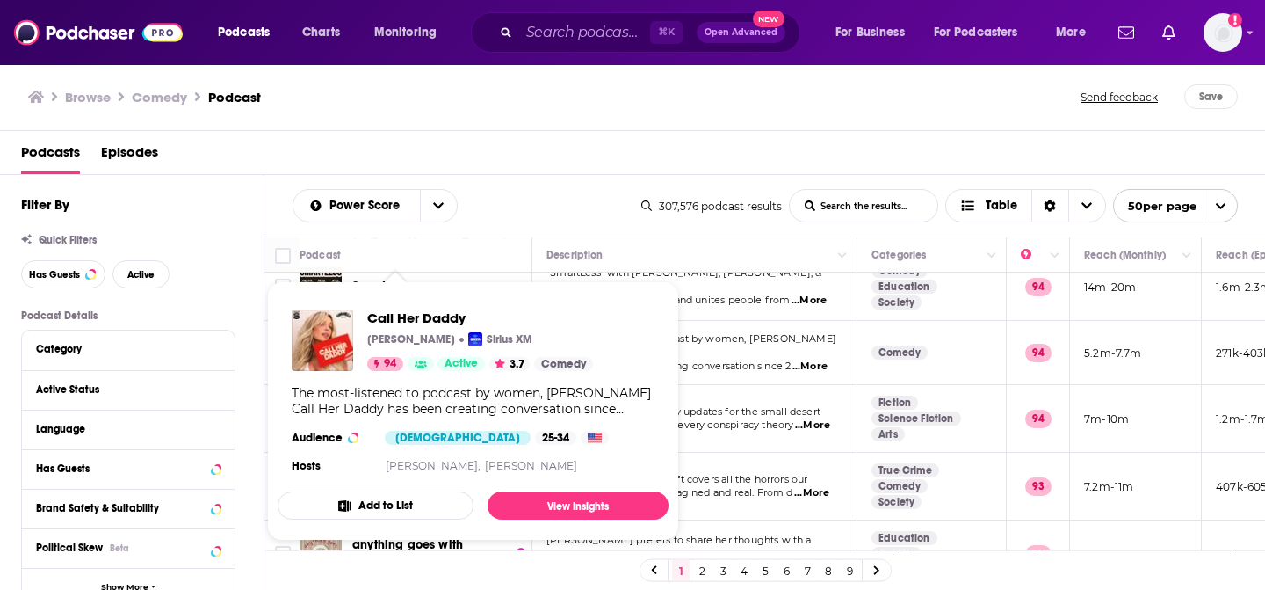
click at [409, 348] on div "Call Her Daddy [PERSON_NAME] Sirius XM 94 Active 3.7 Comedy" at bounding box center [480, 340] width 226 height 62
click at [555, 506] on link "View Insights" at bounding box center [578, 505] width 181 height 28
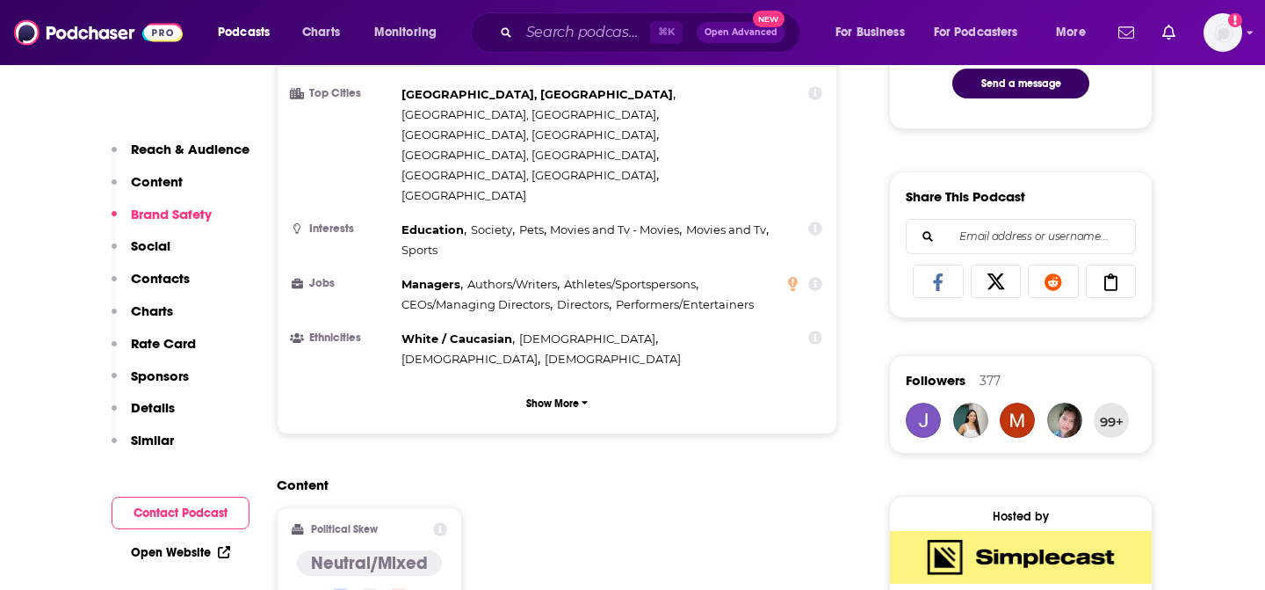
scroll to position [997, 0]
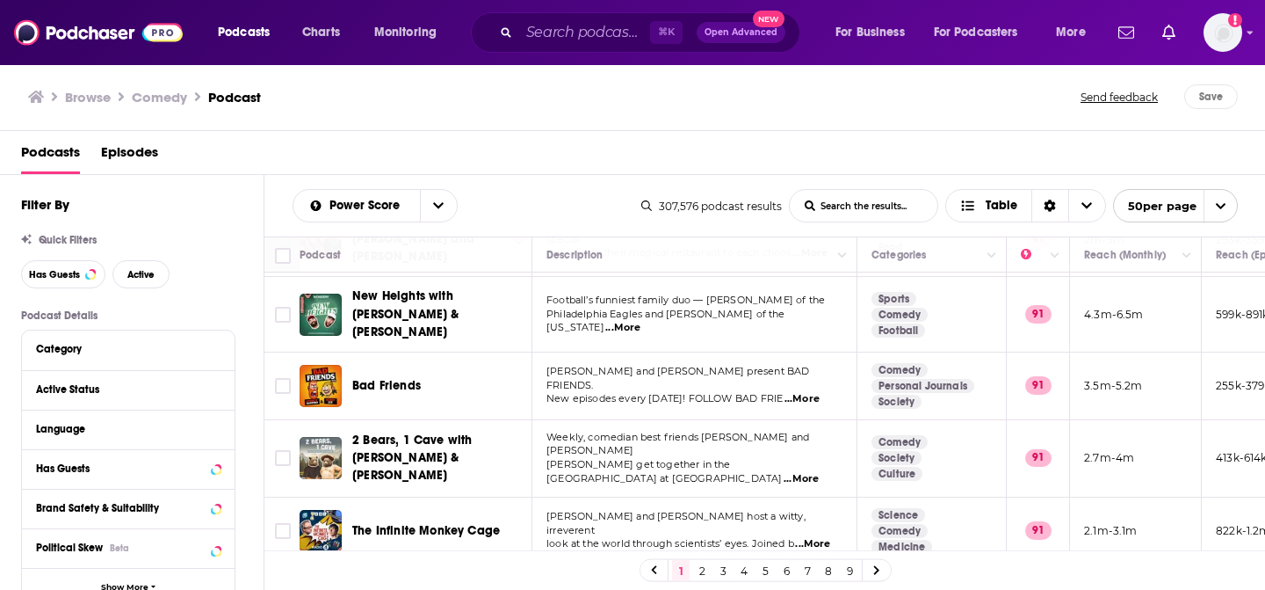
scroll to position [1029, 0]
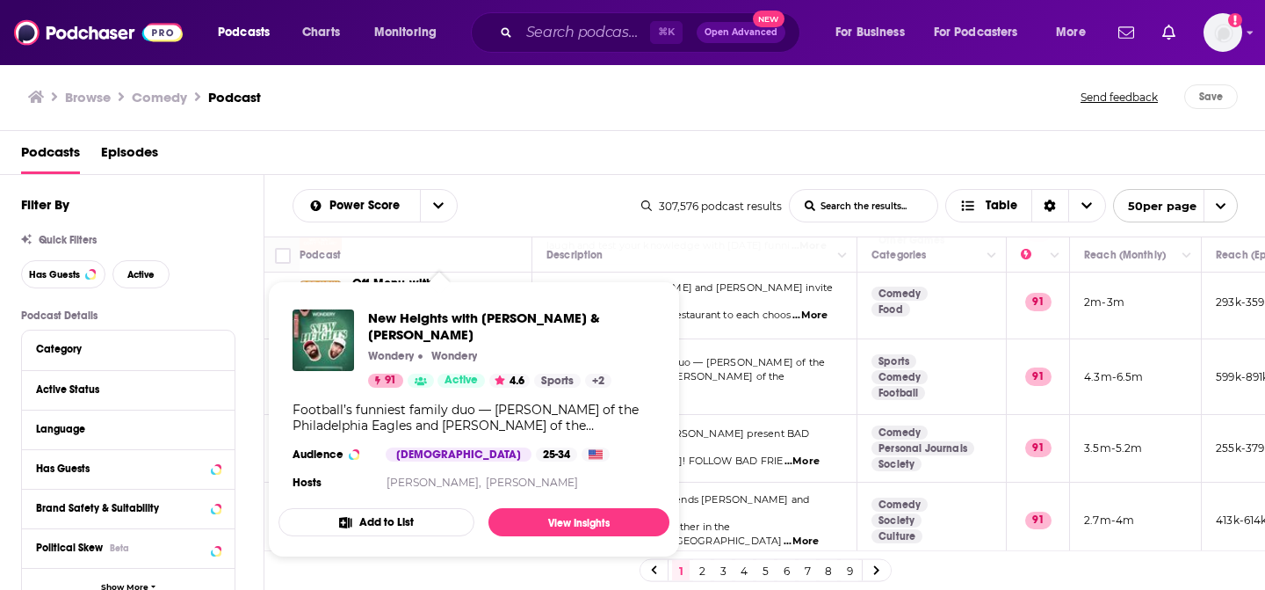
click at [401, 349] on p "Wondery" at bounding box center [391, 356] width 46 height 14
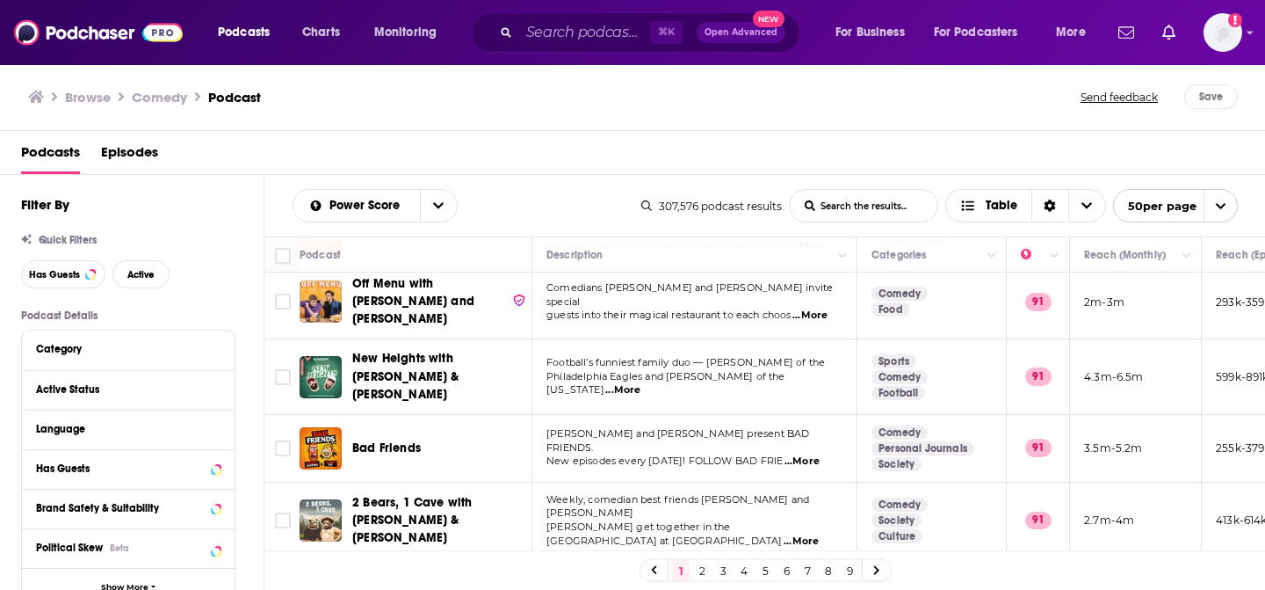
click at [539, 228] on div "Power Score List Search Input Search the results... Table 307,576 podcast resul…" at bounding box center [765, 206] width 1002 height 62
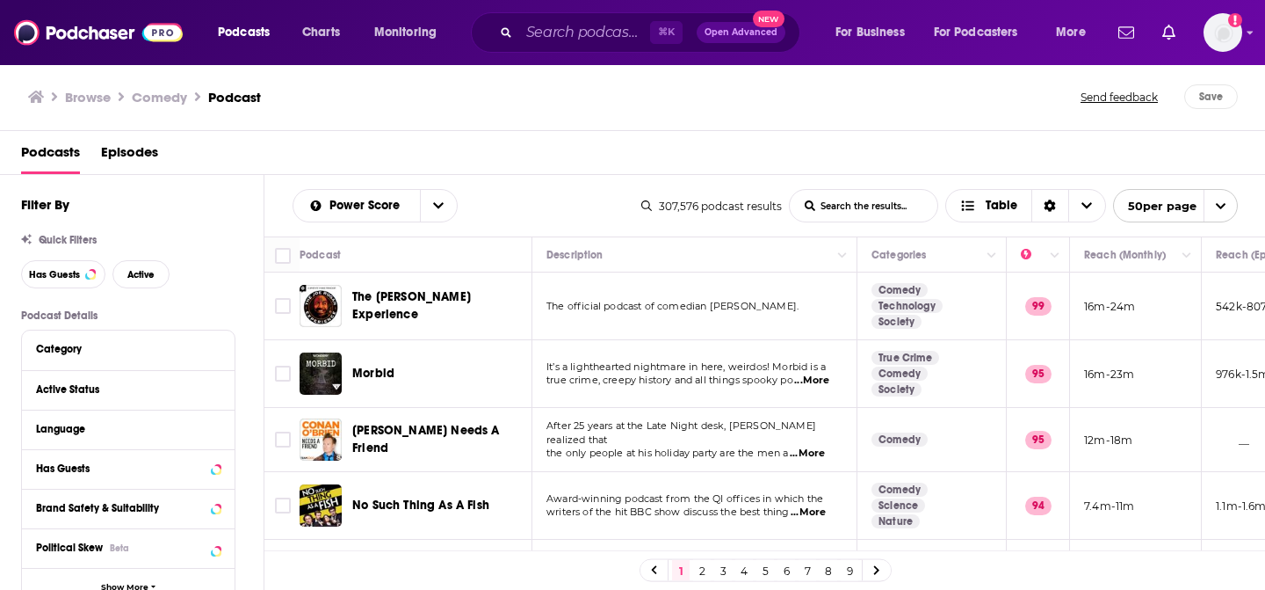
scroll to position [279, 0]
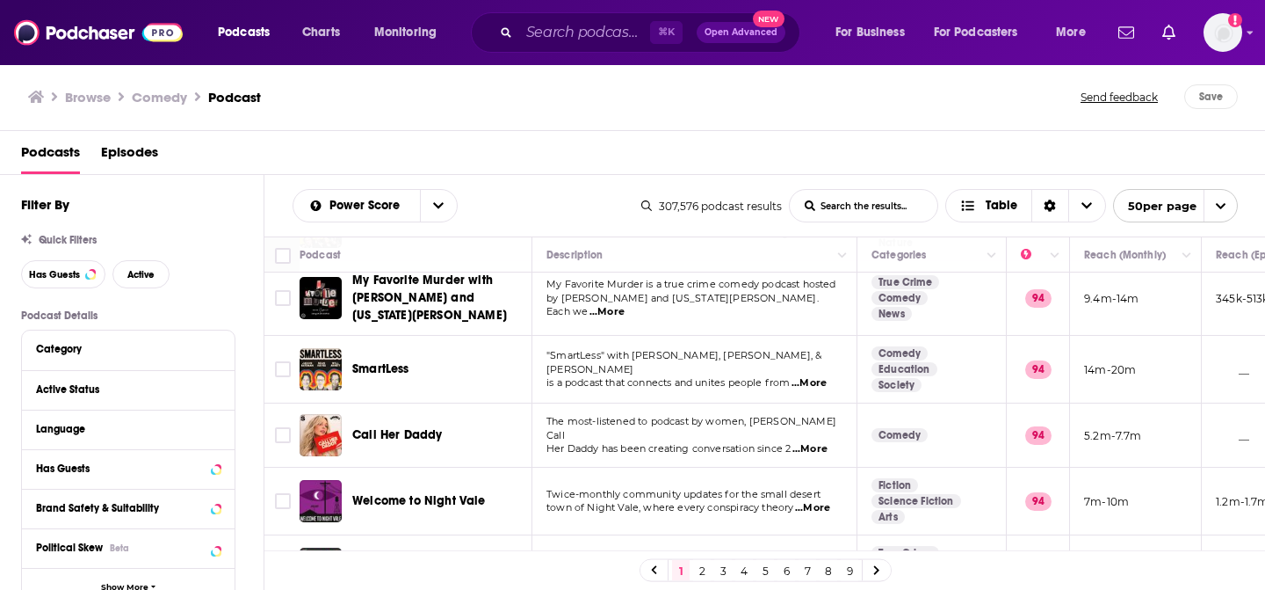
click at [405, 436] on span "Call Her Daddy" at bounding box center [397, 434] width 90 height 15
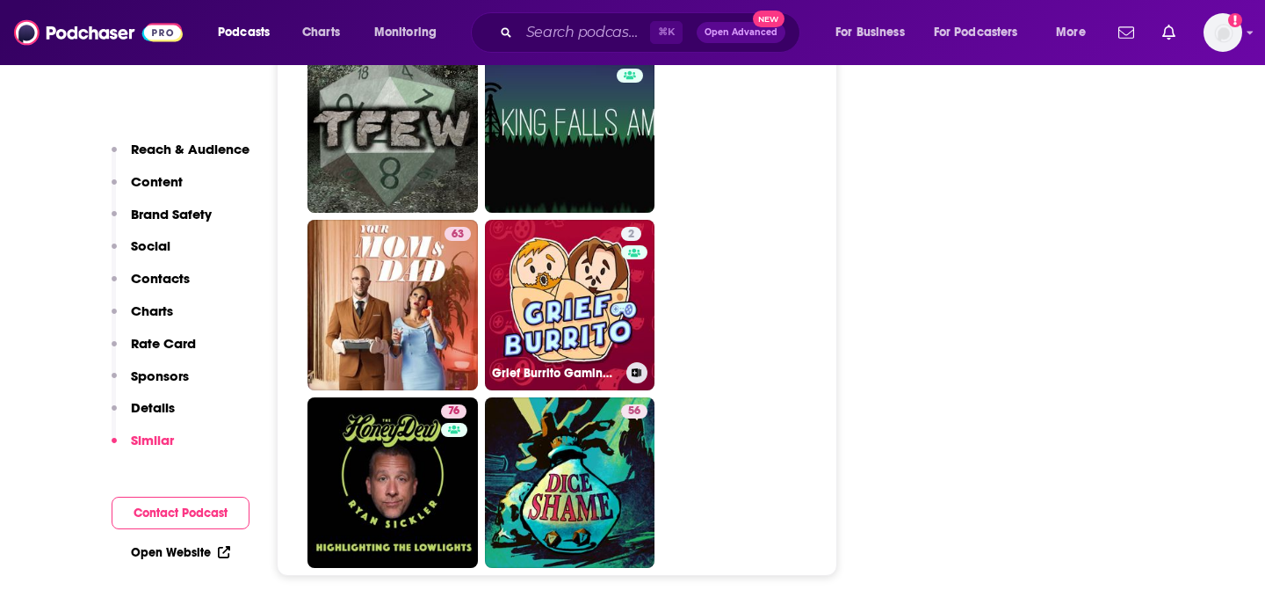
scroll to position [8144, 0]
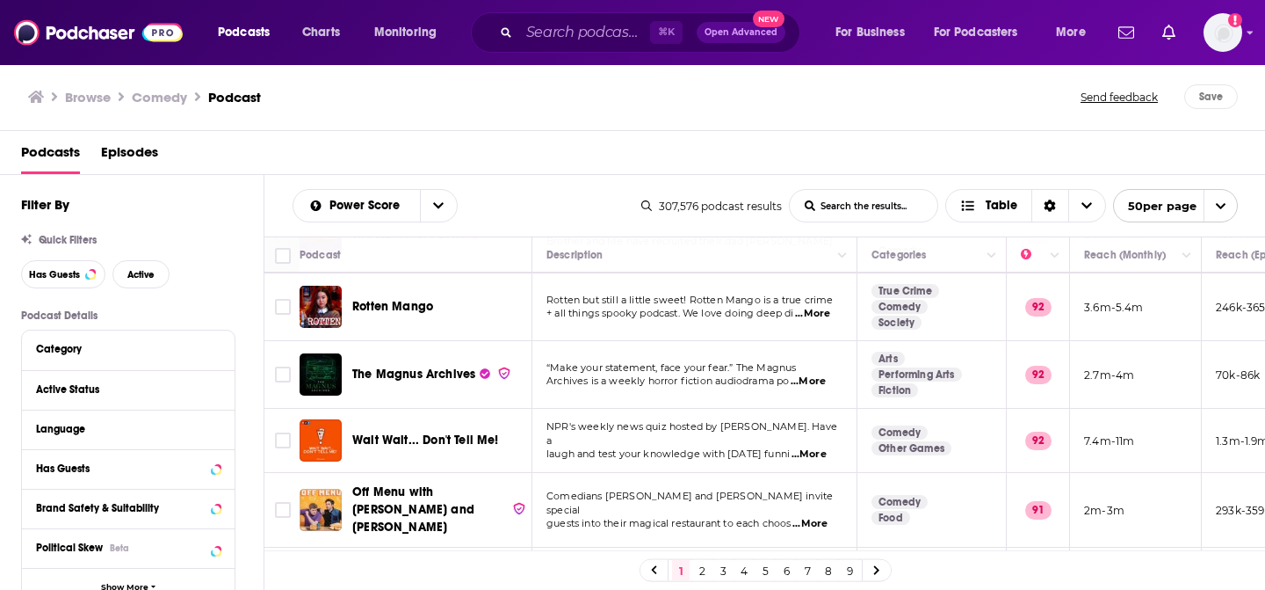
scroll to position [1012, 0]
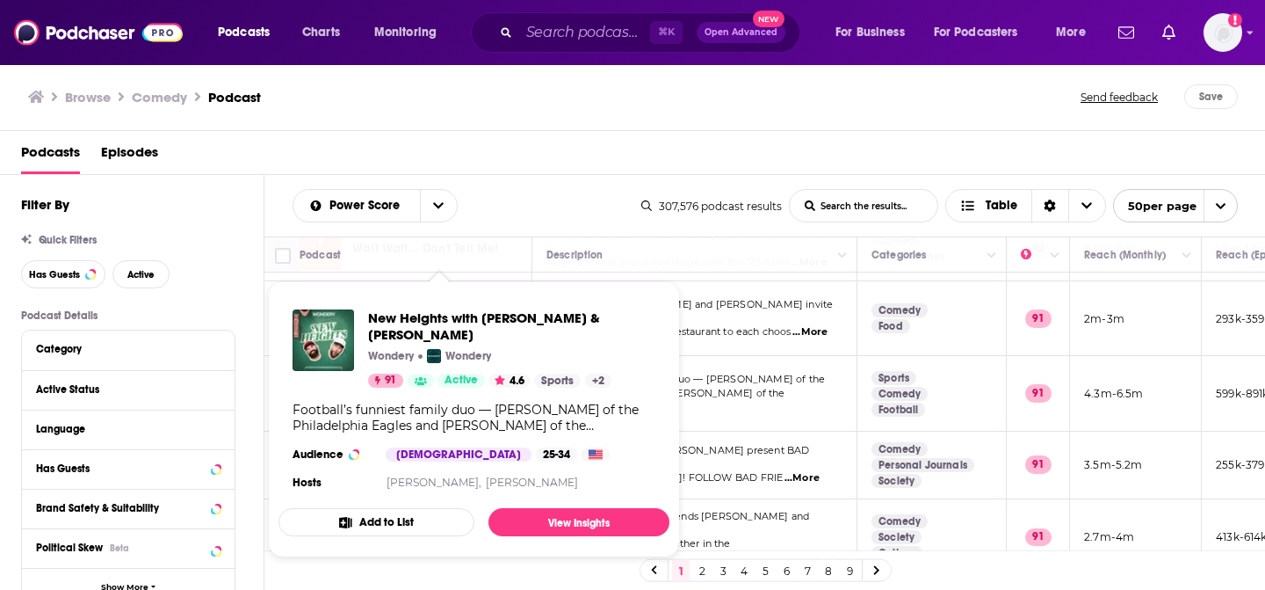
click at [404, 373] on div "91 Active" at bounding box center [426, 380] width 117 height 14
click at [433, 309] on span "New Heights with [PERSON_NAME] & [PERSON_NAME]" at bounding box center [511, 325] width 287 height 33
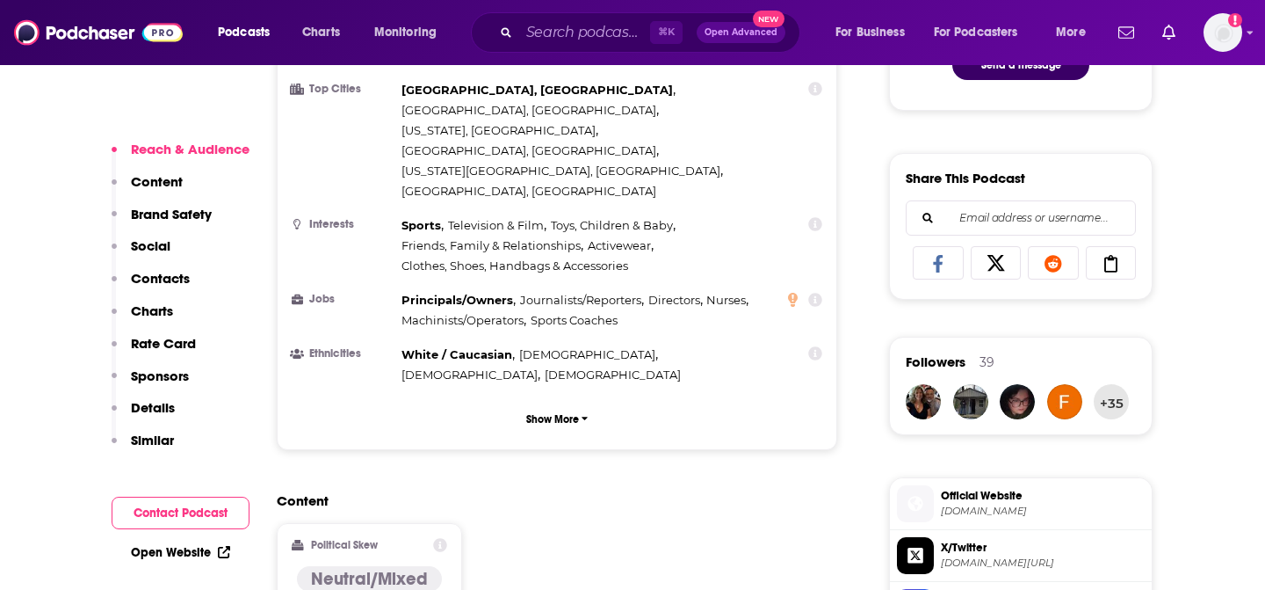
scroll to position [1059, 0]
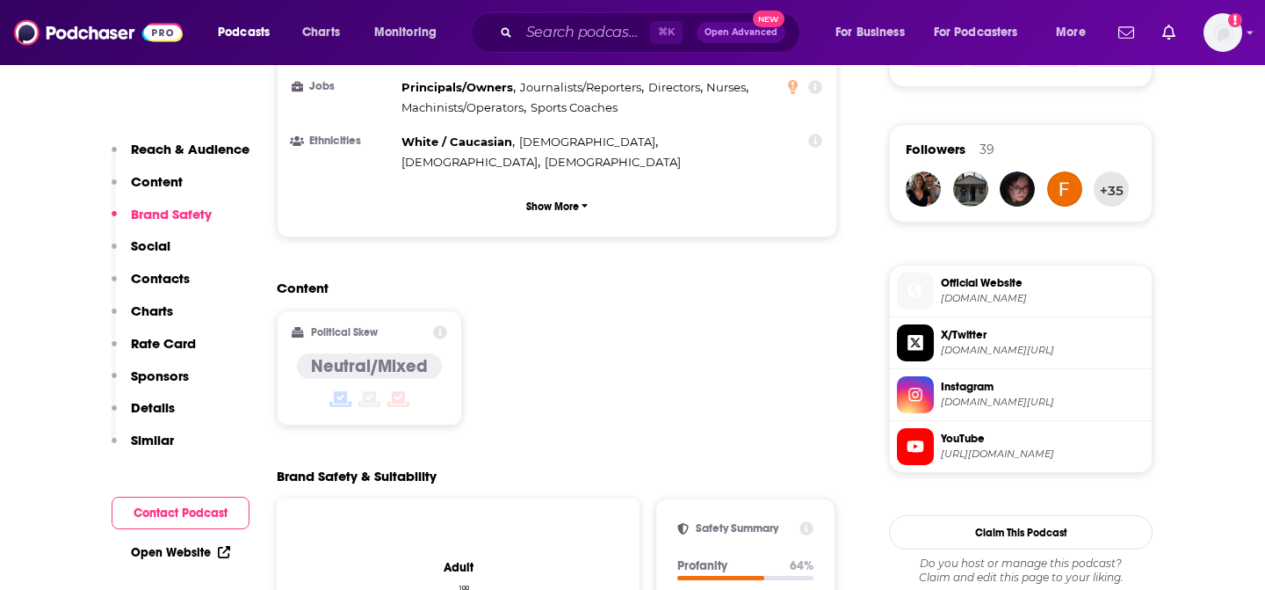
scroll to position [1200, 0]
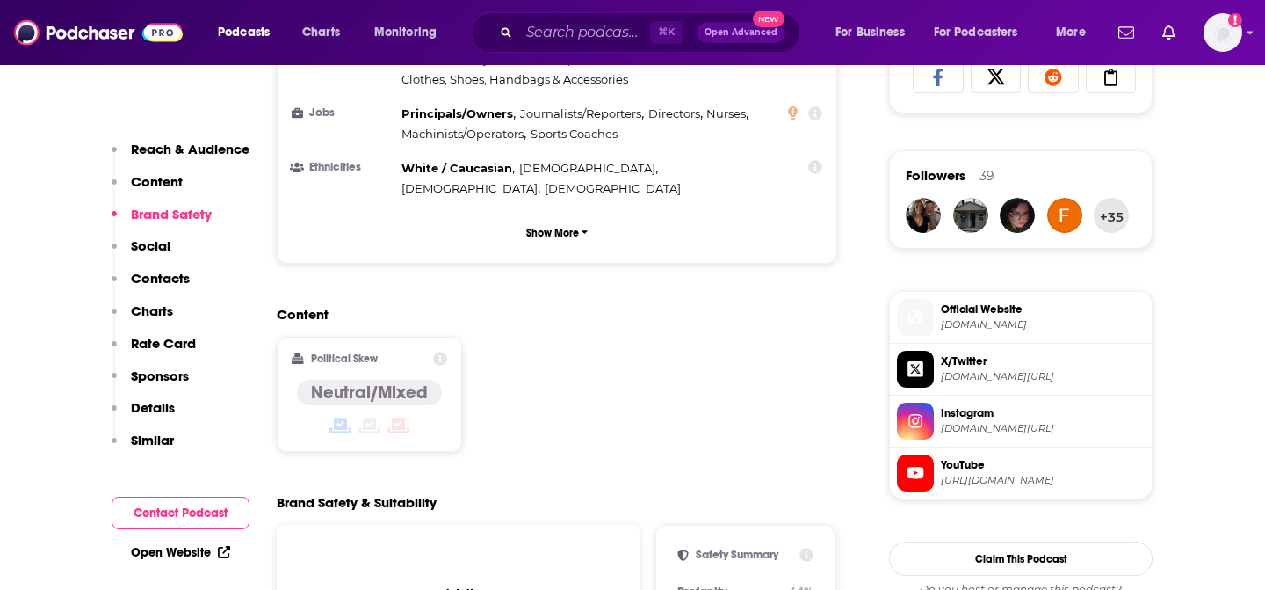
click at [323, 416] on div at bounding box center [369, 426] width 145 height 21
click at [436, 351] on icon at bounding box center [440, 358] width 14 height 14
click at [520, 315] on div "Content Political Skew Neutral/Mixed" at bounding box center [557, 386] width 561 height 160
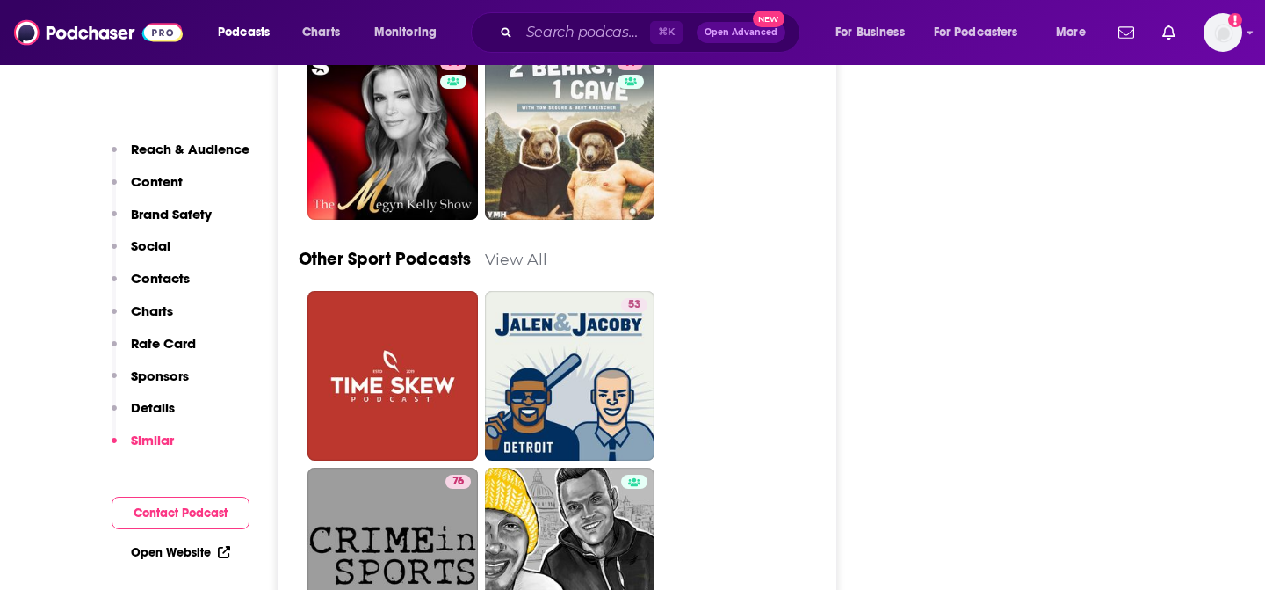
scroll to position [7224, 0]
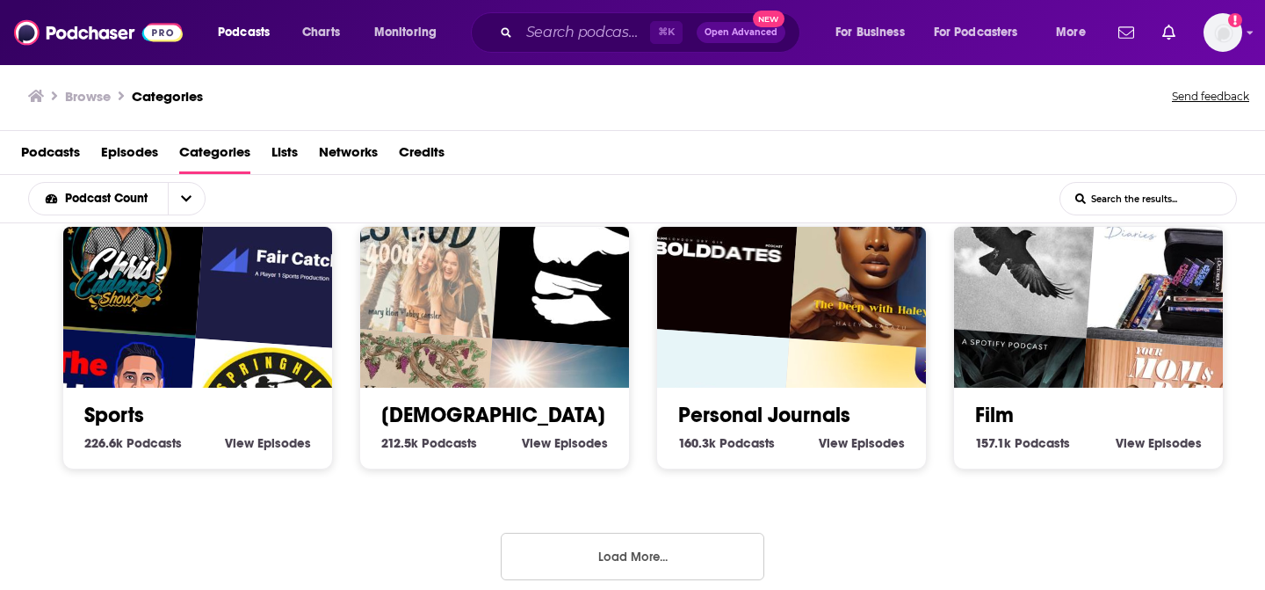
scroll to position [843, 0]
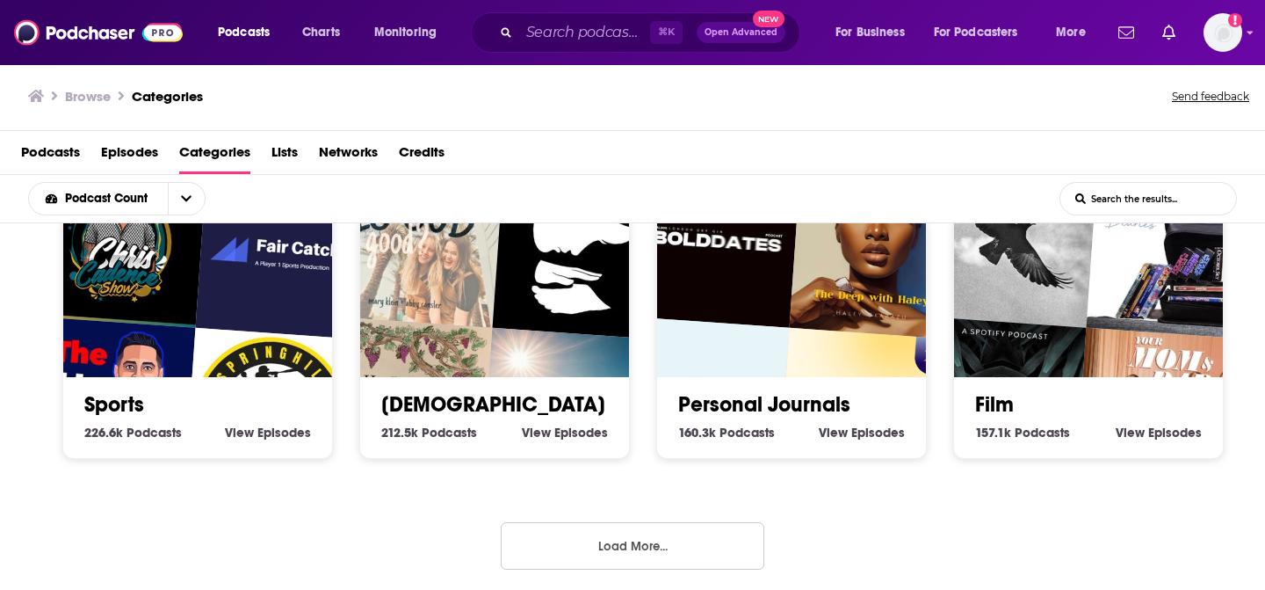
click at [612, 551] on button "Load More..." at bounding box center [633, 545] width 264 height 47
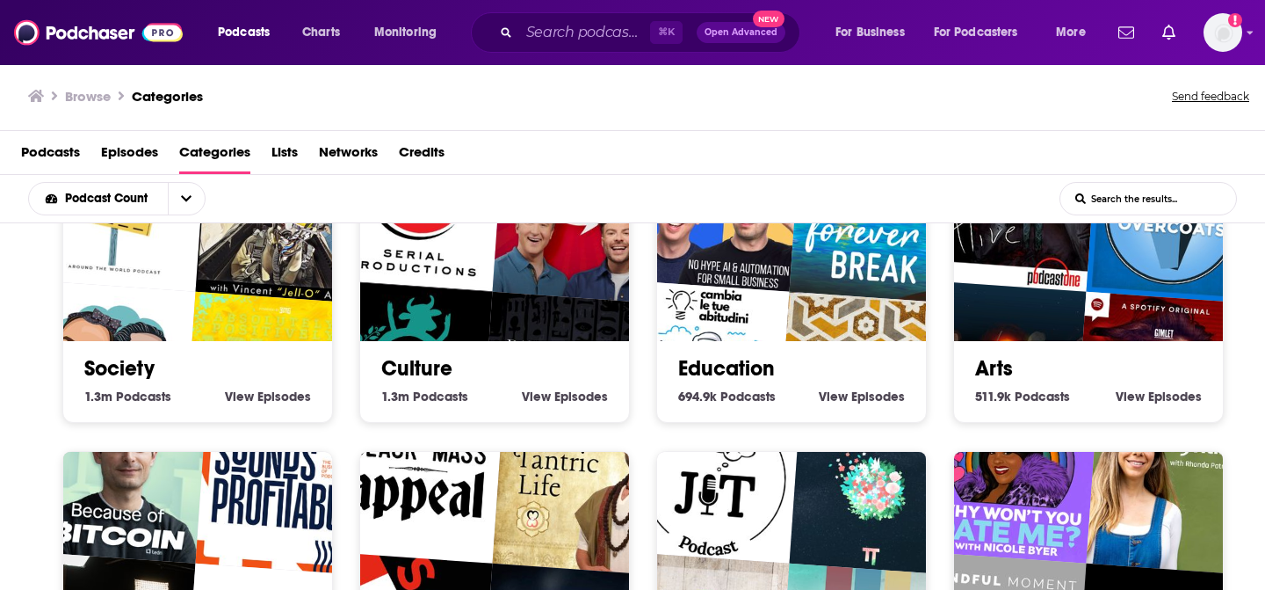
scroll to position [0, 0]
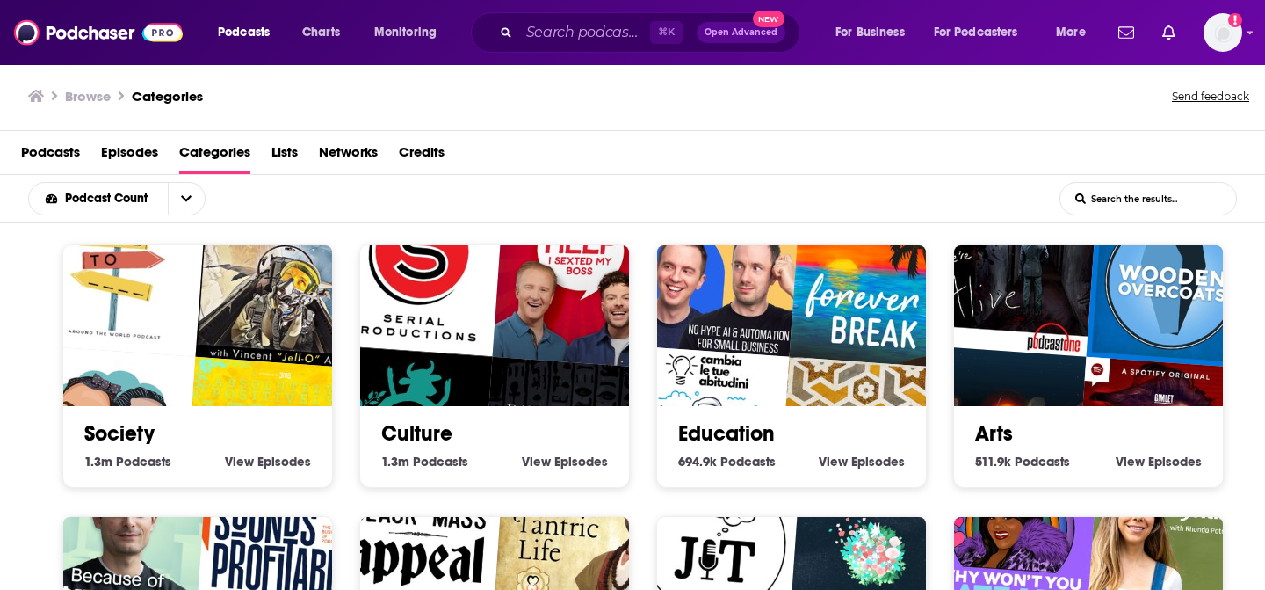
click at [494, 360] on img "Dan Carlin's Hardcore History" at bounding box center [567, 443] width 172 height 172
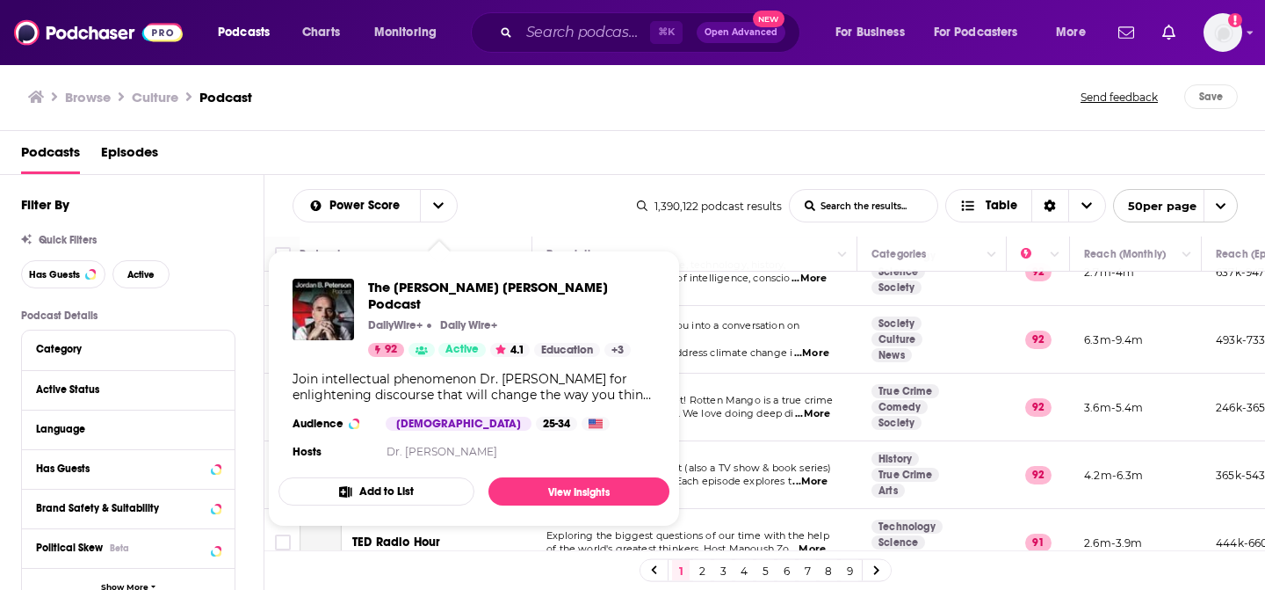
scroll to position [1632, 0]
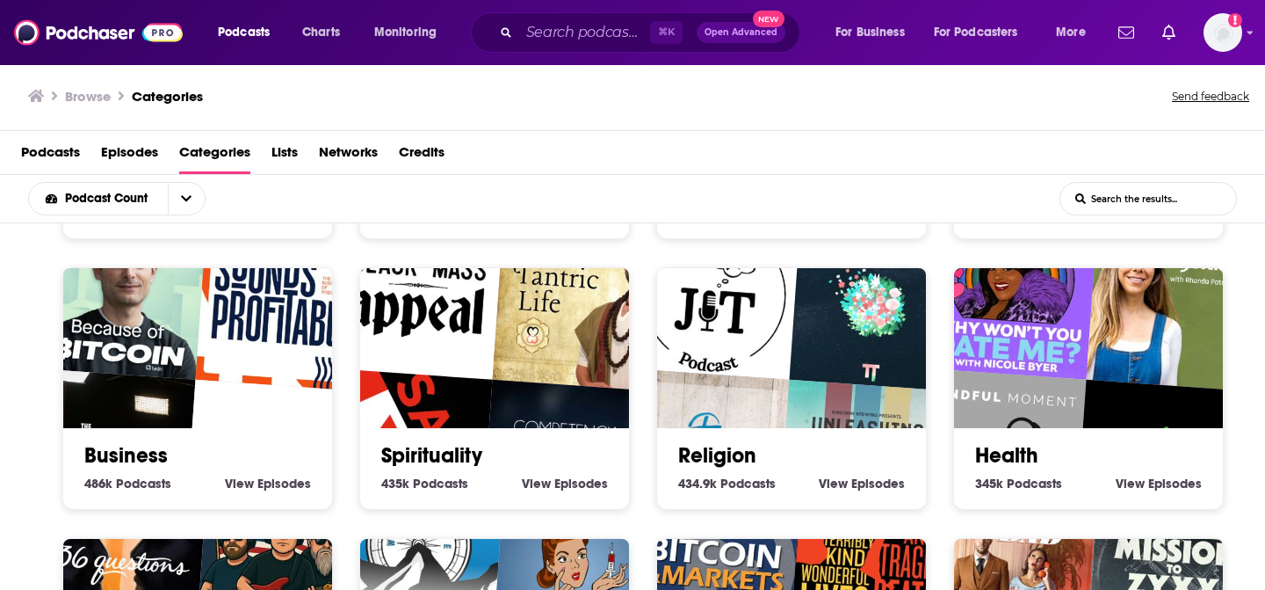
scroll to position [553, 0]
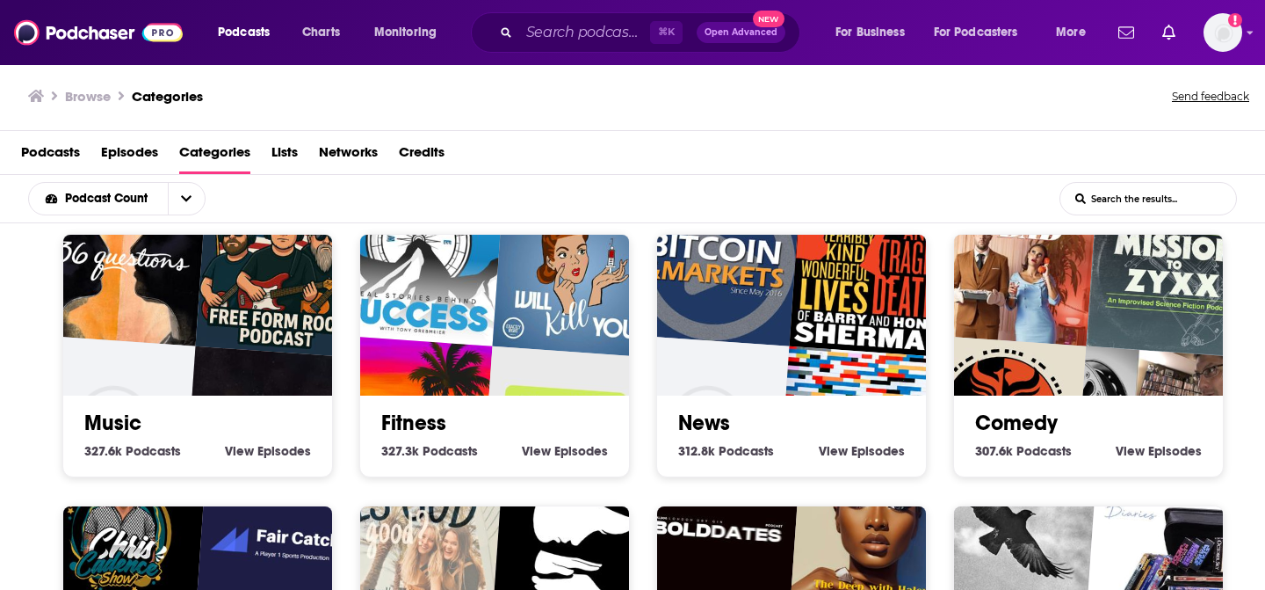
click at [1017, 335] on img "Your Mom & Dad" at bounding box center [1011, 260] width 172 height 172
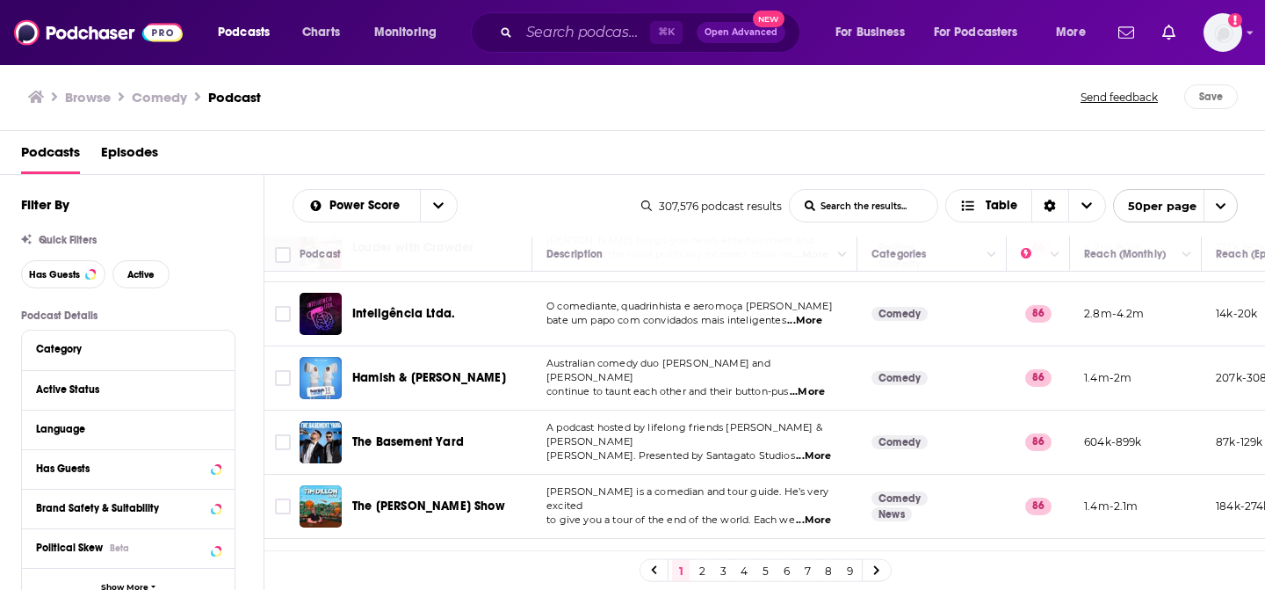
scroll to position [3044, 0]
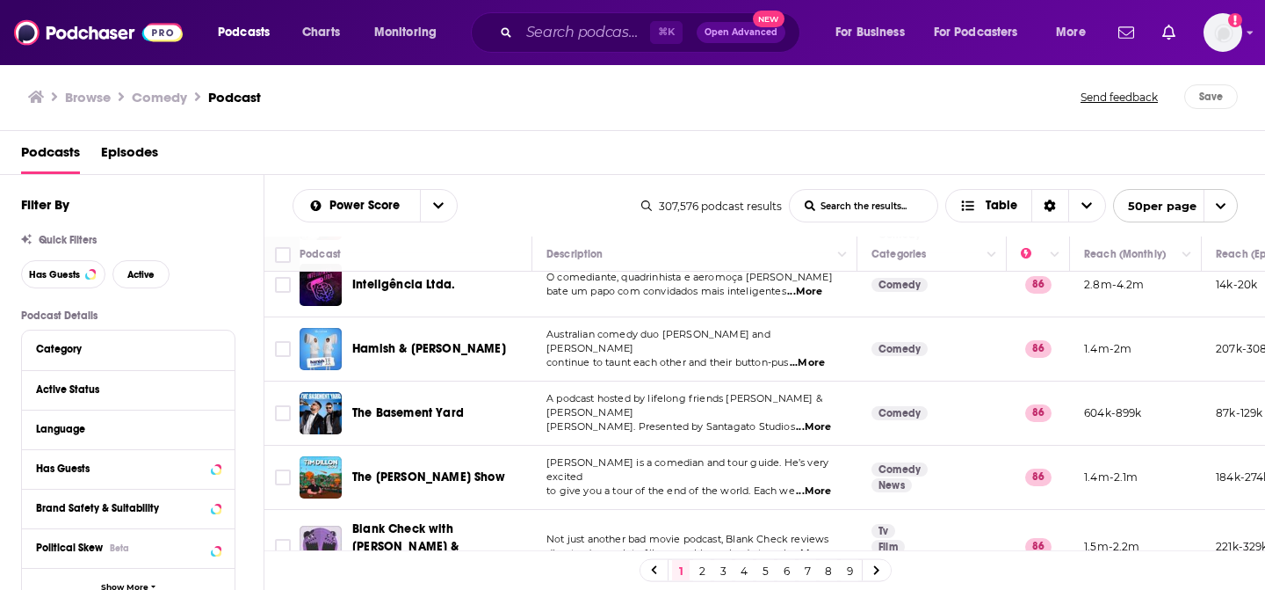
click at [700, 569] on link "2" at bounding box center [702, 570] width 18 height 21
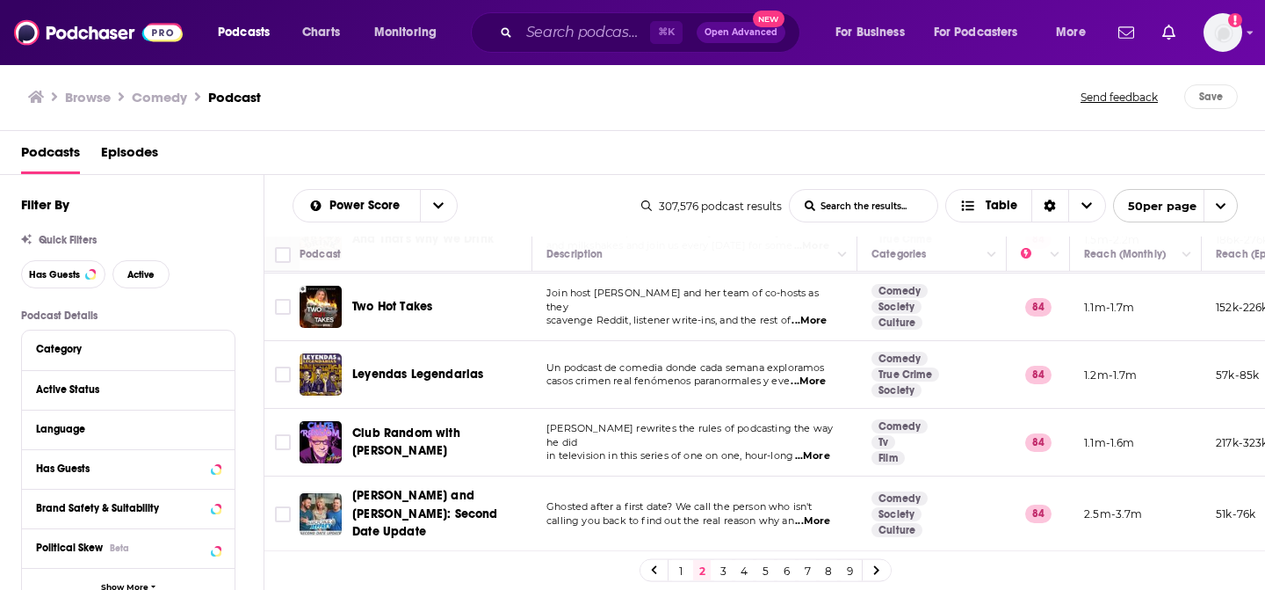
scroll to position [1206, 0]
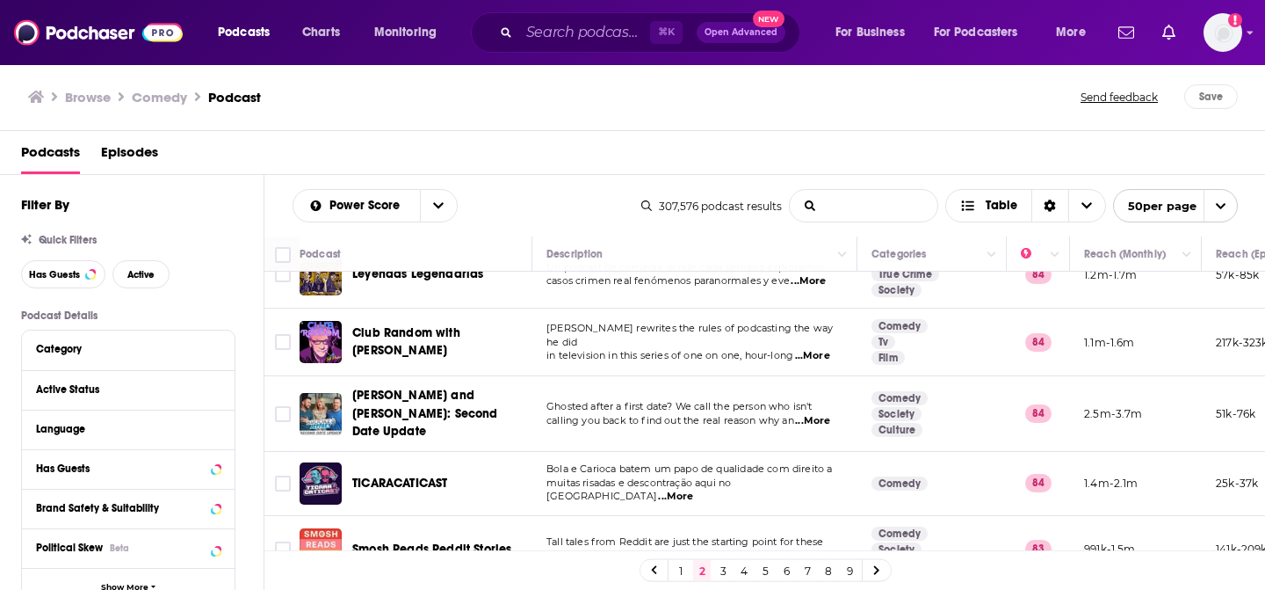
click at [872, 214] on input "List Search Input" at bounding box center [864, 206] width 148 height 32
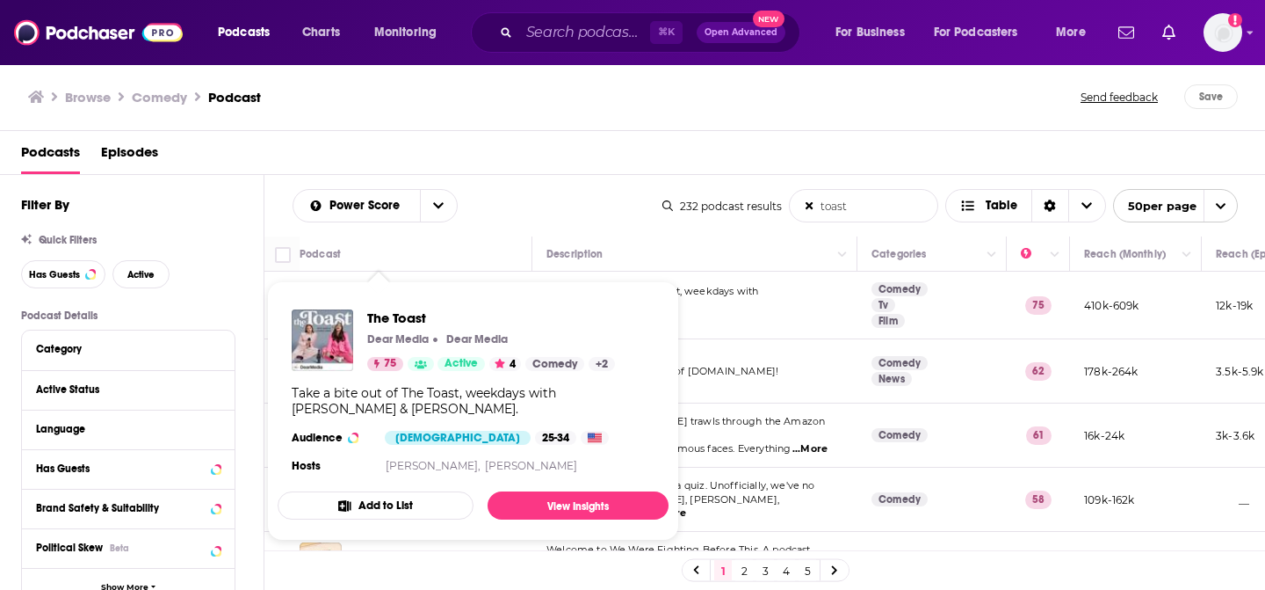
type input "toast"
click at [394, 304] on div "The Toast Dear Media Dear Media 75 Active 4 Comedy + 2 Take a bite out of The T…" at bounding box center [473, 393] width 391 height 196
click at [526, 497] on link "View Insights" at bounding box center [578, 505] width 181 height 28
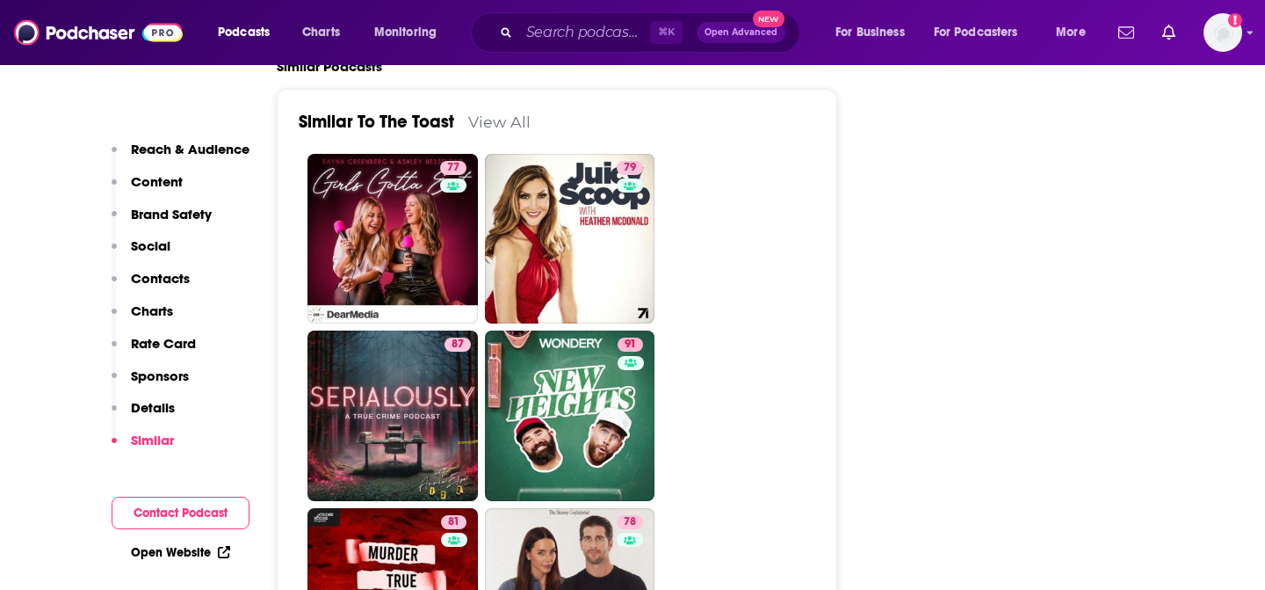
scroll to position [4414, 0]
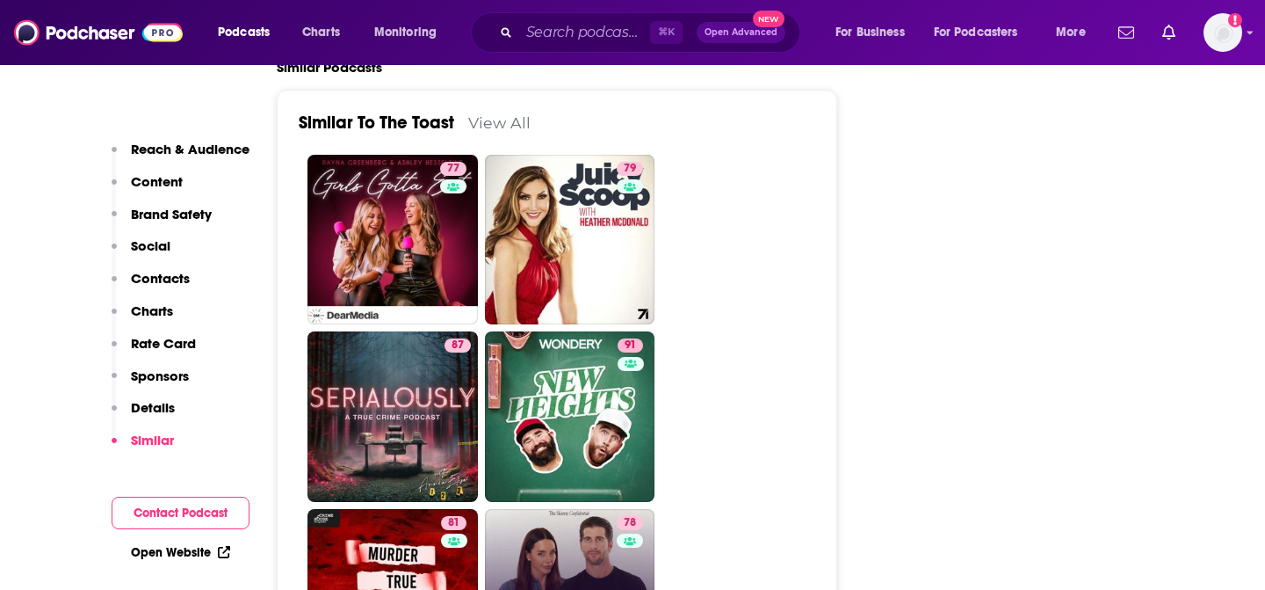
click at [570, 509] on link "78 The Skinny Confidential Him & Her Show" at bounding box center [570, 594] width 170 height 170
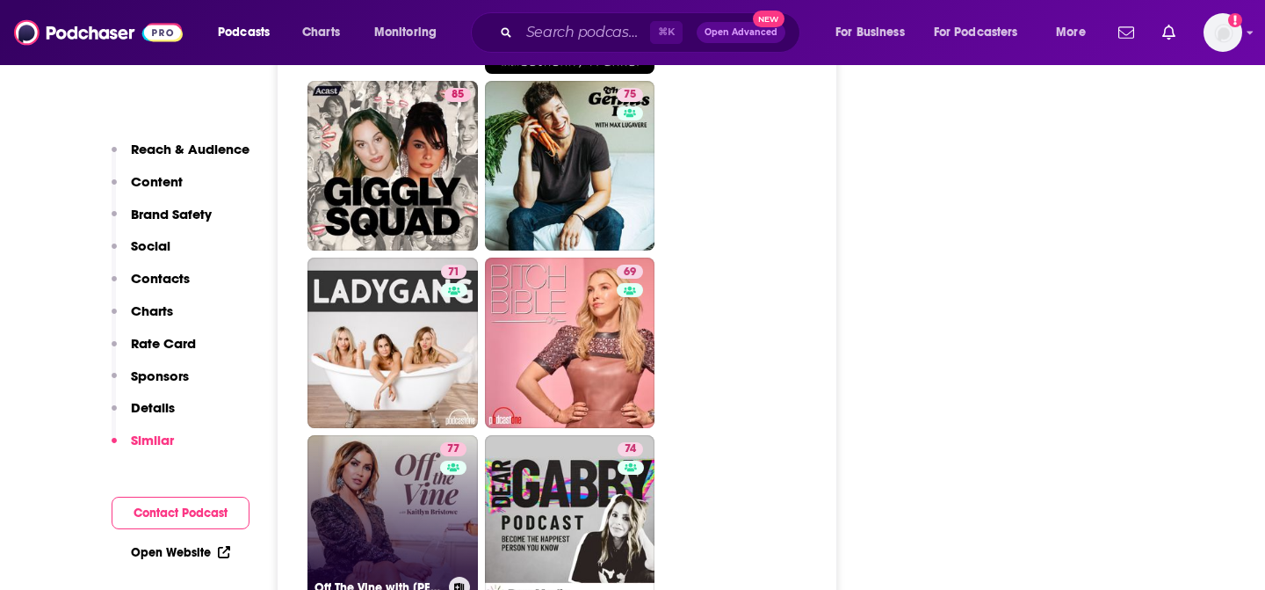
scroll to position [6121, 0]
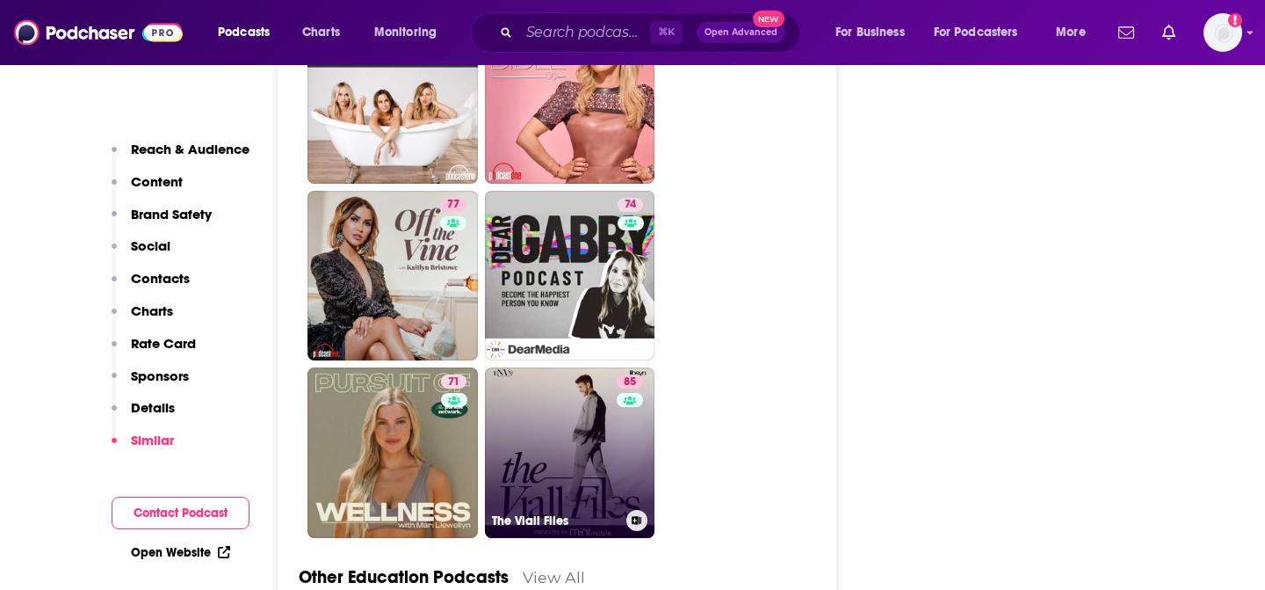
click at [542, 367] on link "85 The Viall Files" at bounding box center [570, 452] width 170 height 170
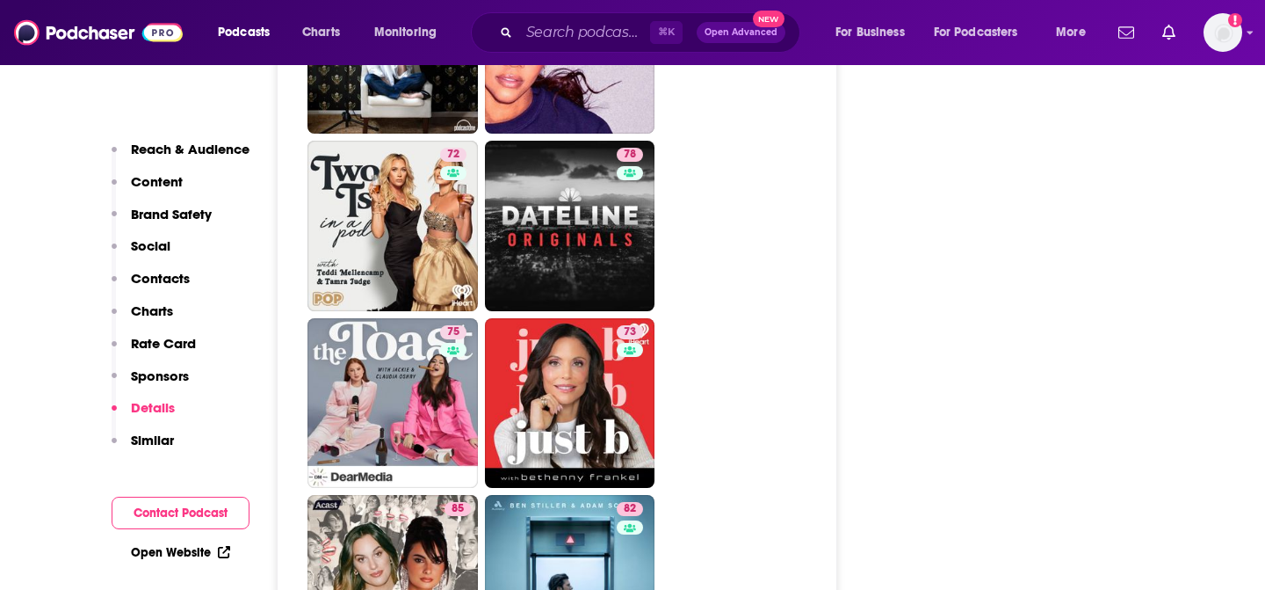
scroll to position [5125, 0]
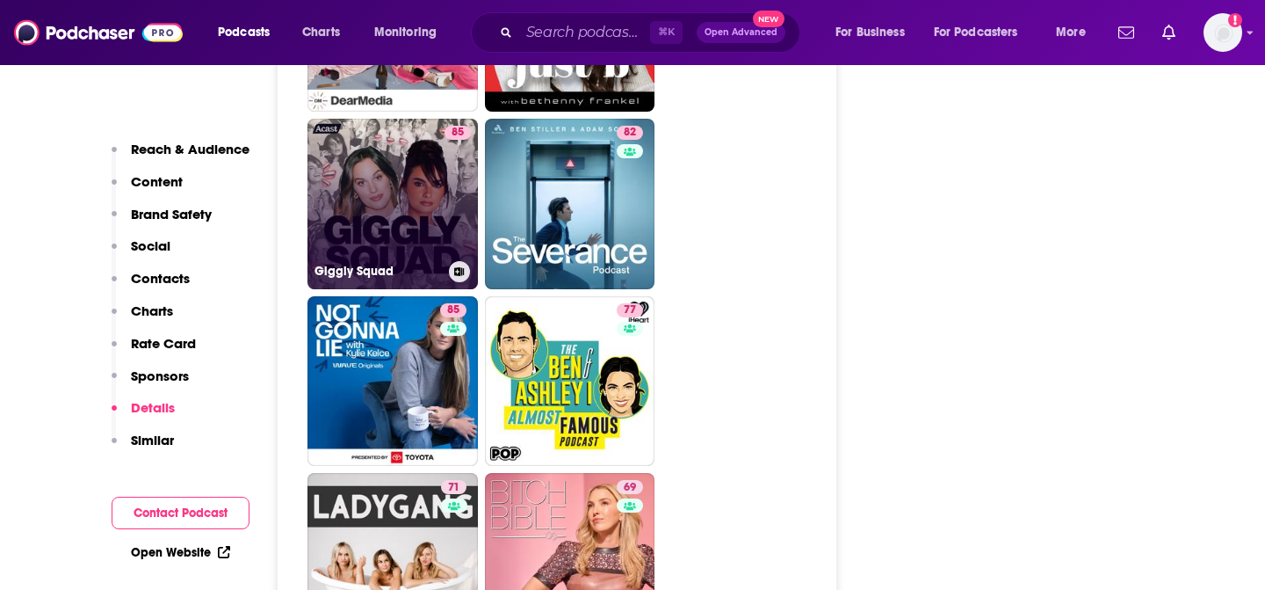
click at [380, 145] on link "85 Giggly Squad" at bounding box center [393, 204] width 170 height 170
type input "https://www.podchaser.com/podcasts/giggly-squad-1505394"
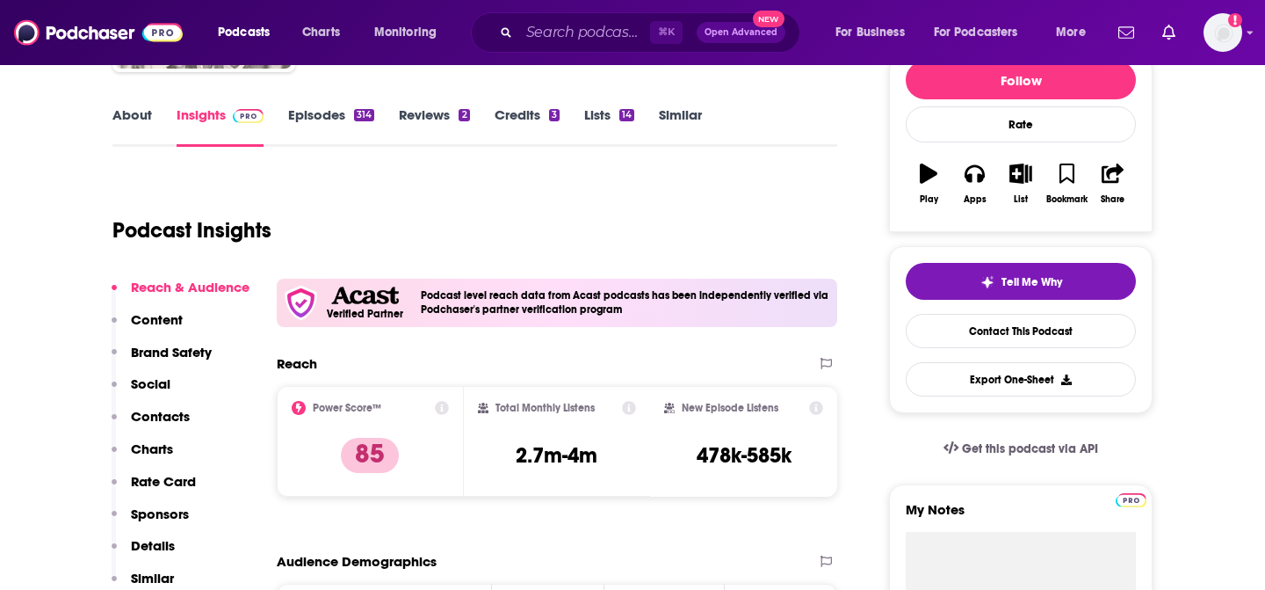
scroll to position [254, 0]
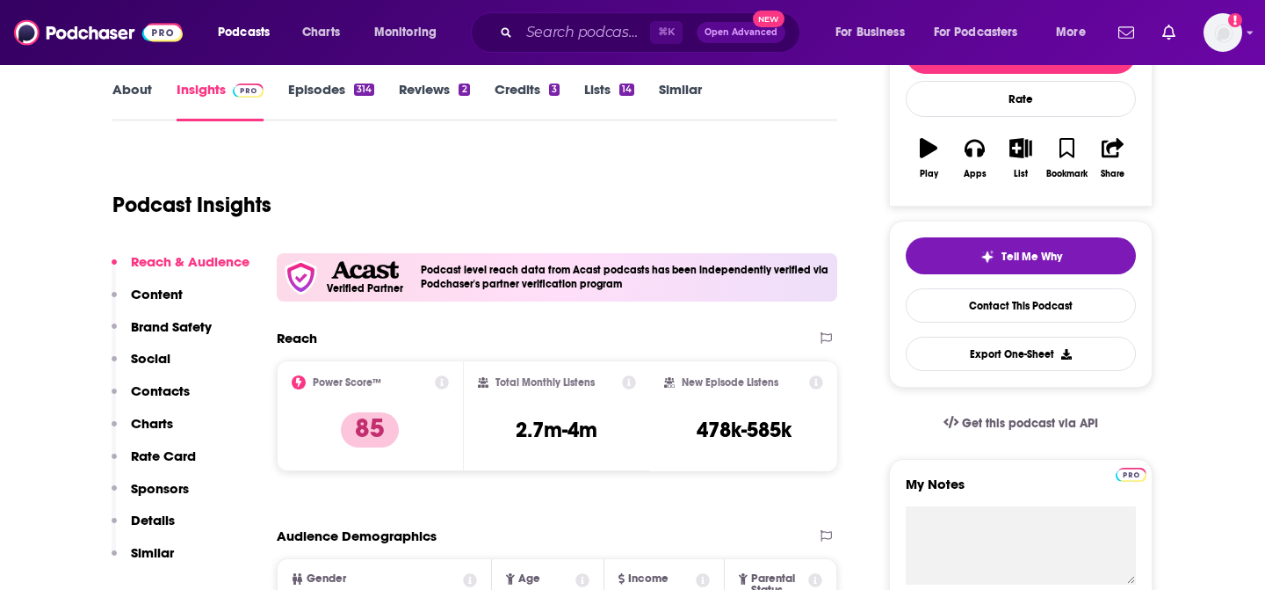
click at [426, 80] on div "About Insights Episodes 314 Reviews 2 Credits 3 Lists 14 Similar" at bounding box center [474, 99] width 725 height 43
click at [428, 87] on link "Reviews 2" at bounding box center [434, 101] width 70 height 40
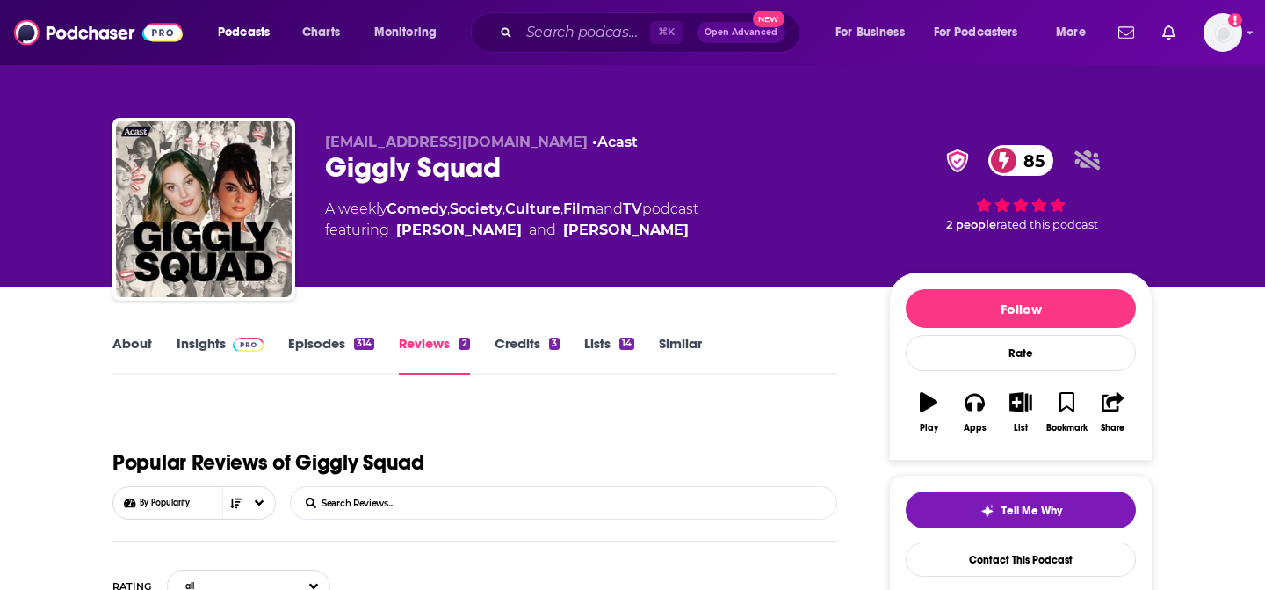
click at [134, 343] on link "About" at bounding box center [132, 355] width 40 height 40
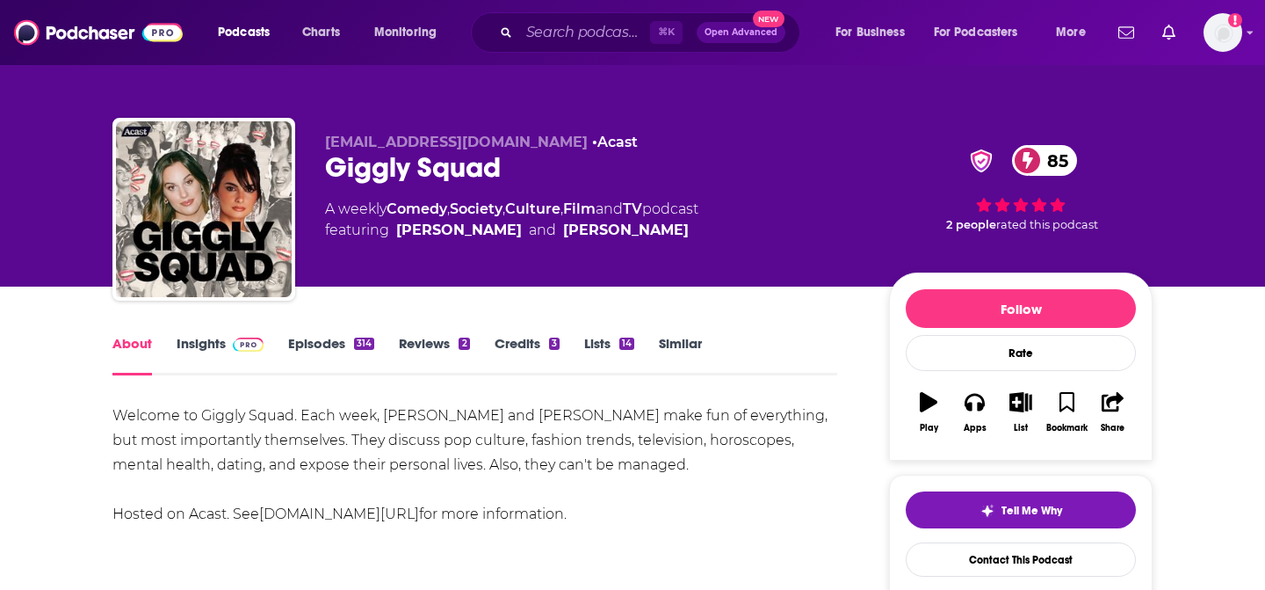
click at [235, 347] on img at bounding box center [248, 344] width 31 height 14
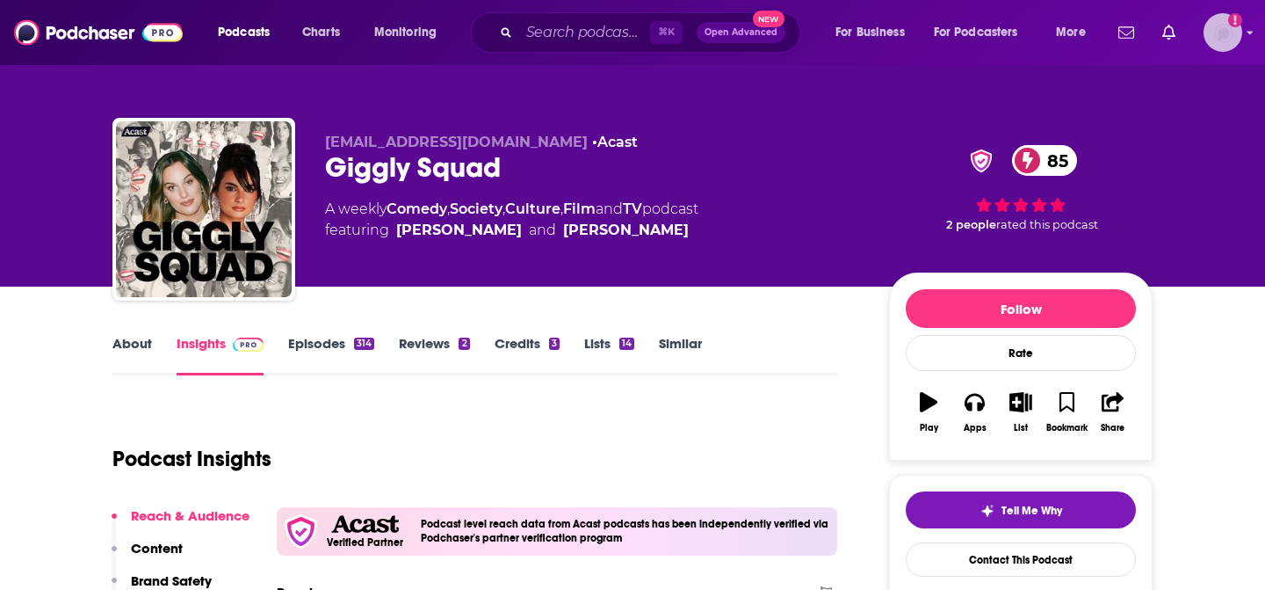
click at [1236, 40] on img "Logged in as brismall" at bounding box center [1223, 32] width 39 height 39
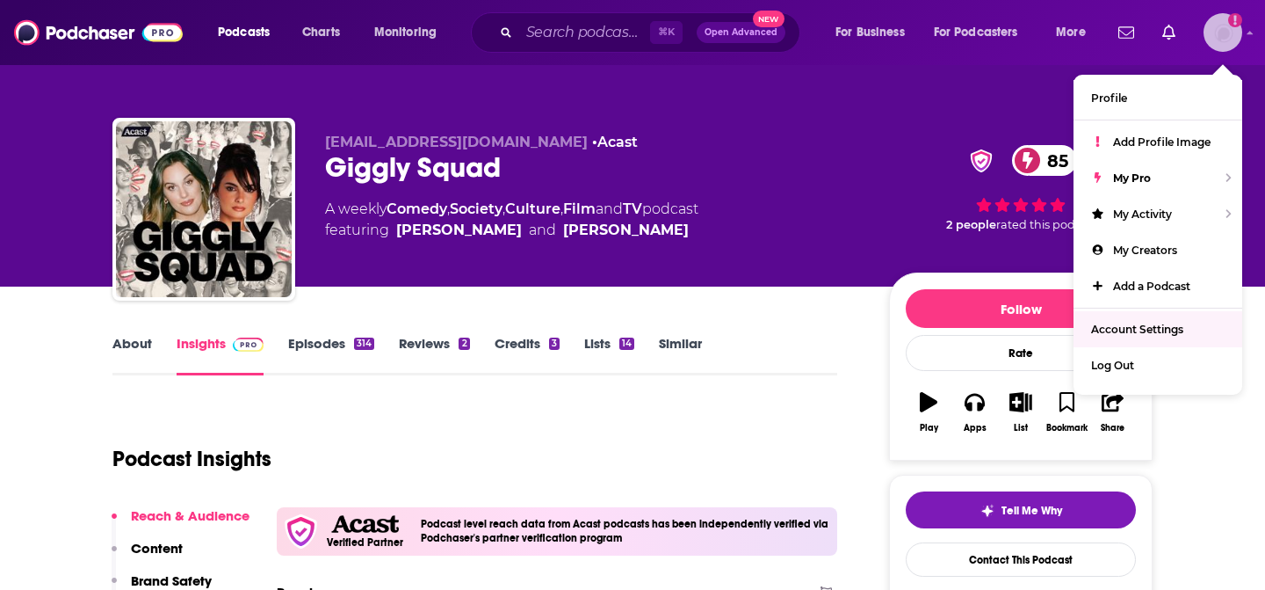
click at [1124, 329] on span "Account Settings" at bounding box center [1137, 328] width 92 height 13
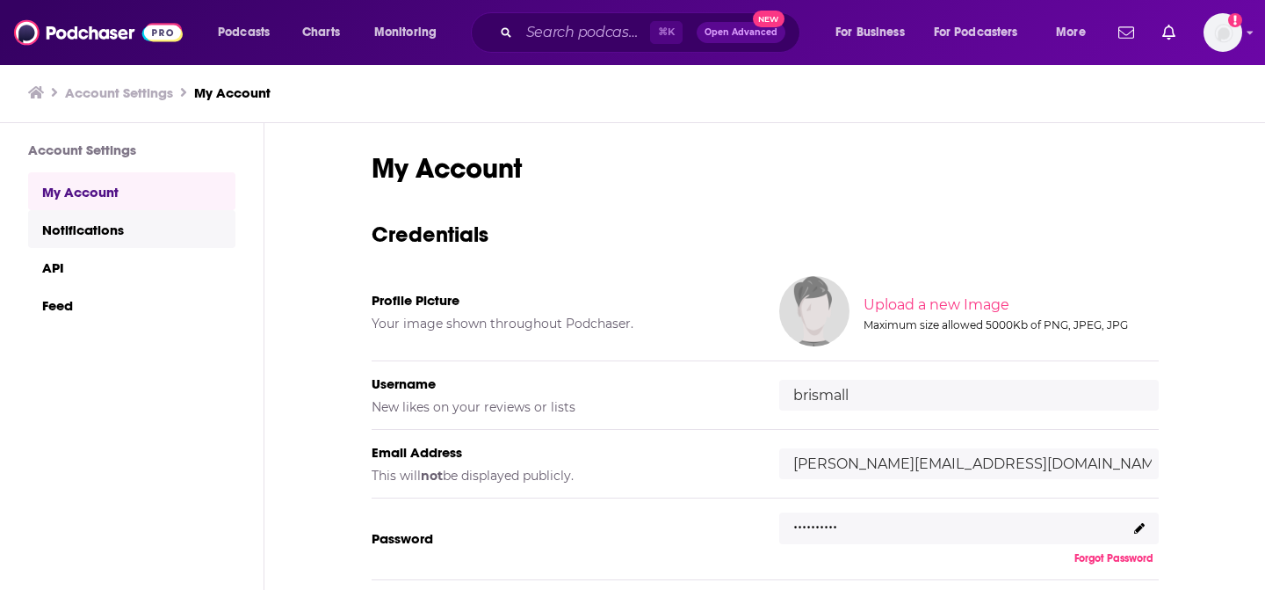
click at [47, 248] on link "Notifications" at bounding box center [131, 229] width 207 height 38
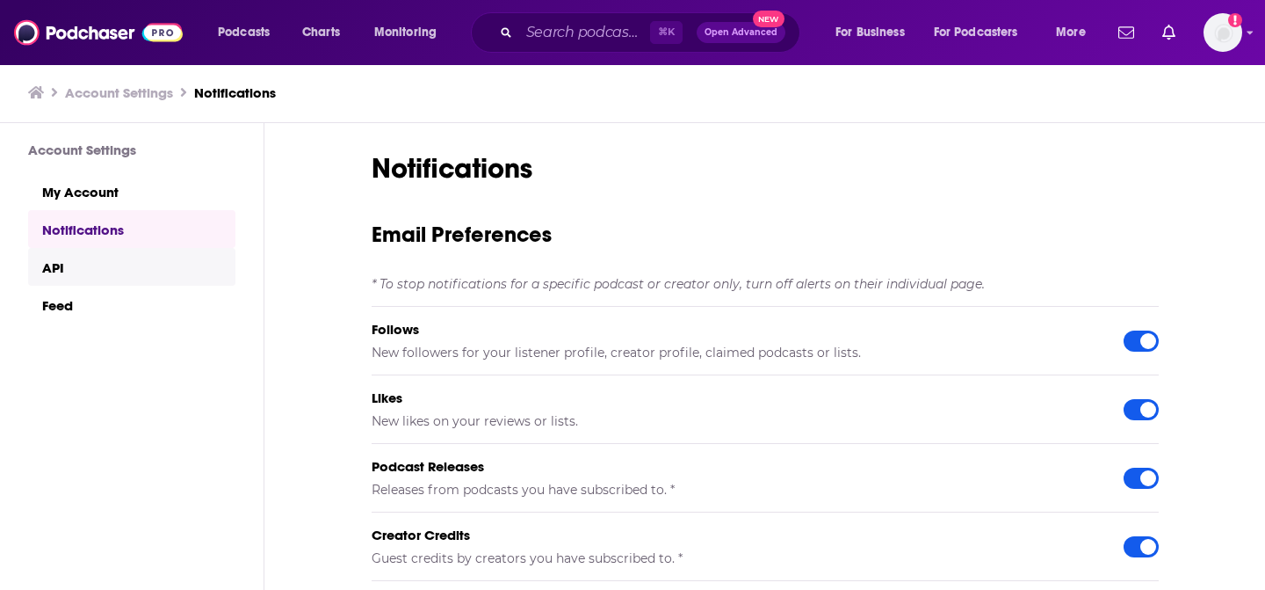
click at [51, 267] on link "API" at bounding box center [131, 267] width 207 height 38
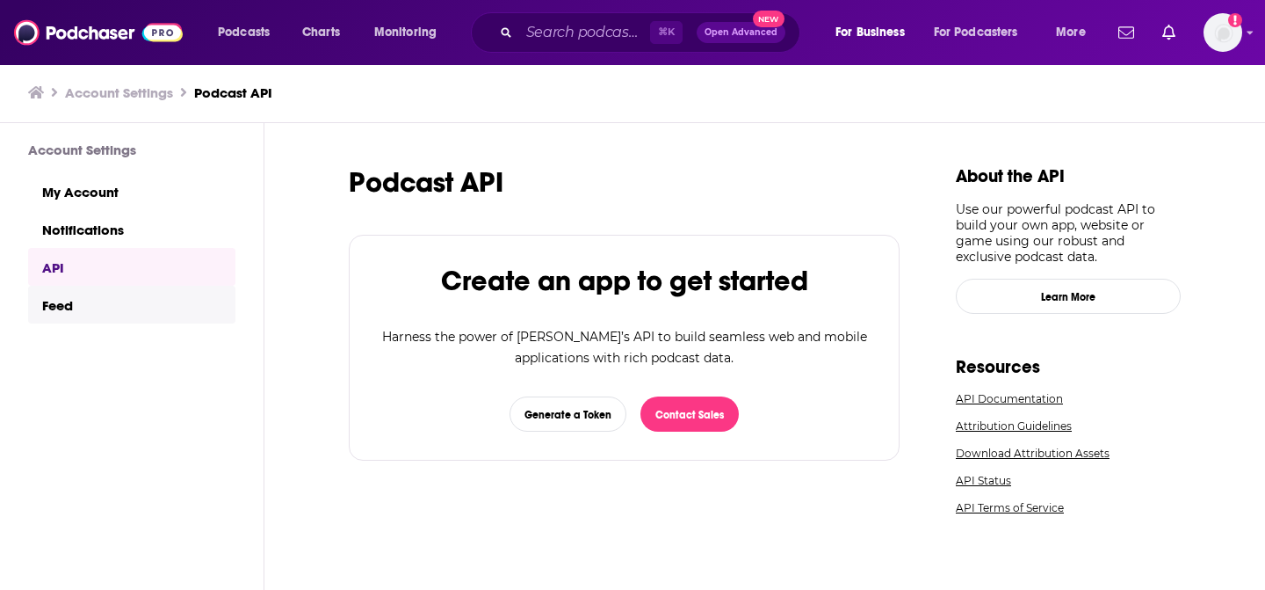
click at [58, 315] on link "Feed" at bounding box center [131, 305] width 207 height 38
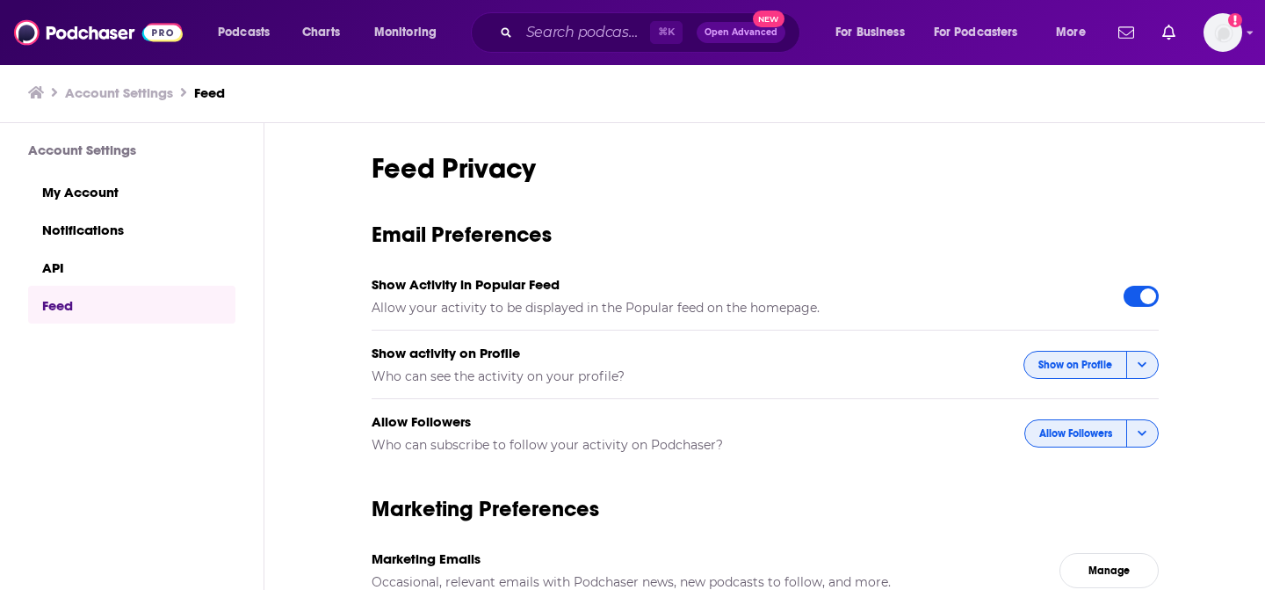
scroll to position [56, 0]
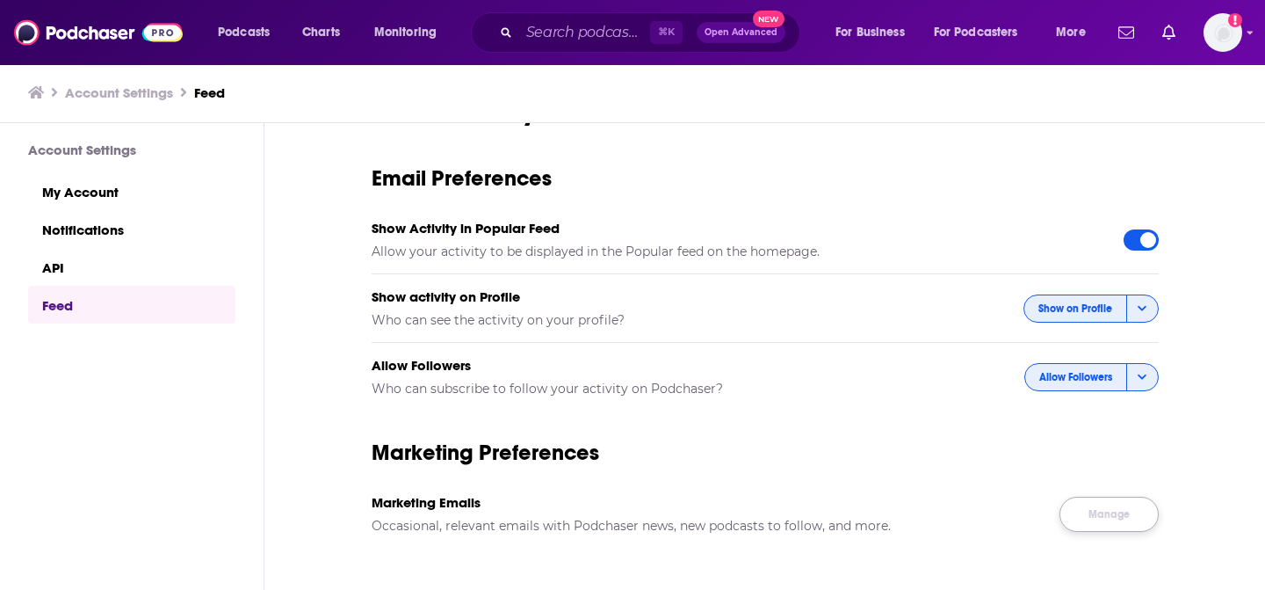
click at [1101, 510] on link "Manage" at bounding box center [1109, 513] width 99 height 35
